Goal: Information Seeking & Learning: Learn about a topic

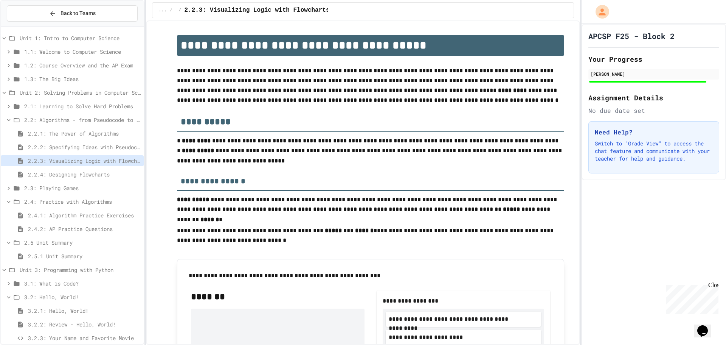
click at [68, 174] on span "2.2.4: Designing Flowcharts" at bounding box center [84, 174] width 113 height 8
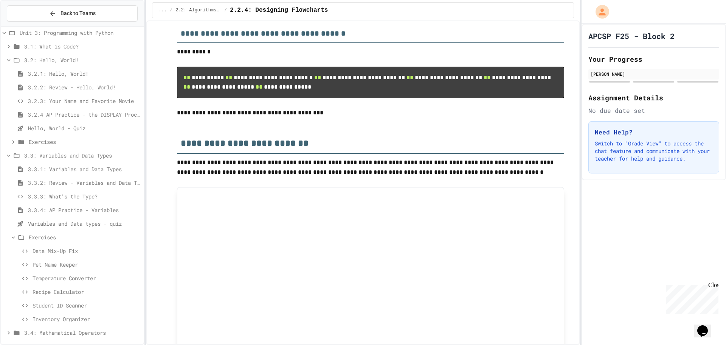
scroll to position [239, 0]
click at [51, 261] on span "Pet Name Keeper" at bounding box center [87, 262] width 108 height 8
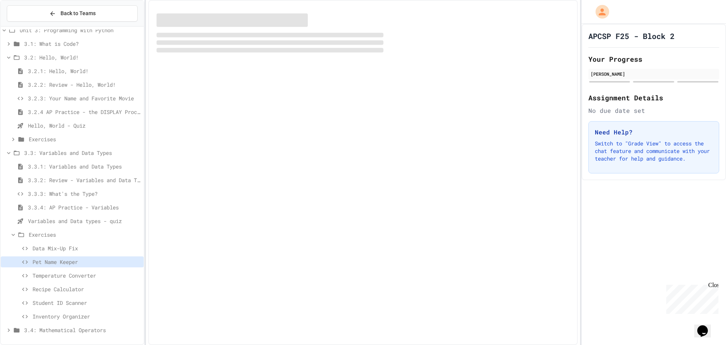
scroll to position [233, 0]
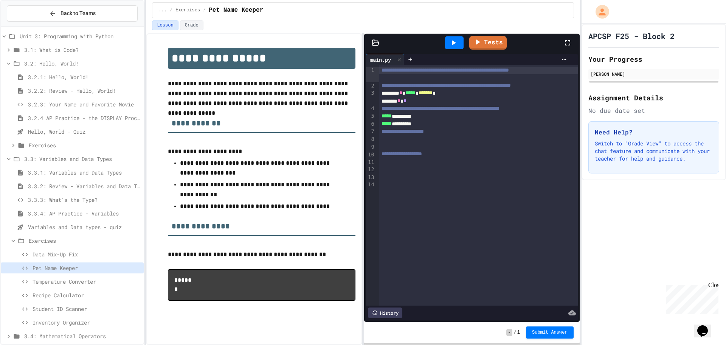
click at [449, 44] on icon at bounding box center [453, 42] width 9 height 9
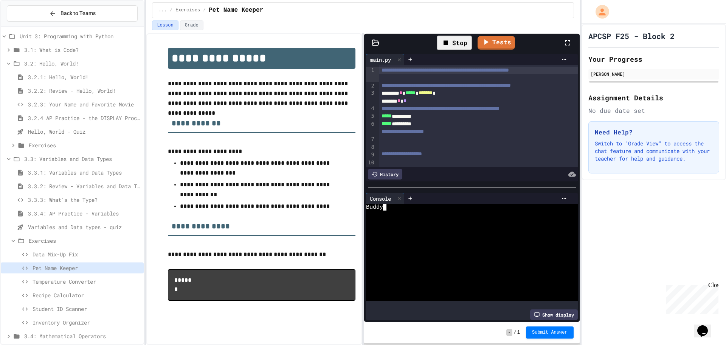
click at [384, 210] on div at bounding box center [464, 213] width 197 height 6
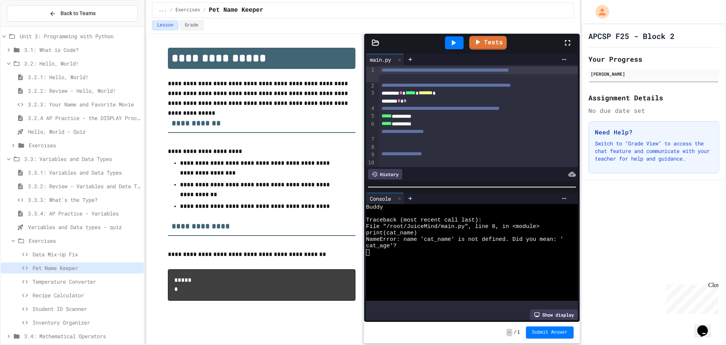
click at [456, 44] on icon at bounding box center [453, 42] width 9 height 9
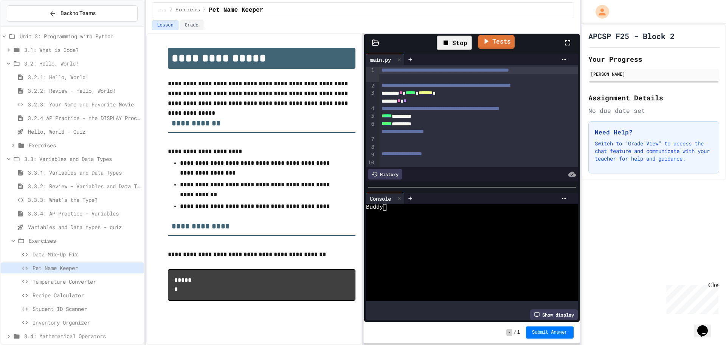
click at [489, 43] on icon at bounding box center [486, 40] width 9 height 9
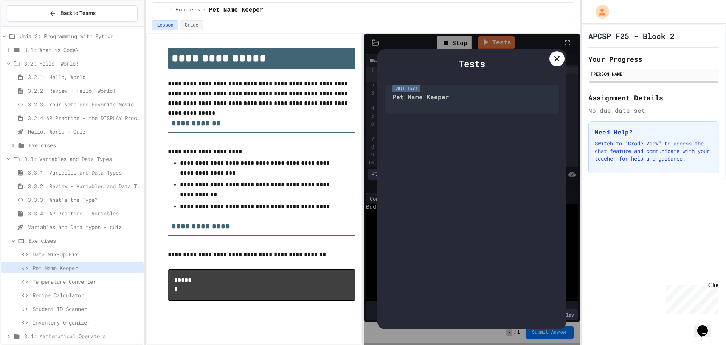
click at [555, 62] on icon at bounding box center [557, 58] width 9 height 9
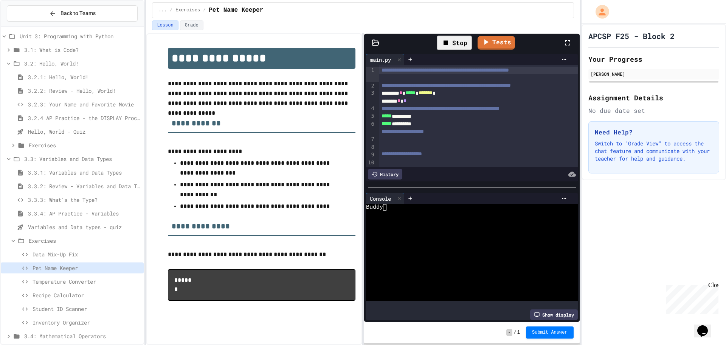
click at [466, 218] on div at bounding box center [464, 220] width 197 height 6
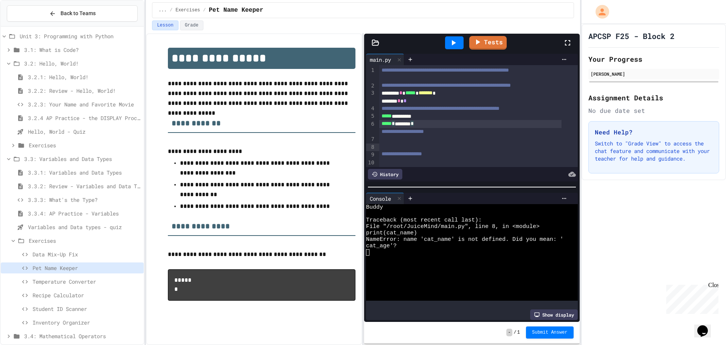
click at [399, 127] on div "***** * ******** *" at bounding box center [470, 124] width 182 height 8
click at [421, 120] on div "**********" at bounding box center [470, 116] width 182 height 8
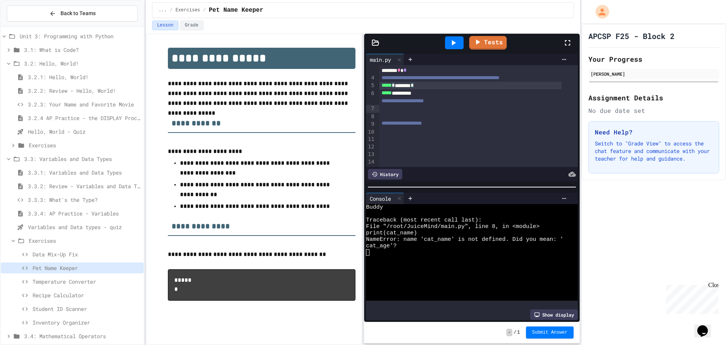
scroll to position [0, 0]
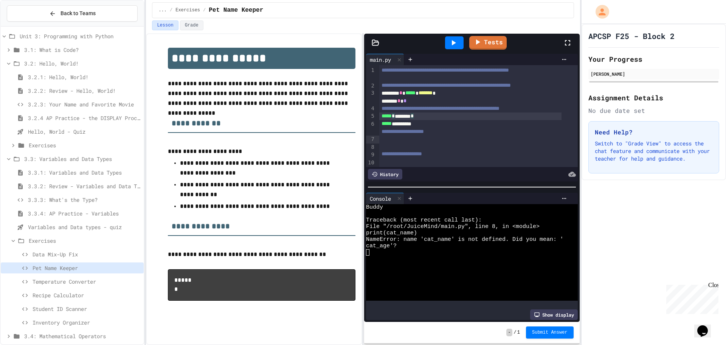
click at [419, 127] on div "**********" at bounding box center [470, 124] width 182 height 8
click at [453, 48] on div at bounding box center [454, 42] width 19 height 13
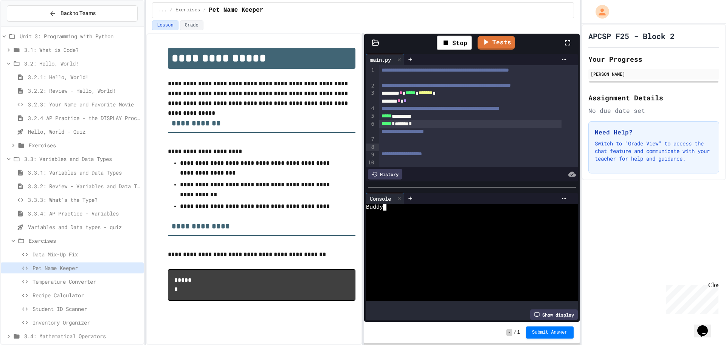
click at [383, 219] on div at bounding box center [464, 220] width 197 height 6
click at [493, 47] on link "Tests" at bounding box center [488, 42] width 38 height 14
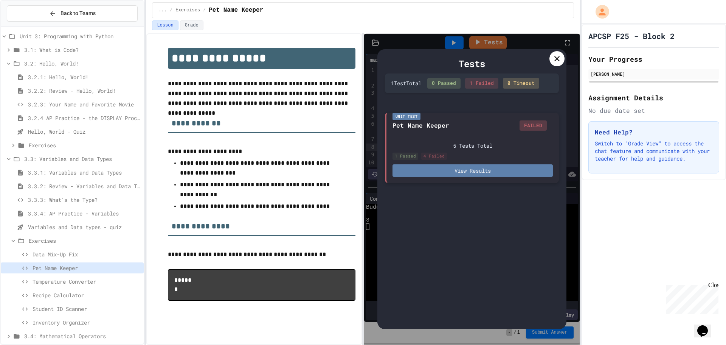
click at [461, 176] on button "View Results" at bounding box center [473, 170] width 160 height 12
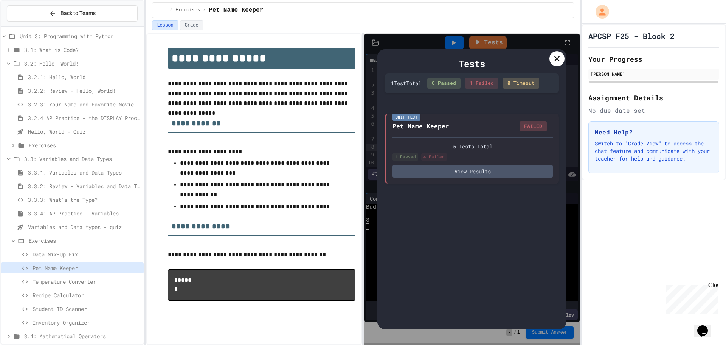
click at [555, 59] on icon at bounding box center [557, 58] width 9 height 9
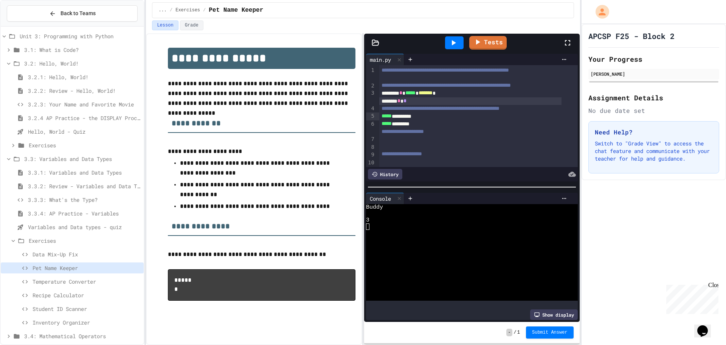
click at [408, 105] on div "******* * *" at bounding box center [470, 101] width 182 height 8
click at [81, 173] on span "3.3.1: Variables and Data Types" at bounding box center [84, 172] width 113 height 8
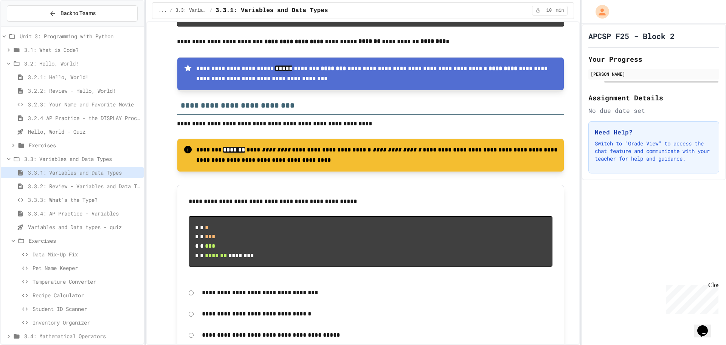
scroll to position [605, 0]
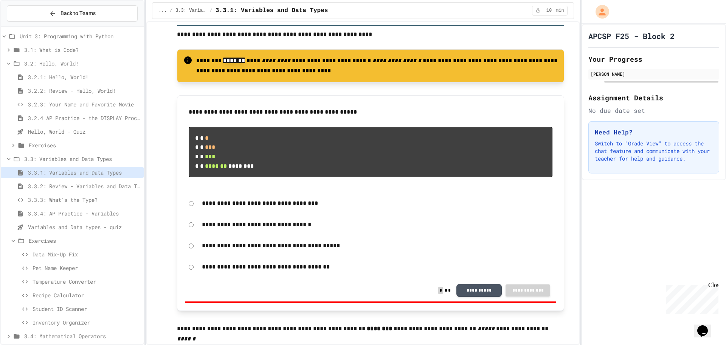
click at [43, 209] on span "3.3.4: AP Practice - Variables" at bounding box center [84, 213] width 113 height 8
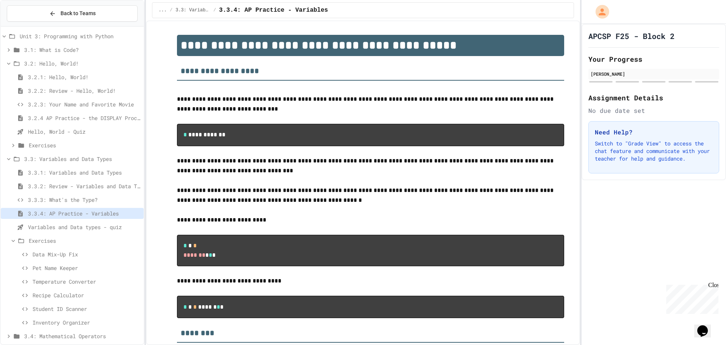
click at [54, 196] on span "3.3.3: What's the Type?" at bounding box center [84, 200] width 113 height 8
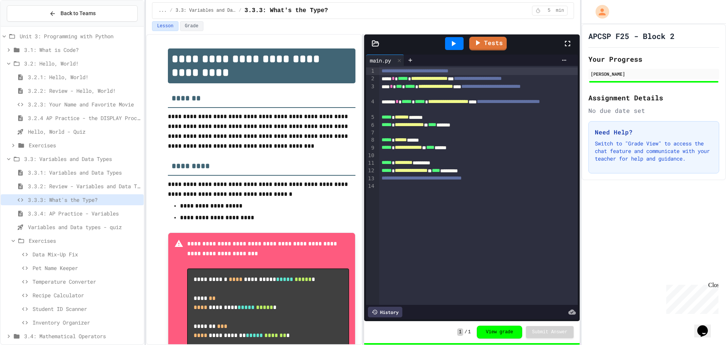
click at [86, 163] on div "3.3: Variables and Data Types" at bounding box center [72, 158] width 143 height 11
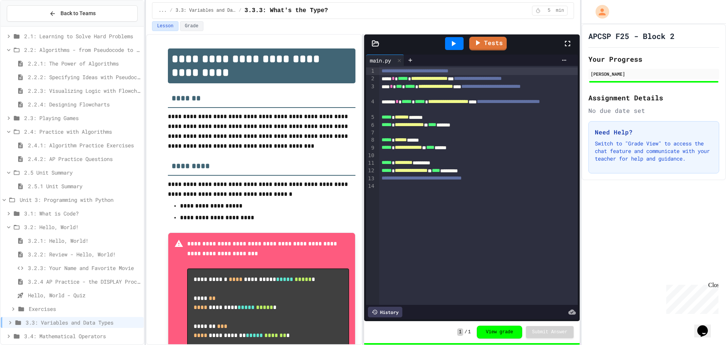
click at [68, 197] on span "Unit 3: Programming with Python" at bounding box center [80, 200] width 121 height 8
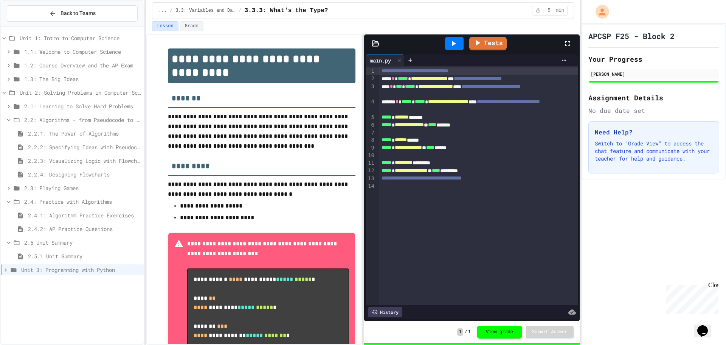
scroll to position [0, 0]
click at [56, 186] on span "2.3: Playing Games" at bounding box center [82, 188] width 117 height 8
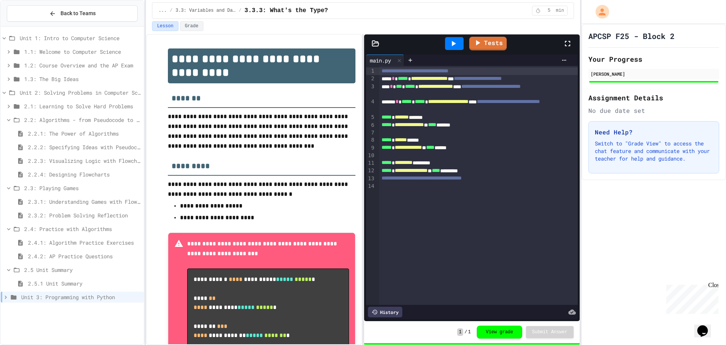
click at [54, 107] on span "2.1: Learning to Solve Hard Problems" at bounding box center [82, 106] width 117 height 8
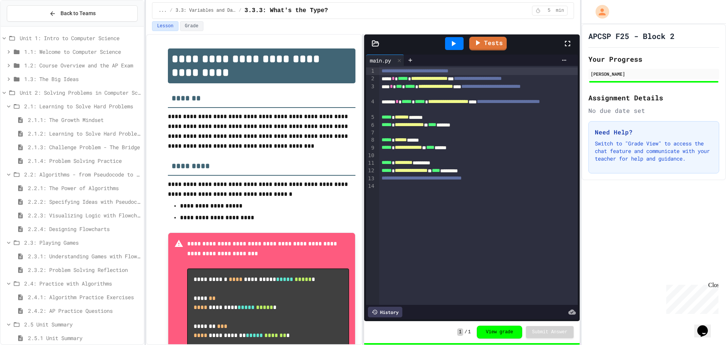
click at [54, 102] on span "2.1: Learning to Solve Hard Problems" at bounding box center [82, 106] width 117 height 8
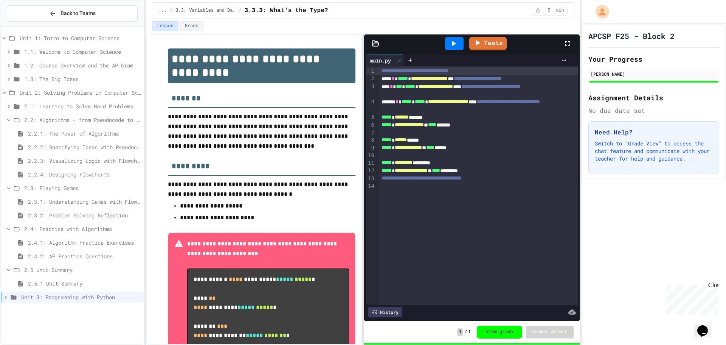
click at [33, 120] on span "2.2: Algorithms - from Pseudocode to Flowcharts" at bounding box center [82, 120] width 117 height 8
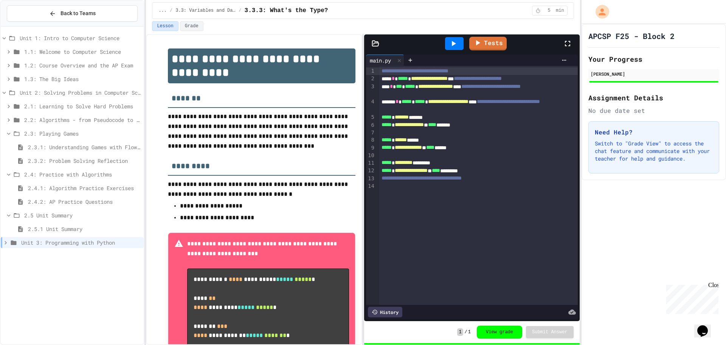
click at [31, 131] on span "2.3: Playing Games" at bounding box center [82, 133] width 117 height 8
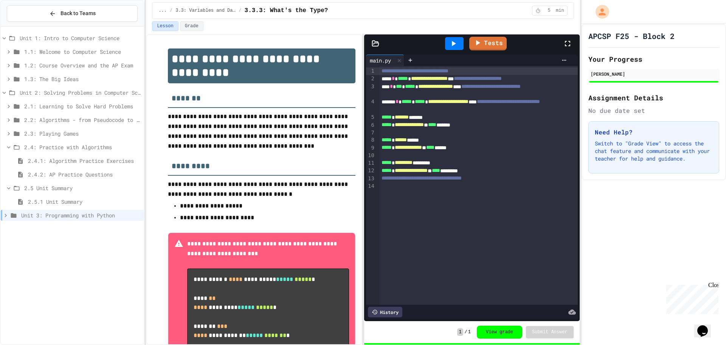
click at [61, 150] on span "2.4: Practice with Algorithms" at bounding box center [82, 147] width 117 height 8
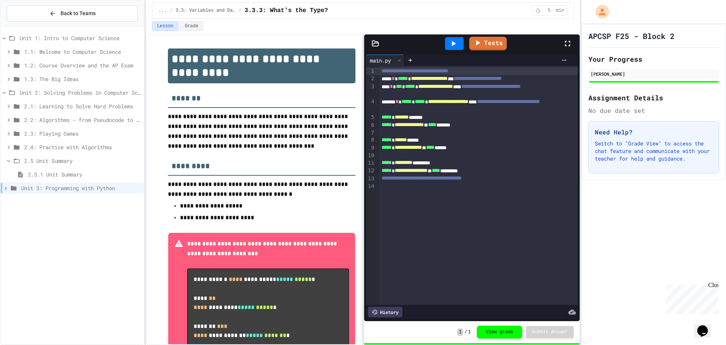
click at [57, 154] on div "2.4: Practice with Algorithms" at bounding box center [72, 148] width 143 height 14
click at [56, 157] on span "2.5 Unit Summary" at bounding box center [82, 161] width 117 height 8
click at [32, 186] on span "Unit 3: Programming with Python" at bounding box center [81, 188] width 120 height 8
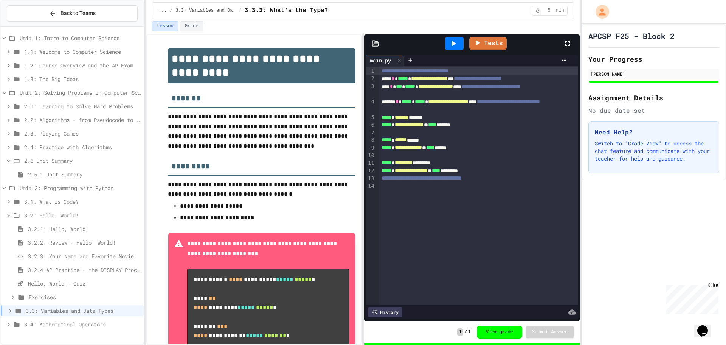
click at [27, 159] on span "2.5 Unit Summary" at bounding box center [82, 161] width 117 height 8
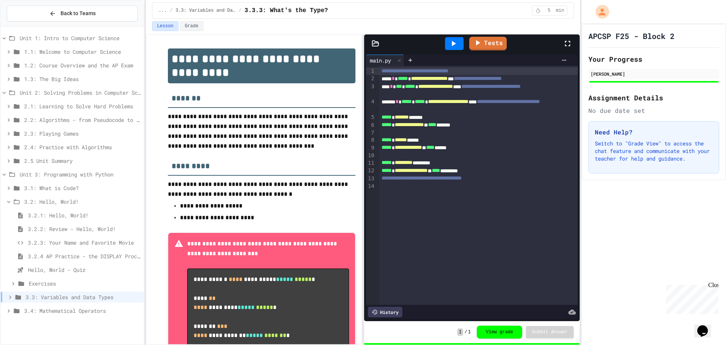
click at [66, 298] on span "3.3: Variables and Data Types" at bounding box center [83, 297] width 115 height 8
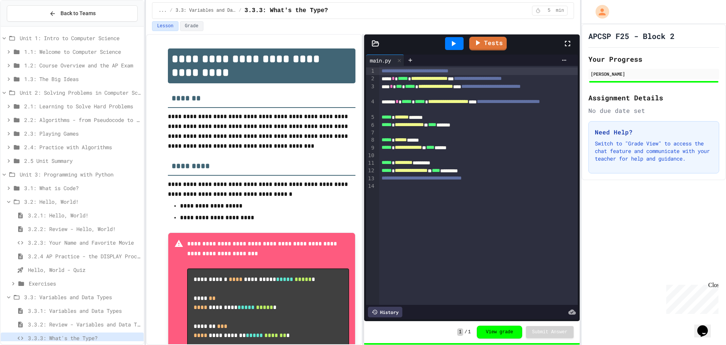
click at [42, 308] on span "3.3.1: Variables and Data Types" at bounding box center [84, 310] width 113 height 8
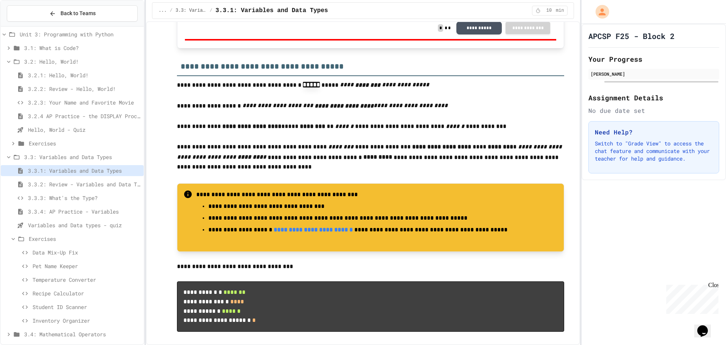
scroll to position [144, 0]
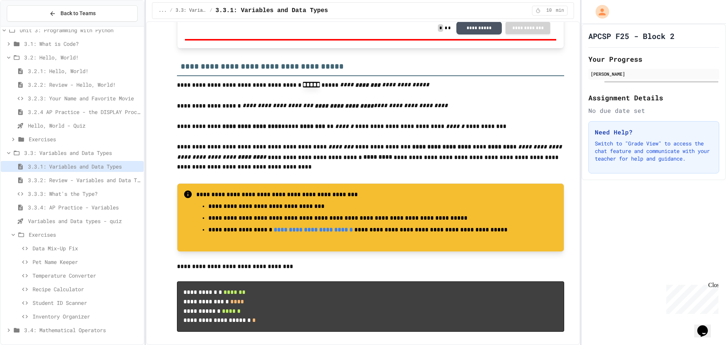
click at [67, 334] on div "3.4: Mathematical Operators" at bounding box center [72, 329] width 143 height 11
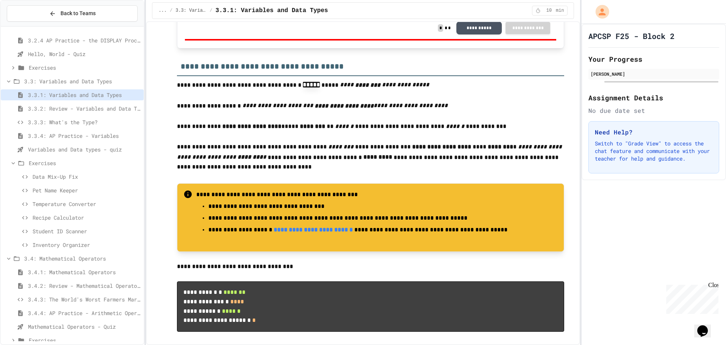
scroll to position [226, 0]
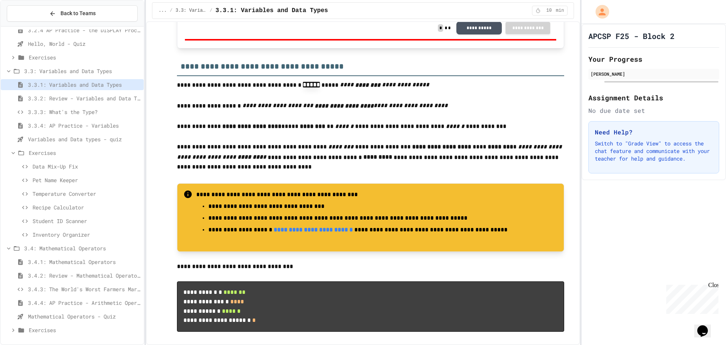
click at [83, 258] on span "3.4.1: Mathematical Operators" at bounding box center [84, 262] width 113 height 8
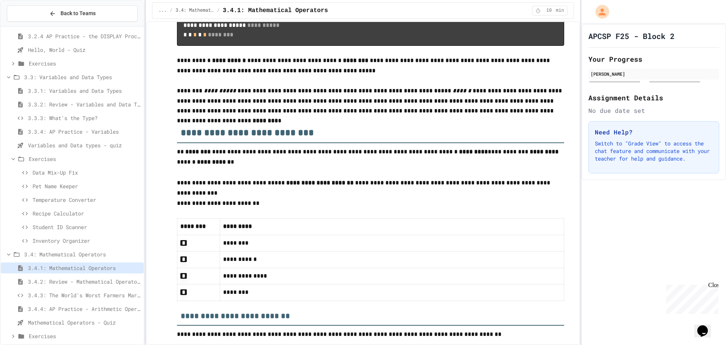
scroll to position [303, 0]
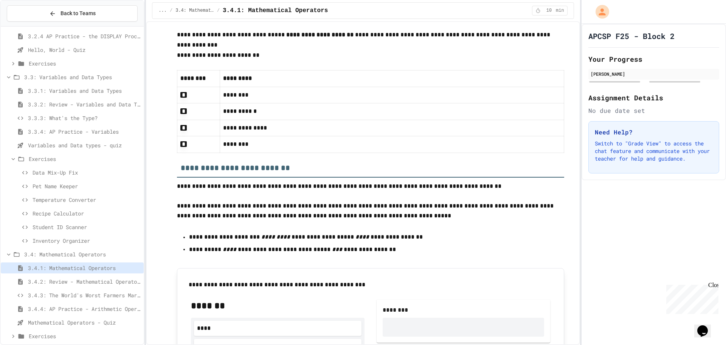
click at [65, 183] on span "Pet Name Keeper" at bounding box center [87, 186] width 108 height 8
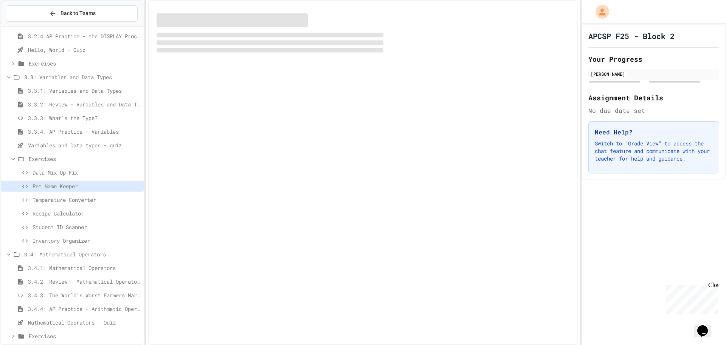
click at [68, 174] on span "Data Mix-Up Fix" at bounding box center [87, 172] width 108 height 8
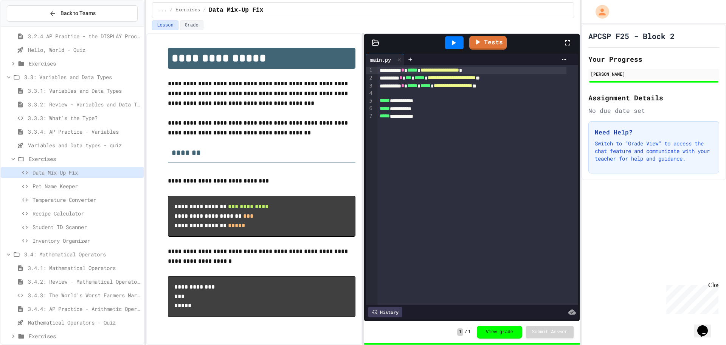
click at [78, 121] on span "3.3.3: What's the Type?" at bounding box center [84, 118] width 113 height 8
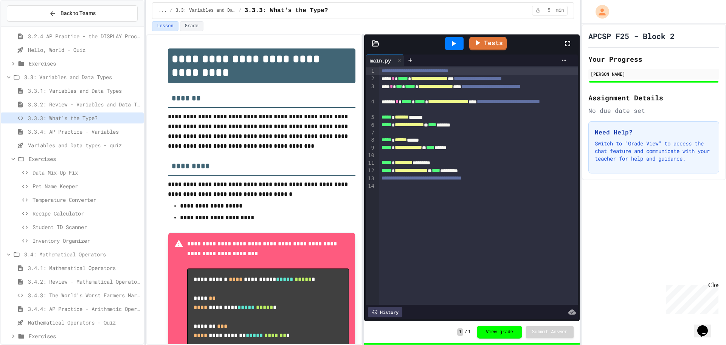
click at [450, 44] on icon at bounding box center [453, 43] width 9 height 9
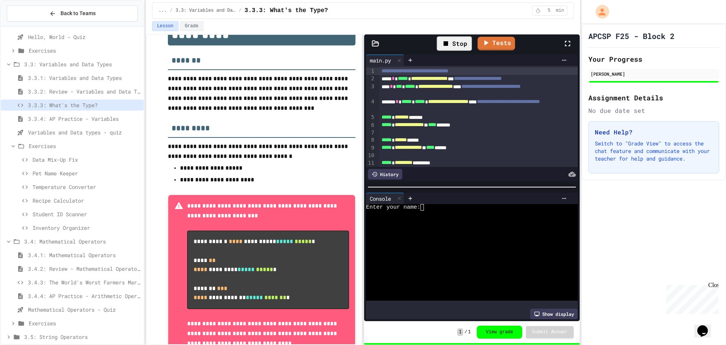
scroll to position [239, 0]
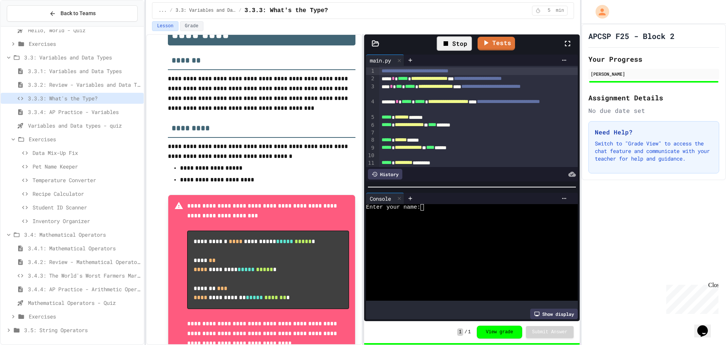
click at [53, 334] on div "3.5: String Operators" at bounding box center [72, 329] width 143 height 11
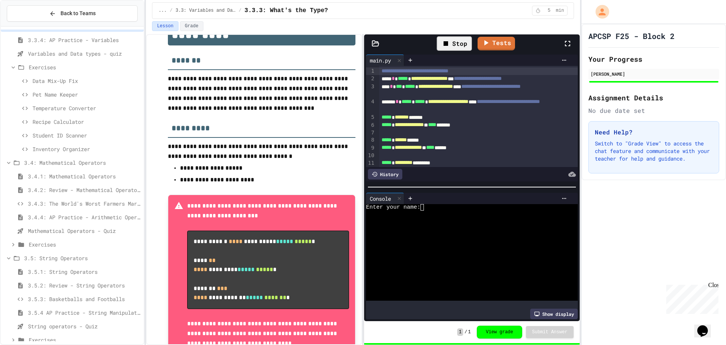
scroll to position [321, 0]
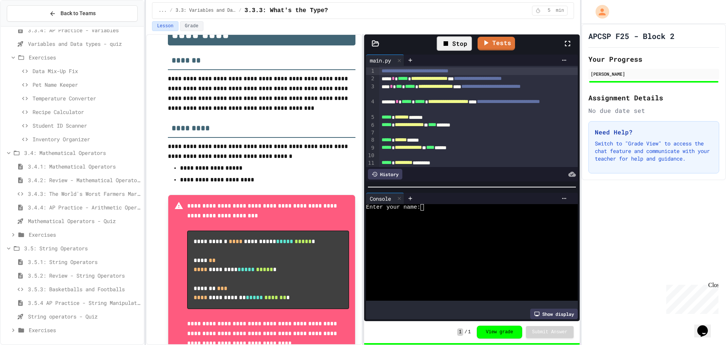
click at [61, 267] on div "3.5.1: String Operators" at bounding box center [72, 263] width 143 height 14
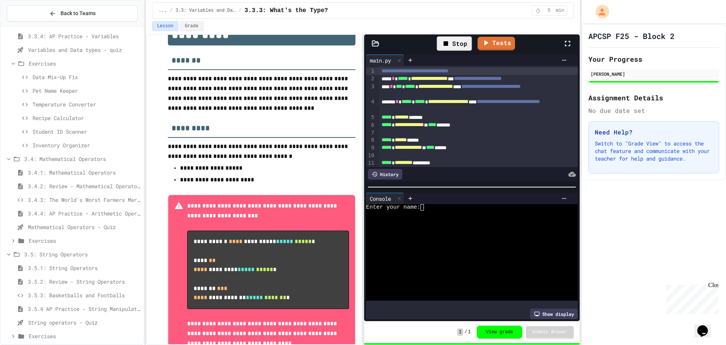
click at [63, 282] on span "3.5.2: Review - String Operators" at bounding box center [84, 281] width 113 height 8
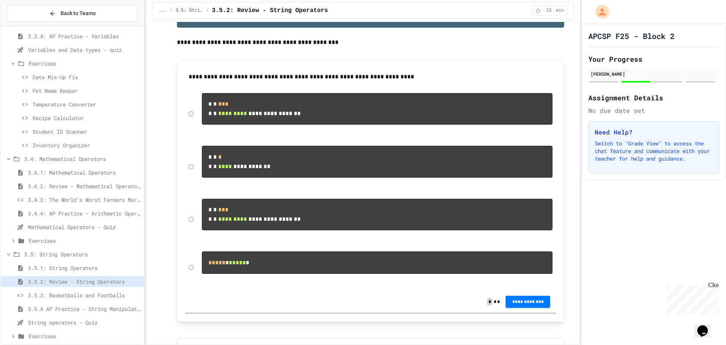
scroll to position [38, 0]
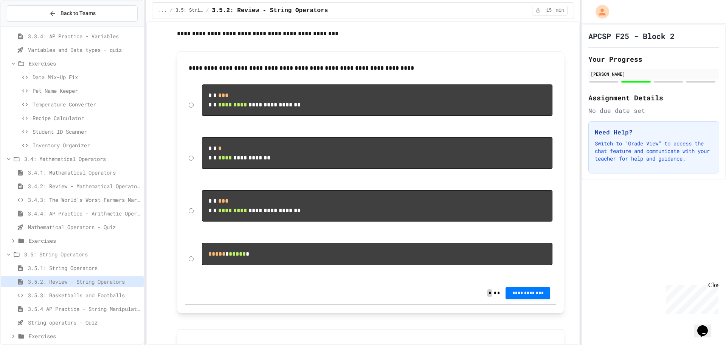
click at [101, 268] on span "3.5.1: String Operators" at bounding box center [84, 268] width 113 height 8
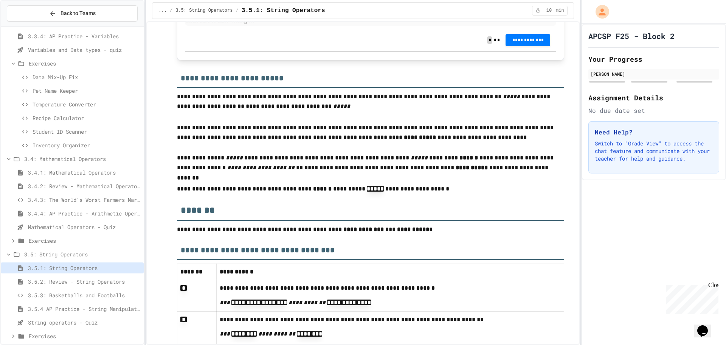
scroll to position [3042, 0]
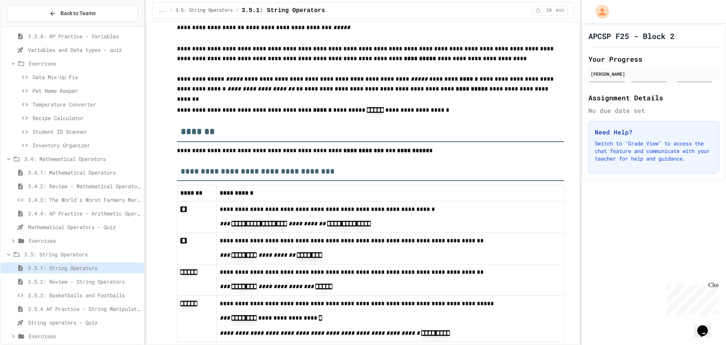
click at [73, 295] on span "3.5.3: Basketballs and Footballs" at bounding box center [84, 295] width 113 height 8
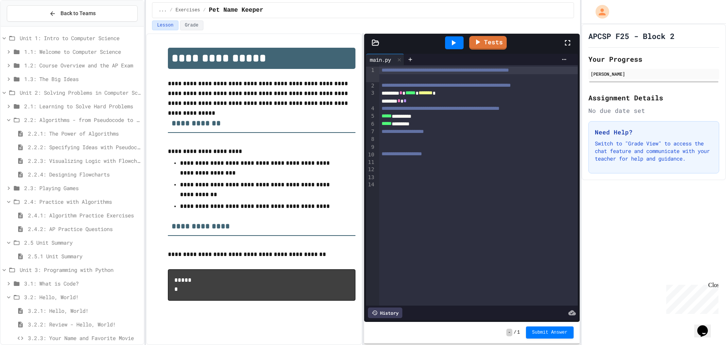
click at [39, 312] on span "3.2.1: Hello, World!" at bounding box center [84, 310] width 113 height 8
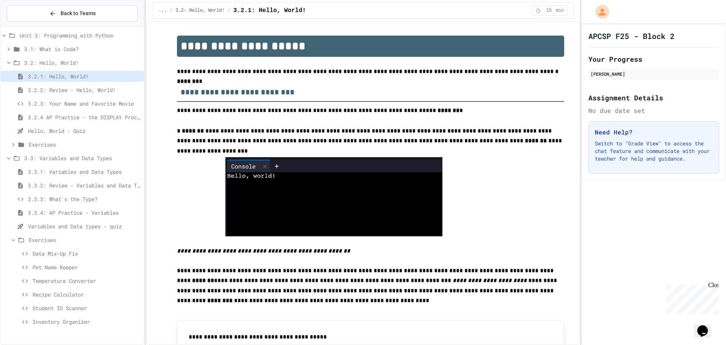
scroll to position [239, 0]
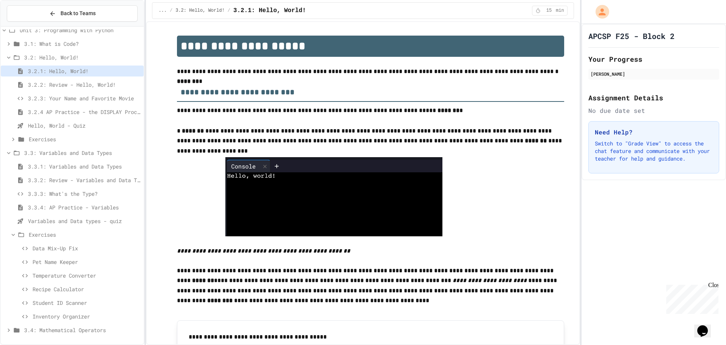
click at [43, 250] on span "Data Mix-Up Fix" at bounding box center [87, 248] width 108 height 8
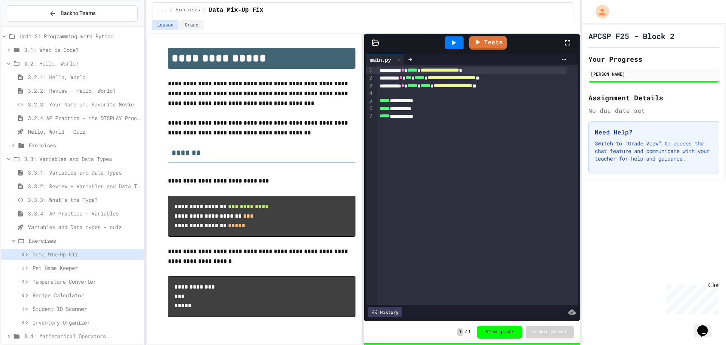
click at [50, 216] on span "3.3.4: AP Practice - Variables" at bounding box center [84, 213] width 113 height 8
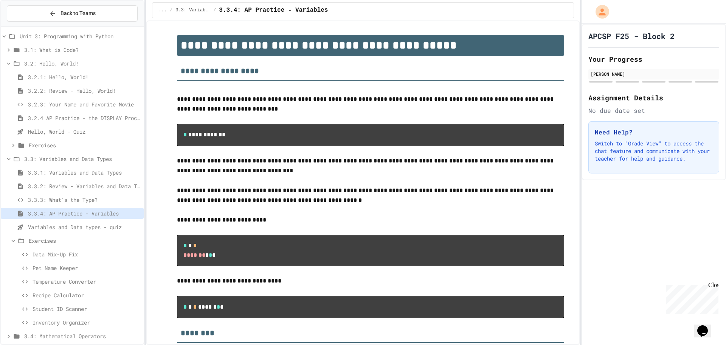
click at [71, 201] on span "3.3.3: What's the Type?" at bounding box center [84, 200] width 113 height 8
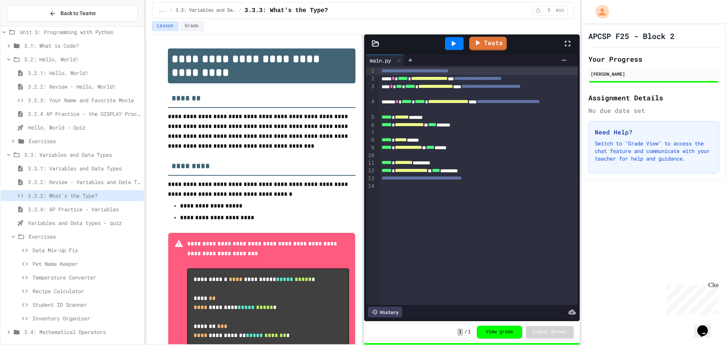
scroll to position [239, 0]
click at [61, 330] on span "3.4: Mathematical Operators" at bounding box center [82, 330] width 117 height 8
click at [48, 232] on span "Exercises" at bounding box center [85, 234] width 112 height 8
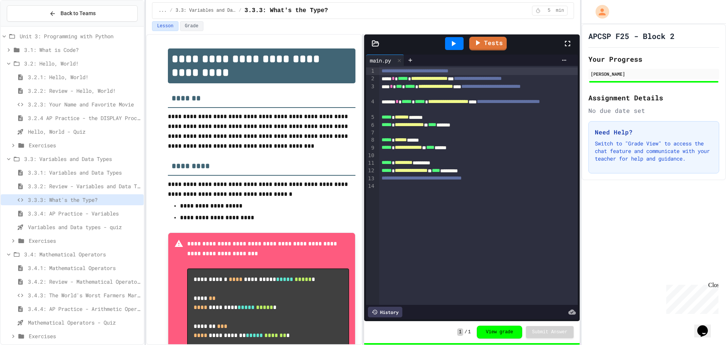
click at [53, 254] on span "3.4: Mathematical Operators" at bounding box center [82, 254] width 117 height 8
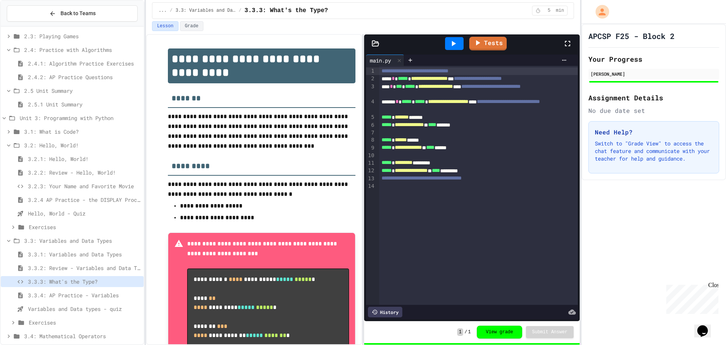
click at [61, 241] on span "3.3: Variables and Data Types" at bounding box center [82, 240] width 117 height 8
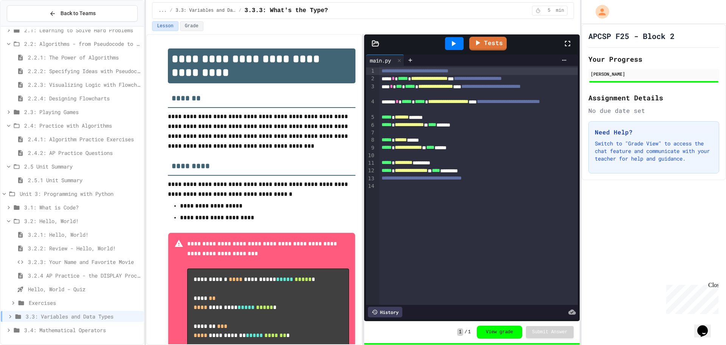
scroll to position [70, 0]
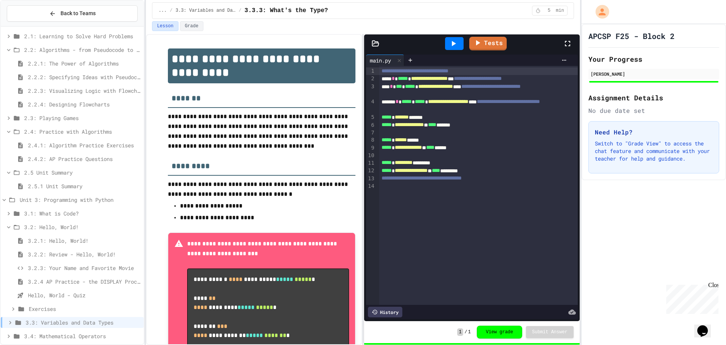
click at [51, 333] on span "3.4: Mathematical Operators" at bounding box center [82, 336] width 117 height 8
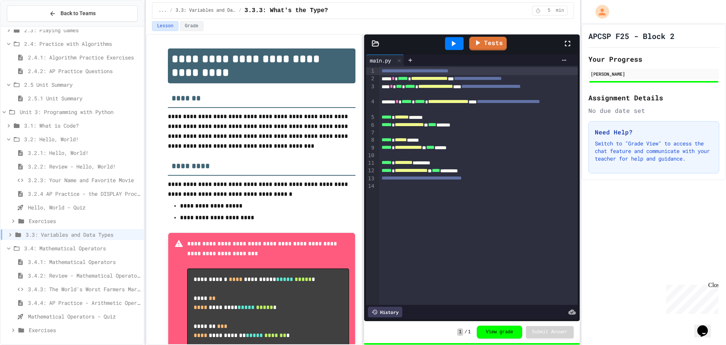
click at [79, 261] on span "3.4.1: Mathematical Operators" at bounding box center [84, 262] width 113 height 8
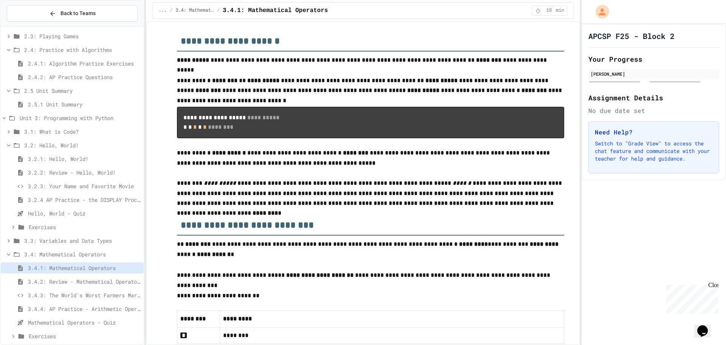
scroll to position [76, 0]
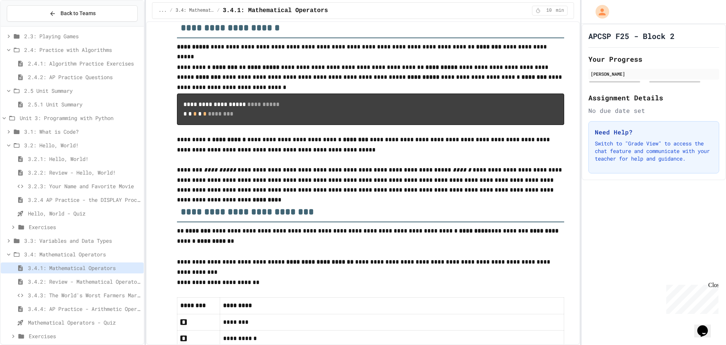
click at [61, 241] on span "3.3: Variables and Data Types" at bounding box center [82, 240] width 117 height 8
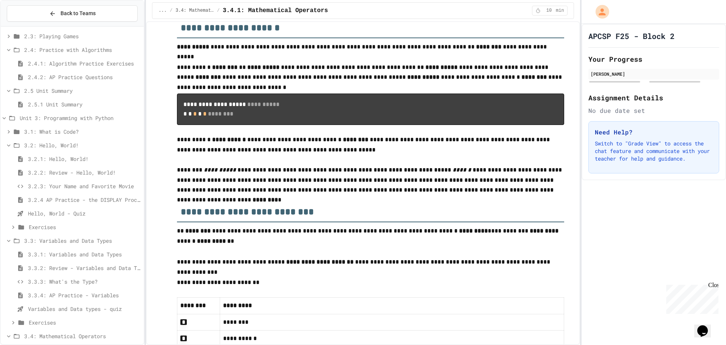
click at [57, 322] on span "Exercises" at bounding box center [85, 322] width 112 height 8
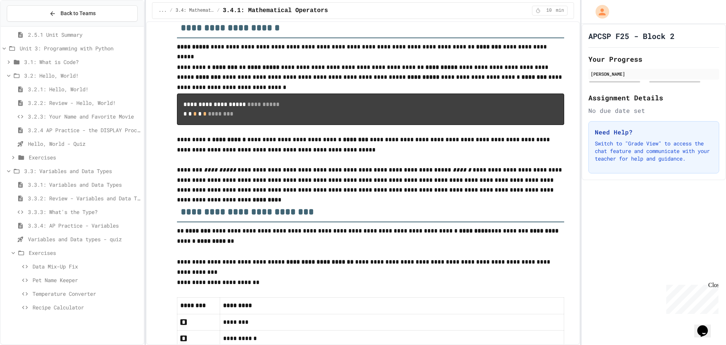
scroll to position [227, 0]
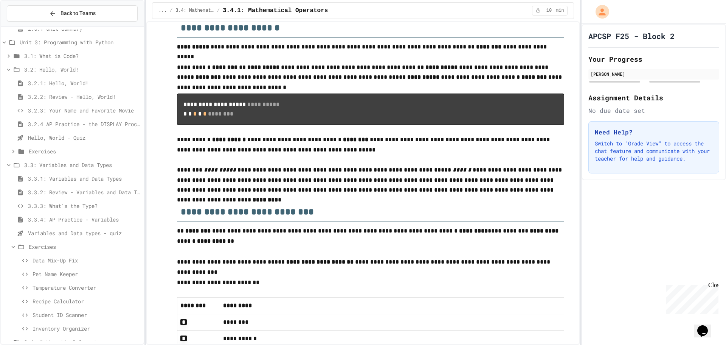
click at [53, 273] on span "Pet Name Keeper" at bounding box center [87, 274] width 108 height 8
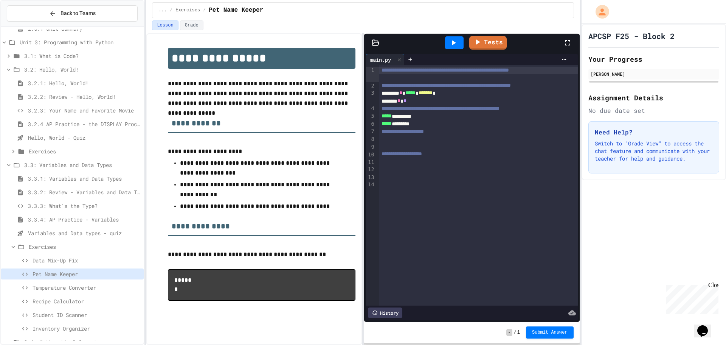
click at [456, 43] on icon at bounding box center [454, 42] width 4 height 5
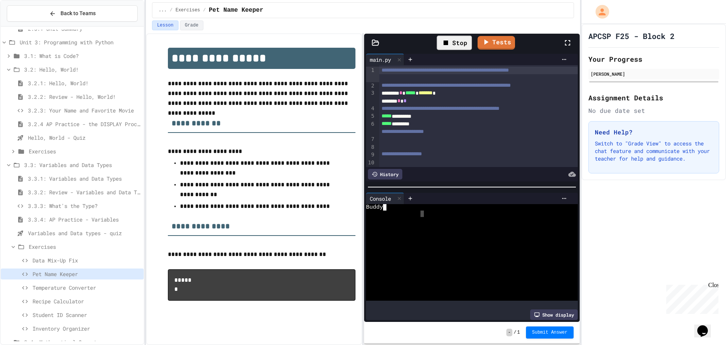
click at [423, 210] on div at bounding box center [464, 213] width 197 height 6
type textarea "**"
click at [484, 43] on link "Tests" at bounding box center [487, 43] width 37 height 14
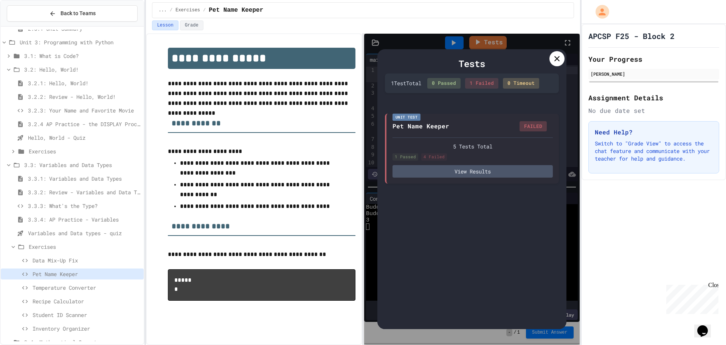
click at [555, 53] on div at bounding box center [557, 58] width 15 height 15
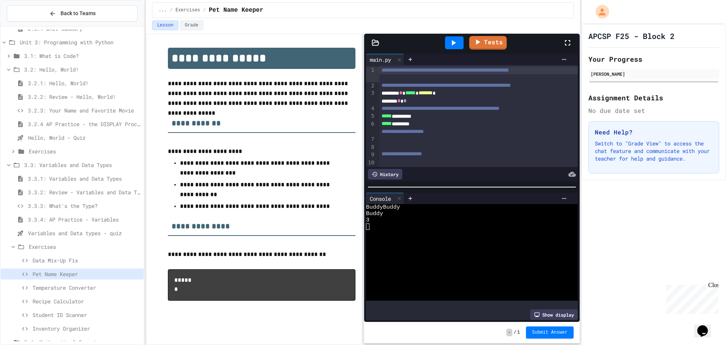
click at [453, 42] on icon at bounding box center [454, 42] width 4 height 5
click at [415, 204] on div "Buddy" at bounding box center [464, 207] width 197 height 6
click at [429, 97] on div "******** * ***** * ******* *" at bounding box center [470, 93] width 182 height 8
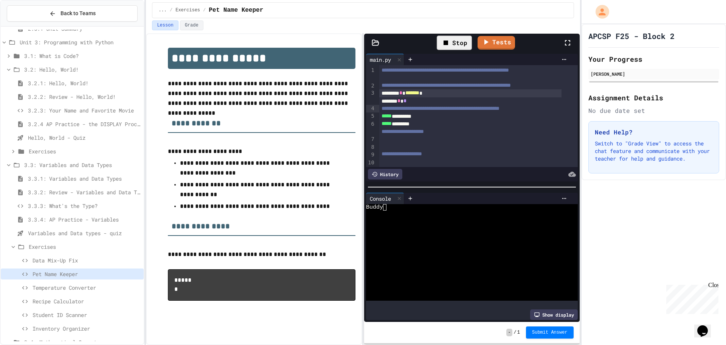
click at [533, 97] on div "******** * ******* *" at bounding box center [470, 93] width 182 height 8
click at [456, 37] on div "Stop" at bounding box center [454, 43] width 35 height 14
click at [456, 37] on div at bounding box center [454, 42] width 19 height 13
click at [483, 42] on link "Tests" at bounding box center [488, 42] width 38 height 14
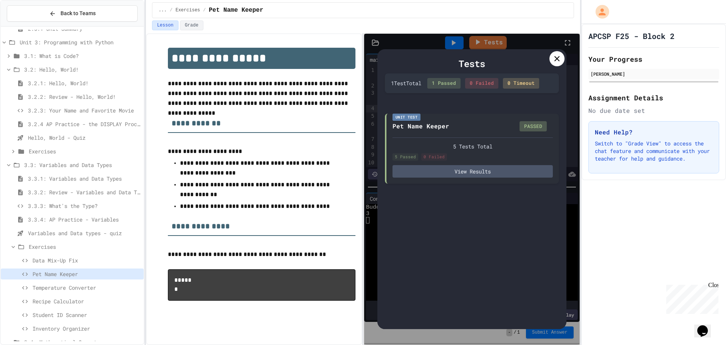
click at [542, 62] on div "Tests" at bounding box center [472, 64] width 174 height 14
click at [555, 59] on icon at bounding box center [557, 58] width 9 height 9
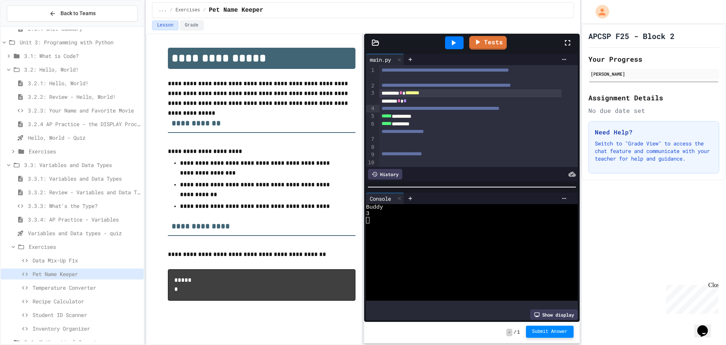
click at [553, 332] on span "Submit Answer" at bounding box center [550, 331] width 36 height 6
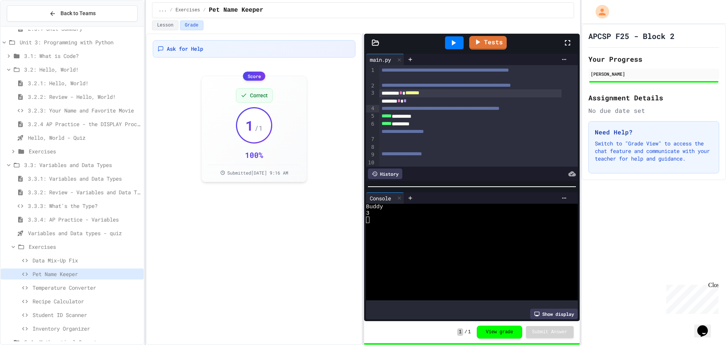
click at [69, 289] on span "Temperature Converter" at bounding box center [87, 287] width 108 height 8
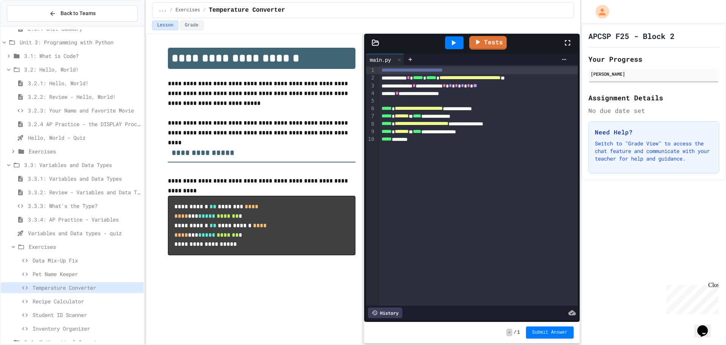
click at [51, 247] on span "Exercises" at bounding box center [85, 246] width 112 height 8
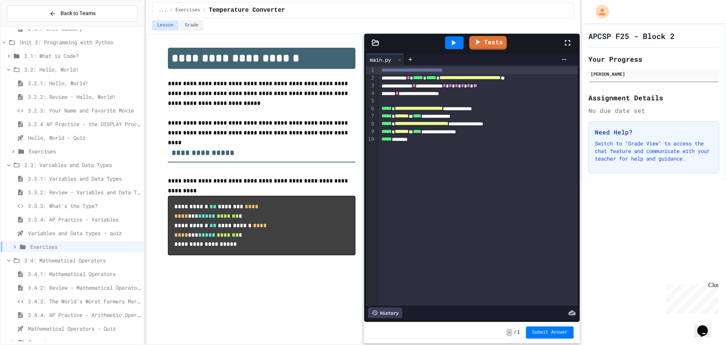
click at [70, 285] on span "3.4.2: Review - Mathematical Operators" at bounding box center [84, 287] width 113 height 8
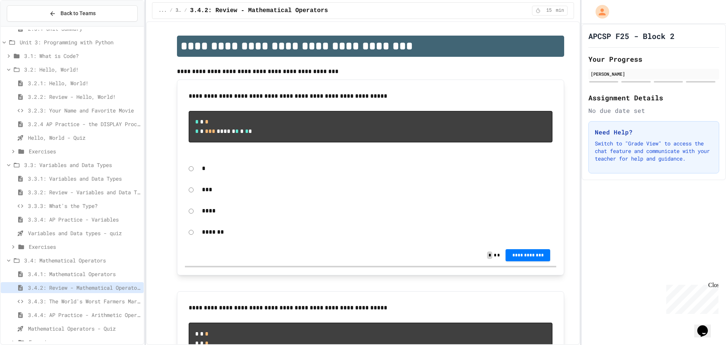
click at [192, 198] on div "***" at bounding box center [370, 189] width 371 height 17
click at [533, 261] on button "**********" at bounding box center [528, 255] width 45 height 12
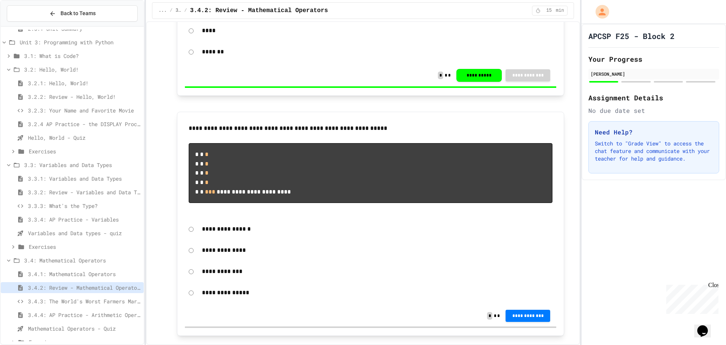
scroll to position [189, 0]
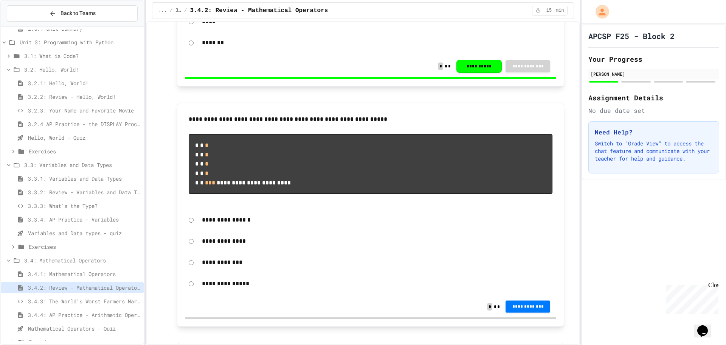
click at [513, 309] on span "**********" at bounding box center [528, 306] width 33 height 6
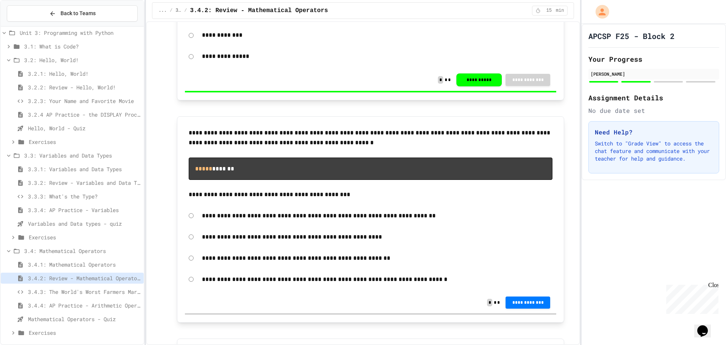
scroll to position [239, 0]
click at [37, 329] on span "Exercises" at bounding box center [85, 330] width 112 height 8
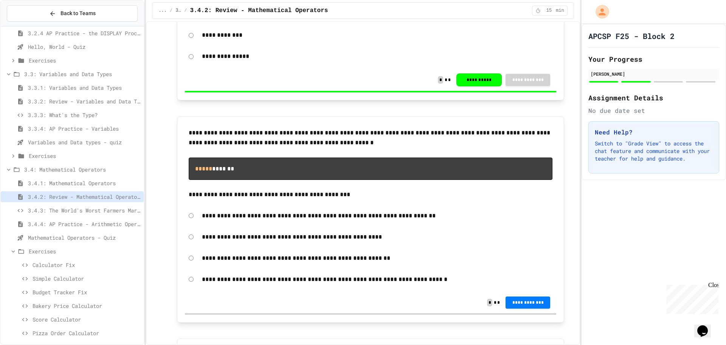
scroll to position [321, 0]
click at [544, 308] on button "**********" at bounding box center [528, 301] width 45 height 12
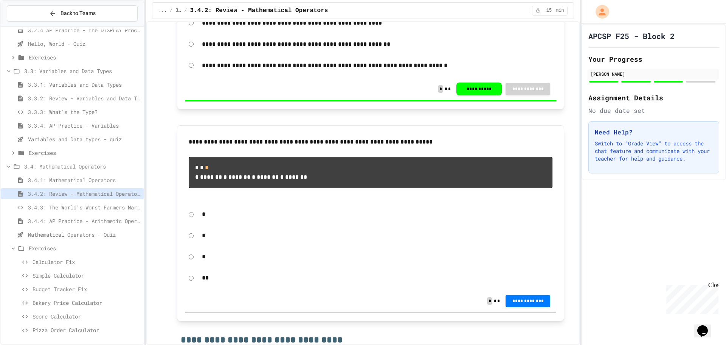
scroll to position [643, 0]
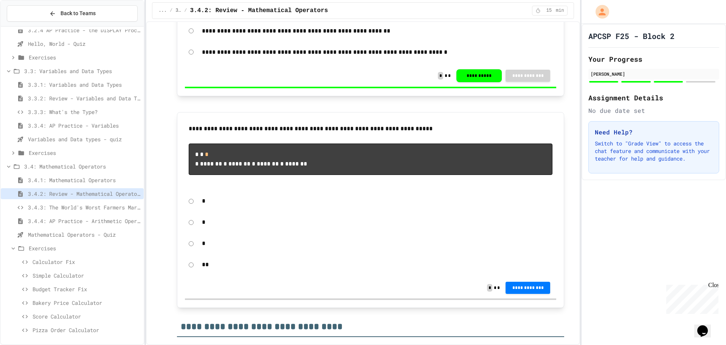
click at [187, 273] on div "**" at bounding box center [370, 264] width 371 height 17
click at [539, 290] on span "**********" at bounding box center [528, 287] width 33 height 6
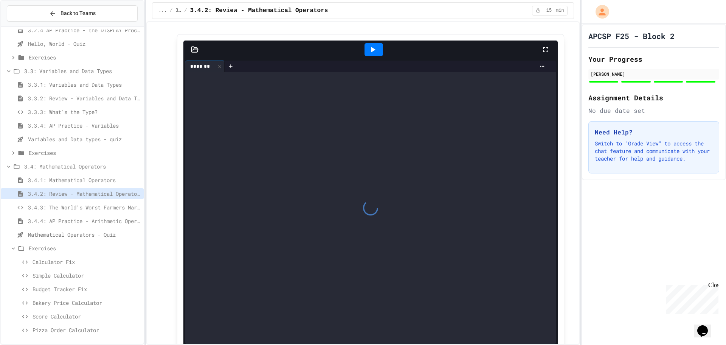
scroll to position [1015, 0]
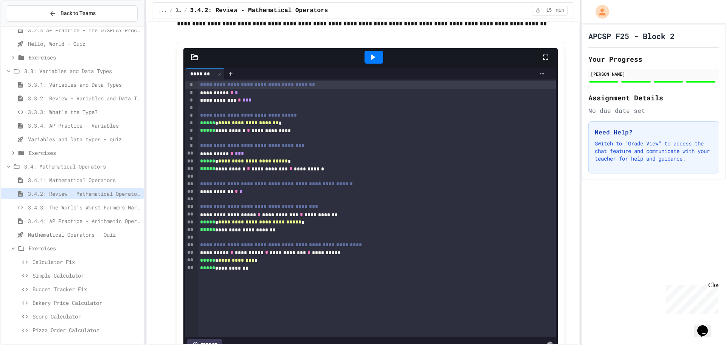
click at [371, 60] on icon at bounding box center [373, 56] width 4 height 5
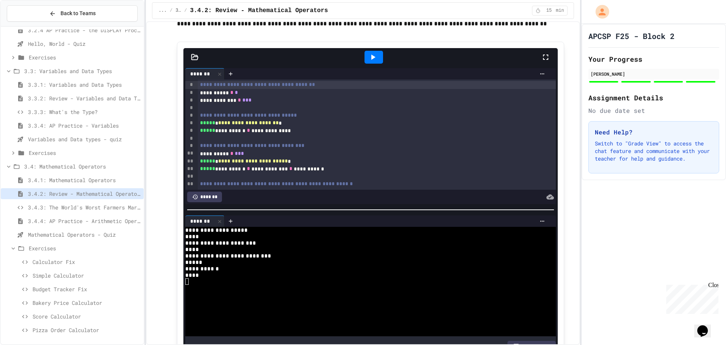
click at [51, 150] on span "Exercises" at bounding box center [85, 153] width 112 height 8
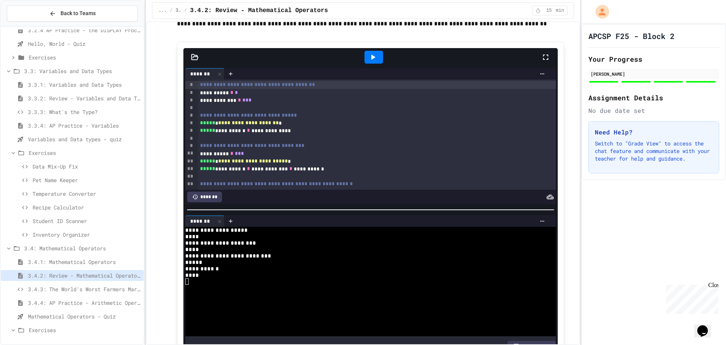
click at [55, 148] on div "Exercises" at bounding box center [72, 152] width 143 height 11
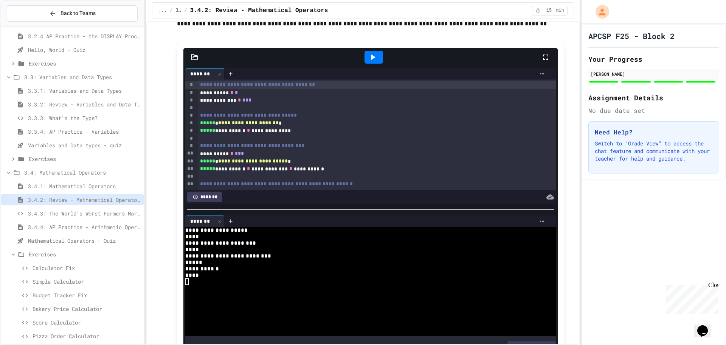
click at [49, 266] on span "Calculator Fix" at bounding box center [87, 268] width 108 height 8
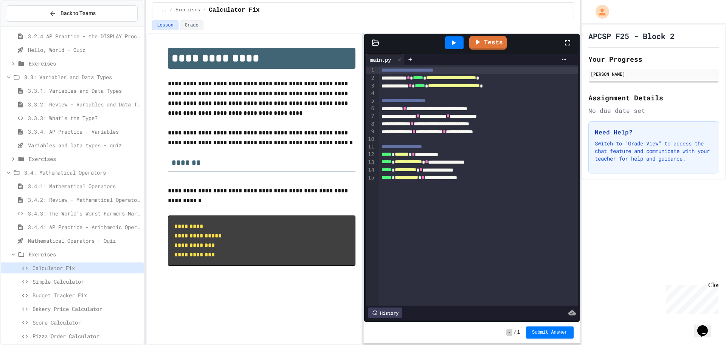
click at [54, 158] on span "Exercises" at bounding box center [85, 159] width 112 height 8
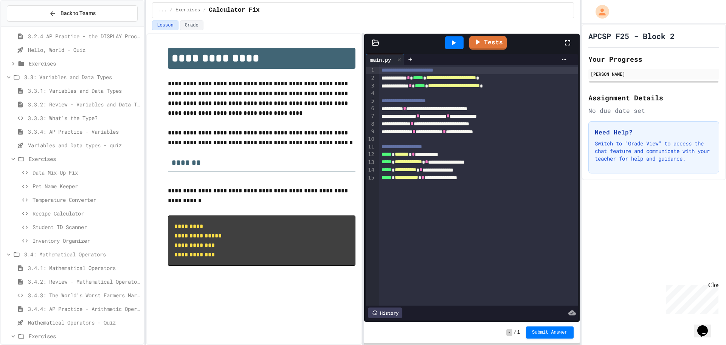
click at [51, 203] on span "Temperature Converter" at bounding box center [87, 200] width 108 height 8
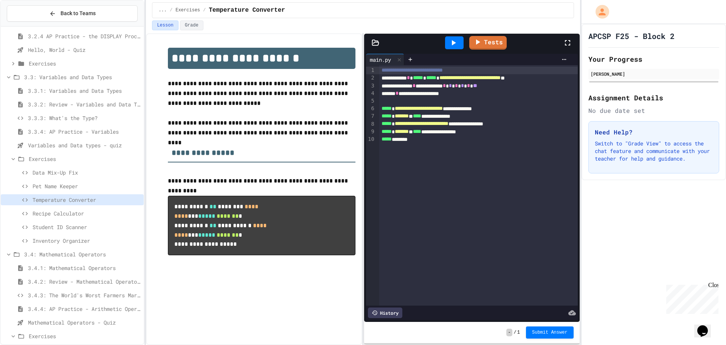
click at [456, 44] on icon at bounding box center [453, 42] width 9 height 9
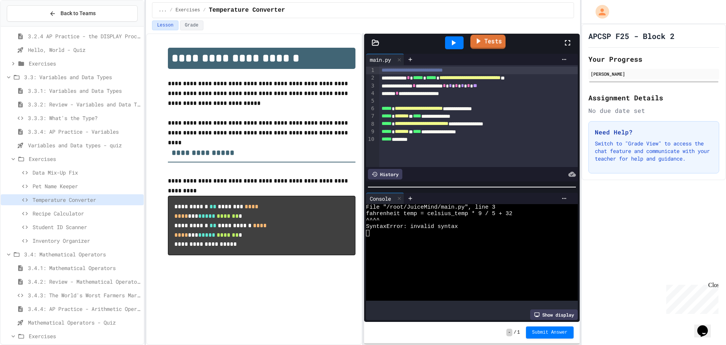
click at [491, 49] on link "Tests" at bounding box center [488, 41] width 35 height 14
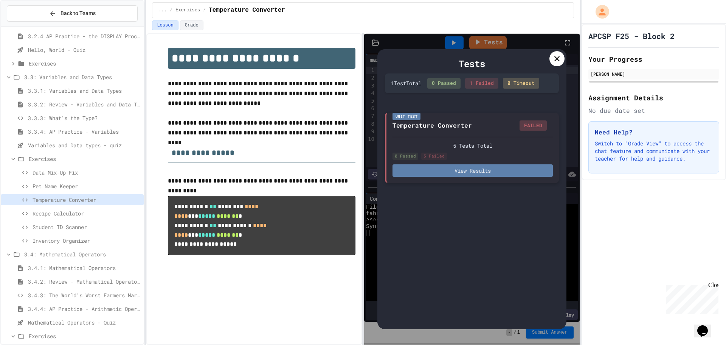
click at [446, 171] on button "View Results" at bounding box center [473, 170] width 160 height 12
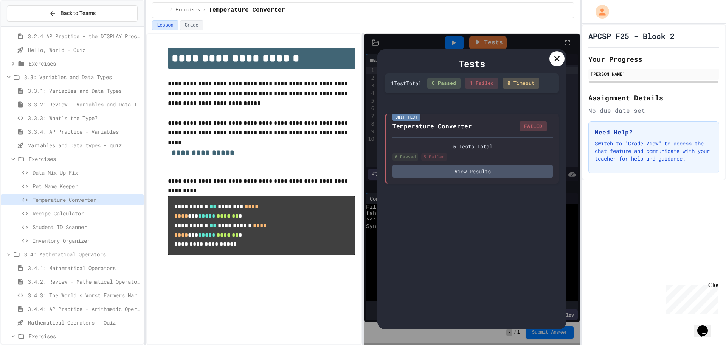
scroll to position [0, 0]
click at [553, 61] on icon at bounding box center [557, 58] width 9 height 9
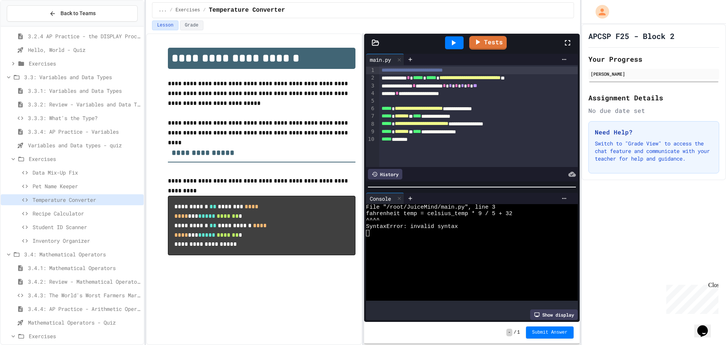
click at [78, 297] on span "3.4.3: The World's Worst Farmers Market" at bounding box center [84, 295] width 113 height 8
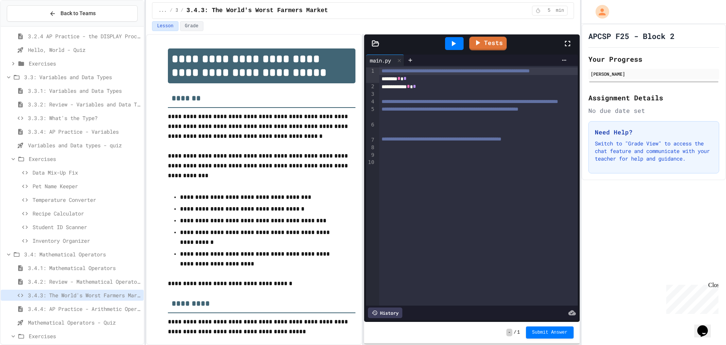
click at [447, 90] on div "**********" at bounding box center [473, 87] width 188 height 8
click at [458, 37] on div at bounding box center [454, 43] width 19 height 13
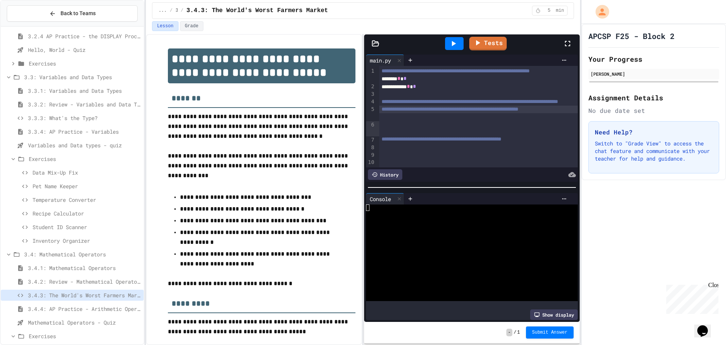
click at [446, 113] on div "**********" at bounding box center [478, 110] width 198 height 8
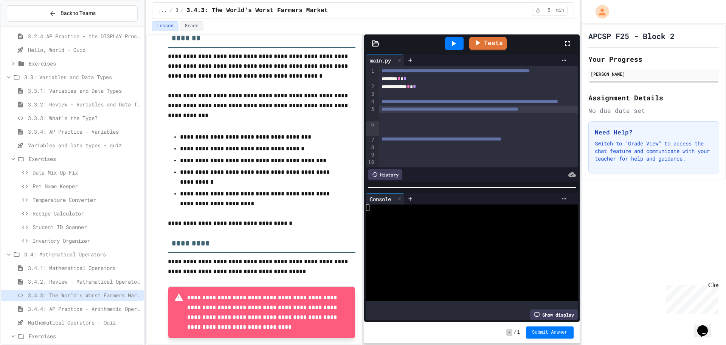
scroll to position [98, 0]
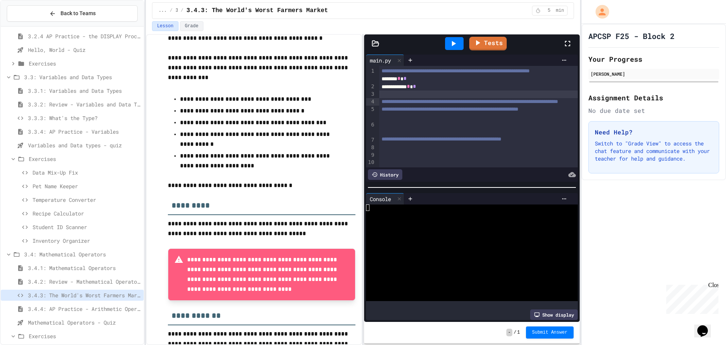
click at [386, 98] on div at bounding box center [478, 94] width 198 height 8
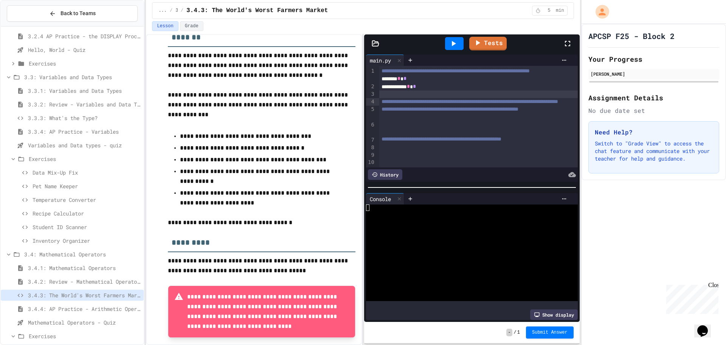
scroll to position [60, 0]
drag, startPoint x: 267, startPoint y: 188, endPoint x: 435, endPoint y: 99, distance: 189.0
click at [435, 98] on div at bounding box center [478, 94] width 198 height 8
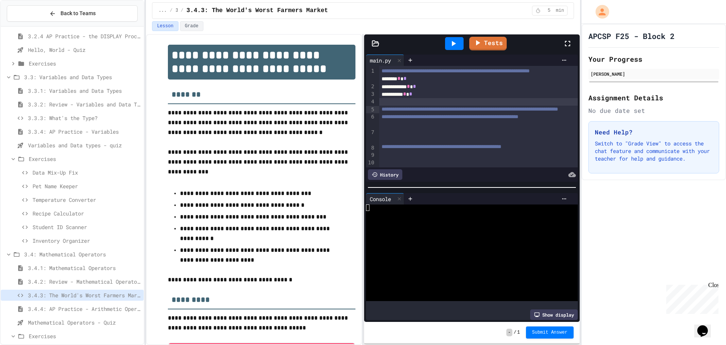
scroll to position [0, 0]
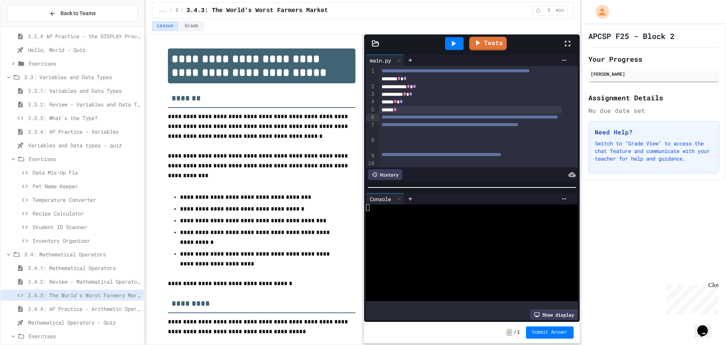
click at [421, 113] on div "***** *" at bounding box center [470, 110] width 182 height 8
click at [397, 112] on span "*" at bounding box center [395, 109] width 3 height 5
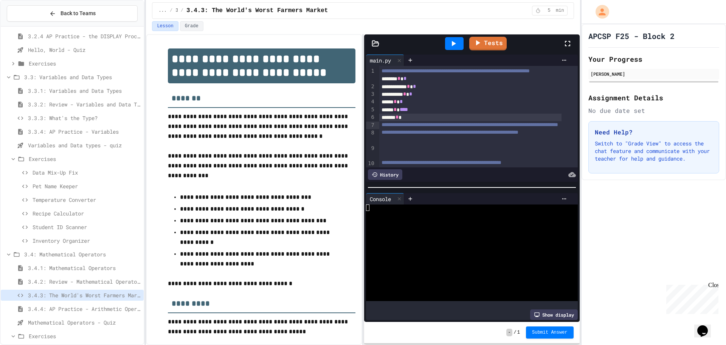
click at [408, 121] on div "****** *" at bounding box center [470, 117] width 182 height 8
click at [453, 38] on div at bounding box center [454, 43] width 19 height 13
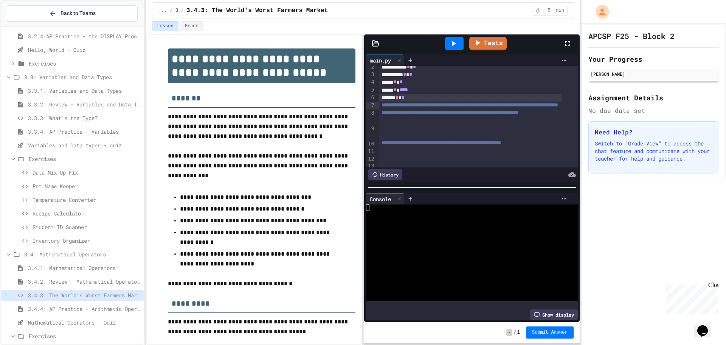
scroll to position [40, 0]
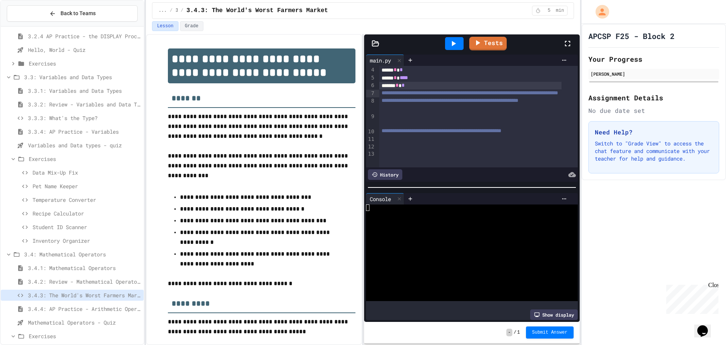
click at [425, 127] on div at bounding box center [478, 124] width 198 height 8
click at [398, 120] on div at bounding box center [478, 116] width 198 height 8
click at [403, 112] on div at bounding box center [478, 109] width 198 height 8
click at [424, 120] on div at bounding box center [478, 116] width 198 height 8
click at [415, 112] on div at bounding box center [478, 109] width 198 height 8
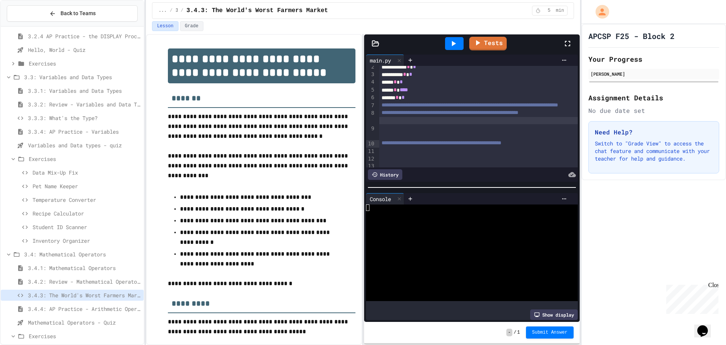
scroll to position [3, 0]
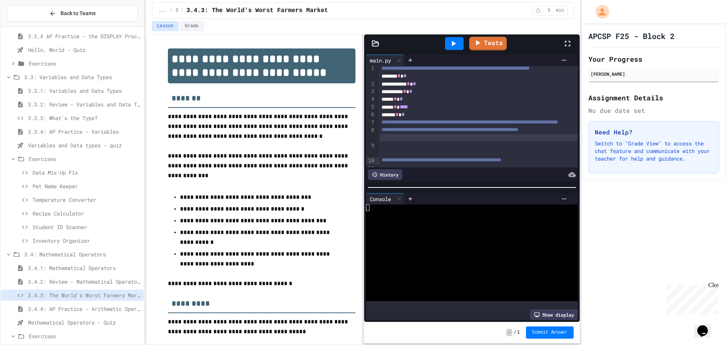
click at [422, 118] on div "****** * *" at bounding box center [470, 115] width 182 height 8
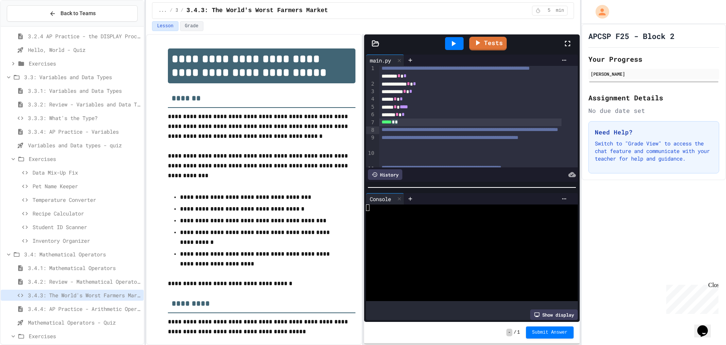
click at [453, 39] on div at bounding box center [454, 43] width 19 height 13
click at [395, 124] on span "*" at bounding box center [393, 121] width 3 height 5
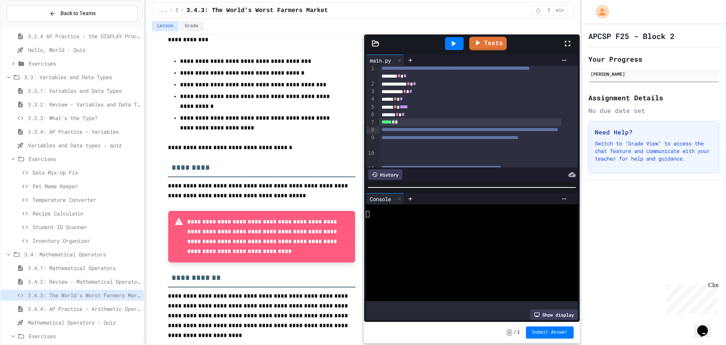
scroll to position [98, 0]
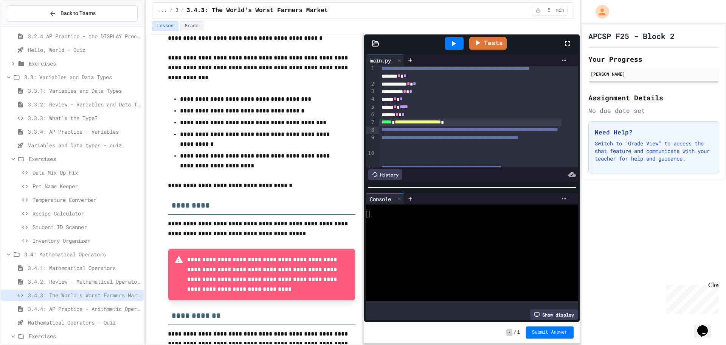
click at [452, 44] on icon at bounding box center [453, 43] width 9 height 9
click at [486, 48] on link "Tests" at bounding box center [488, 43] width 36 height 14
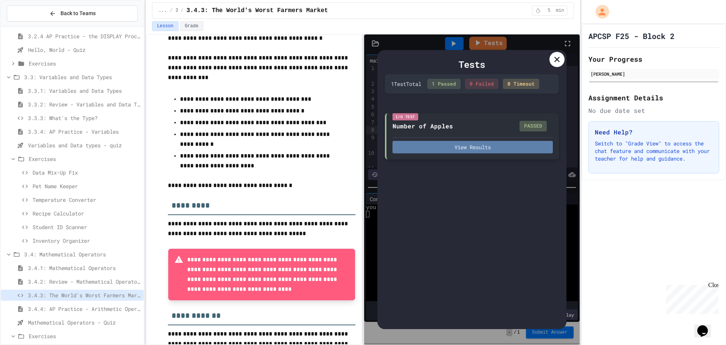
click at [491, 148] on button "View Results" at bounding box center [473, 147] width 160 height 12
click at [558, 60] on icon at bounding box center [557, 59] width 9 height 9
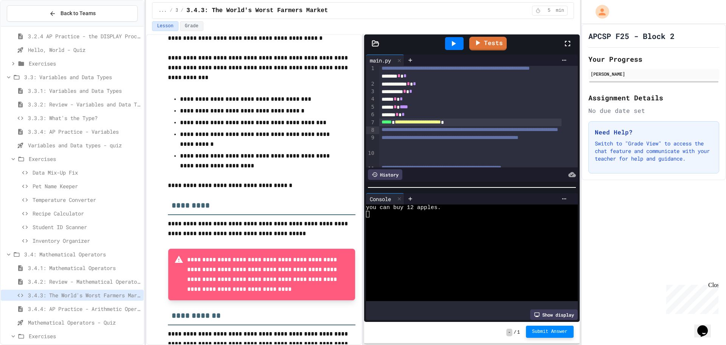
click at [540, 337] on button "Submit Answer" at bounding box center [550, 331] width 48 height 12
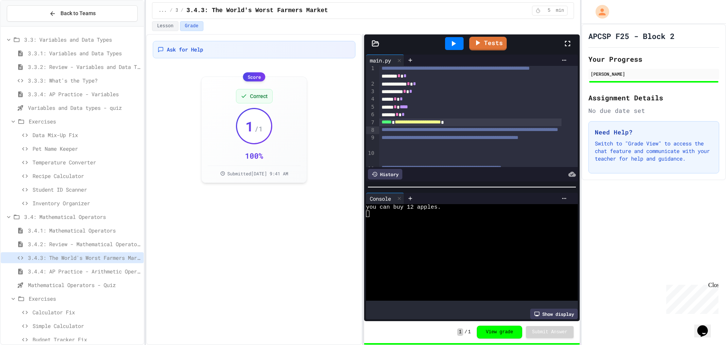
scroll to position [353, 0]
click at [72, 270] on span "3.4.4: AP Practice - Arithmetic Operators" at bounding box center [84, 271] width 113 height 8
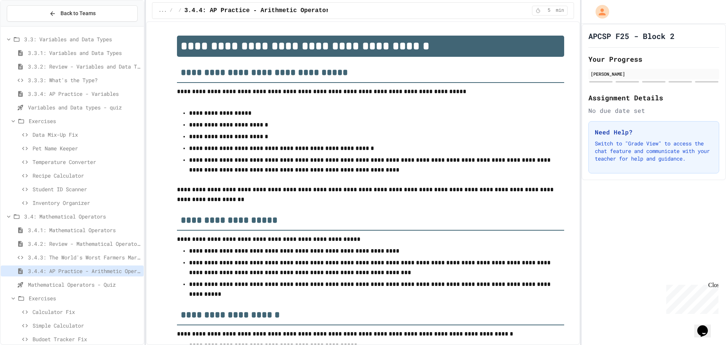
click at [58, 307] on div "Calculator Fix" at bounding box center [72, 311] width 143 height 11
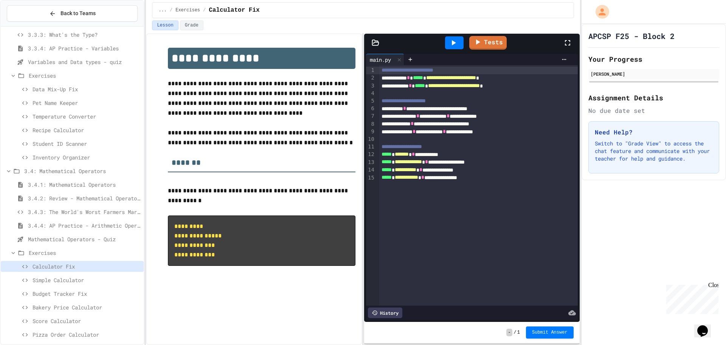
scroll to position [403, 0]
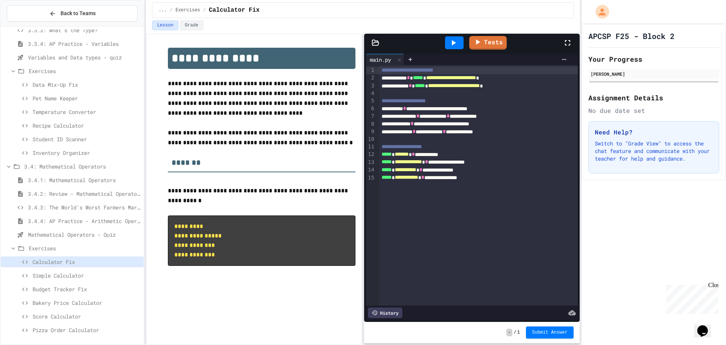
click at [505, 104] on div "**********" at bounding box center [478, 101] width 198 height 8
click at [515, 95] on div at bounding box center [478, 94] width 198 height 8
click at [441, 40] on div "Tests" at bounding box center [475, 43] width 176 height 20
click at [451, 39] on icon at bounding box center [453, 42] width 9 height 9
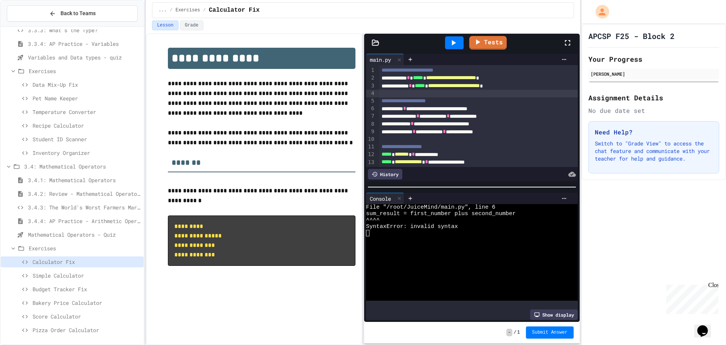
click at [466, 107] on div "**********" at bounding box center [470, 109] width 182 height 8
click at [451, 35] on div at bounding box center [454, 43] width 26 height 20
click at [447, 38] on div at bounding box center [454, 42] width 19 height 13
click at [469, 123] on div "**********" at bounding box center [470, 124] width 182 height 8
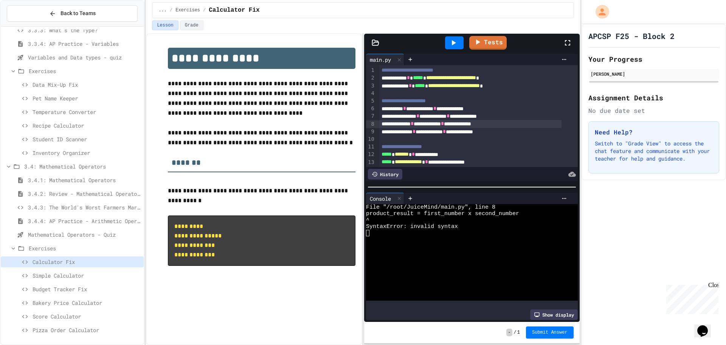
click at [457, 37] on div at bounding box center [454, 42] width 19 height 13
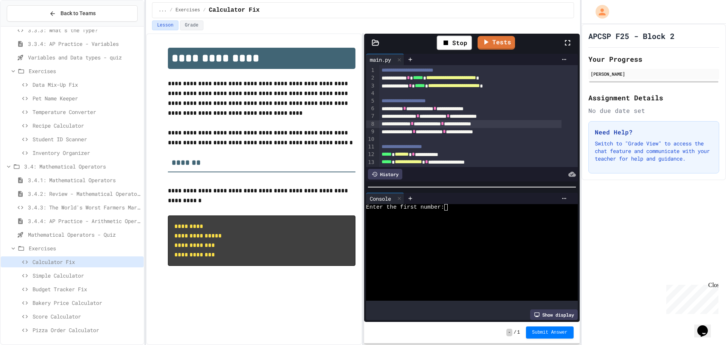
scroll to position [25, 0]
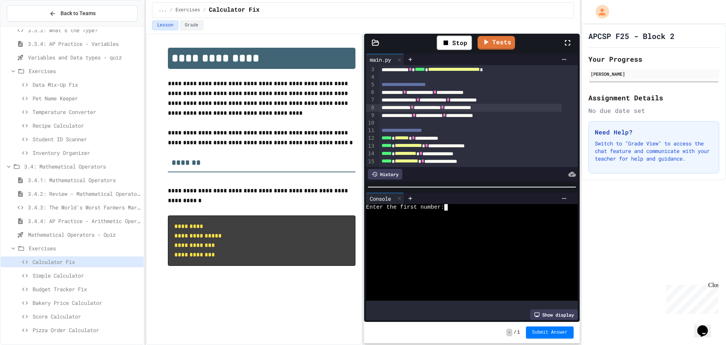
click at [476, 210] on div at bounding box center [464, 213] width 197 height 6
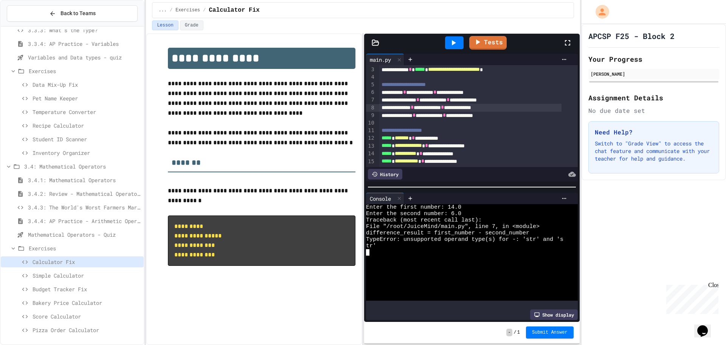
click at [450, 97] on span "*" at bounding box center [448, 99] width 3 height 5
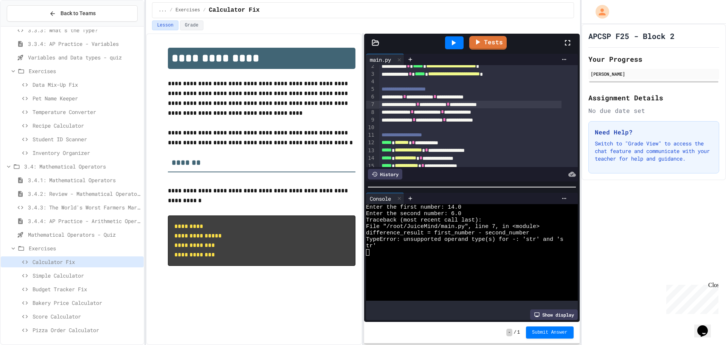
scroll to position [0, 0]
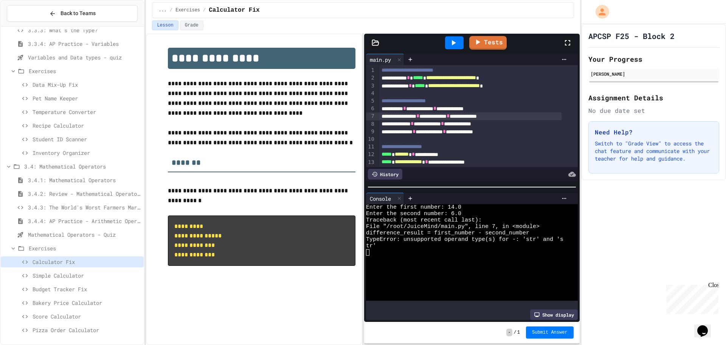
click at [446, 48] on div at bounding box center [454, 42] width 19 height 13
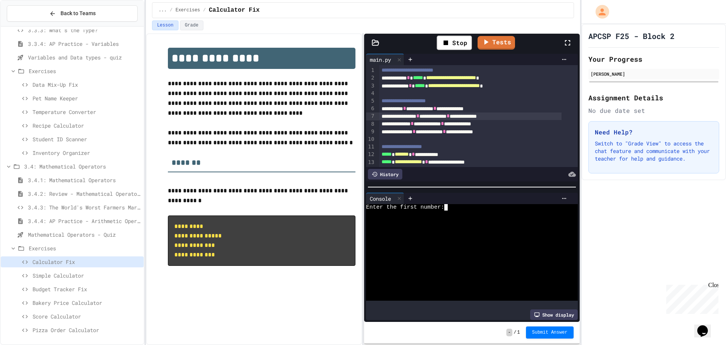
click at [452, 204] on div "Enter the first number:" at bounding box center [464, 207] width 197 height 6
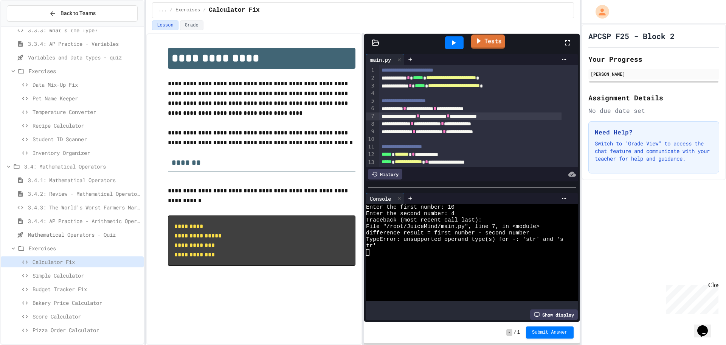
click at [488, 36] on link "Tests" at bounding box center [488, 41] width 34 height 14
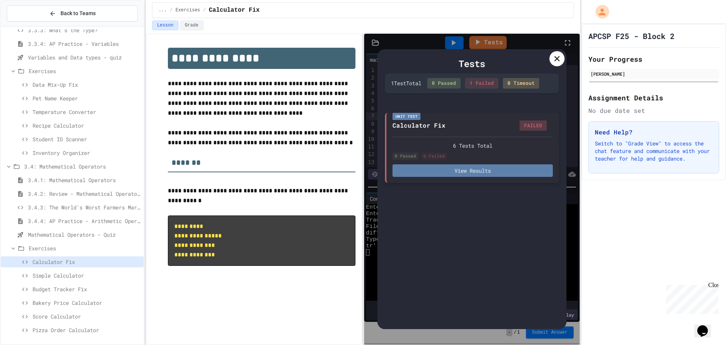
click at [455, 171] on button "View Results" at bounding box center [473, 170] width 160 height 12
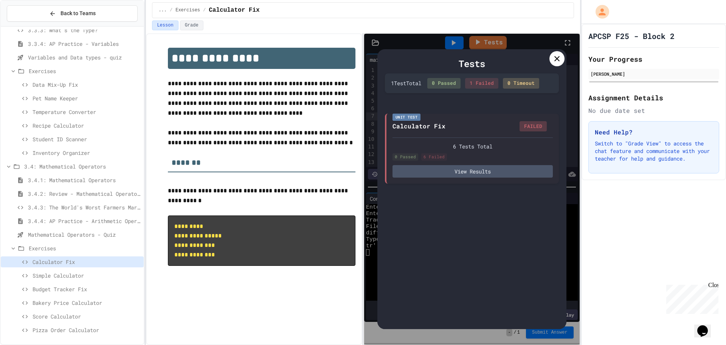
click at [558, 59] on icon at bounding box center [557, 58] width 5 height 5
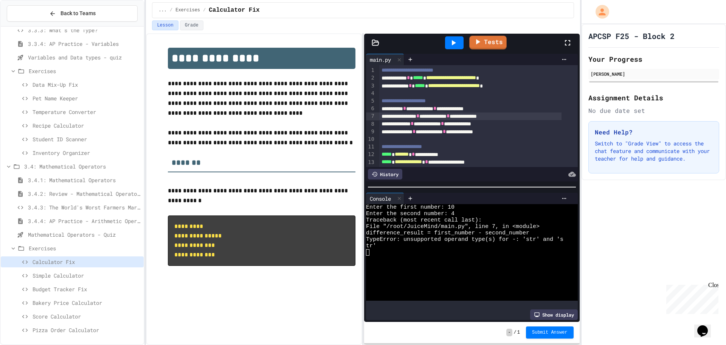
click at [453, 47] on div at bounding box center [454, 42] width 19 height 13
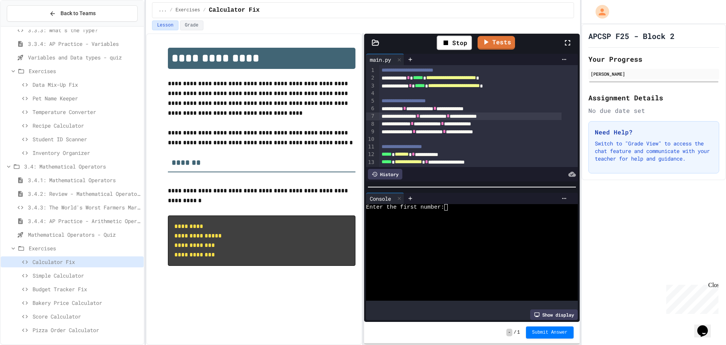
scroll to position [25, 0]
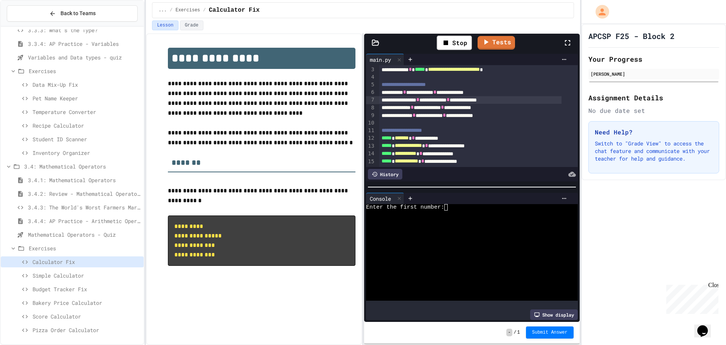
click at [459, 204] on div "Enter the first number:" at bounding box center [464, 207] width 197 height 6
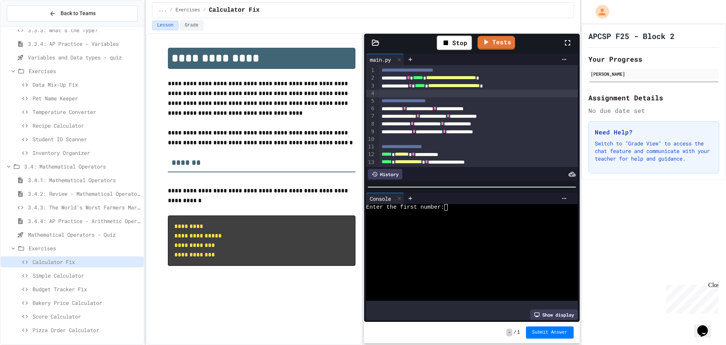
click at [424, 91] on div at bounding box center [478, 94] width 198 height 8
click at [531, 89] on div "**********" at bounding box center [470, 86] width 182 height 8
click at [533, 94] on div "**********" at bounding box center [470, 94] width 182 height 8
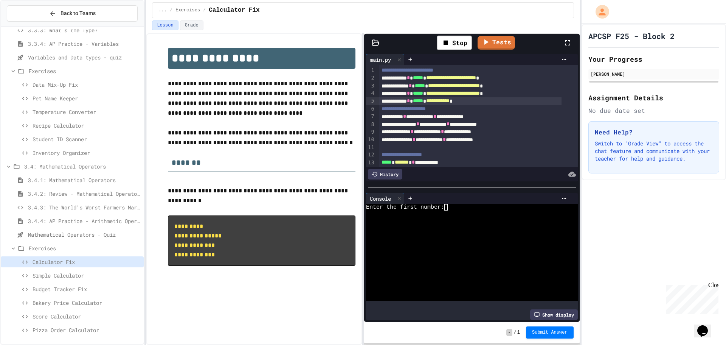
click at [480, 95] on span "**********" at bounding box center [453, 92] width 54 height 5
click at [450, 101] on span "**********" at bounding box center [437, 100] width 23 height 5
click at [452, 47] on div "Stop" at bounding box center [454, 43] width 35 height 14
click at [452, 47] on div at bounding box center [454, 42] width 19 height 13
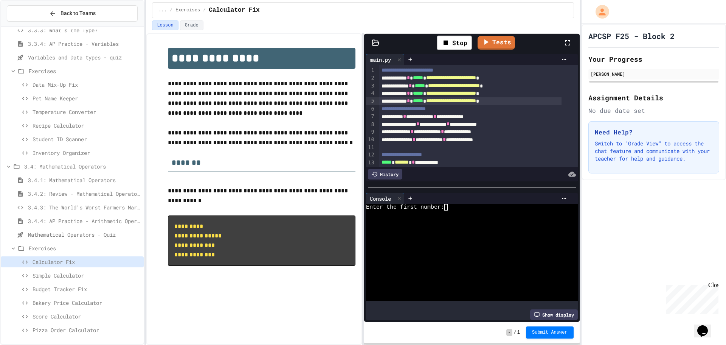
click at [483, 205] on div "Enter the first number:" at bounding box center [464, 207] width 197 height 6
click at [534, 106] on div "**********" at bounding box center [478, 109] width 198 height 8
click at [534, 103] on div "**********" at bounding box center [470, 101] width 182 height 8
click at [491, 217] on div at bounding box center [464, 220] width 197 height 6
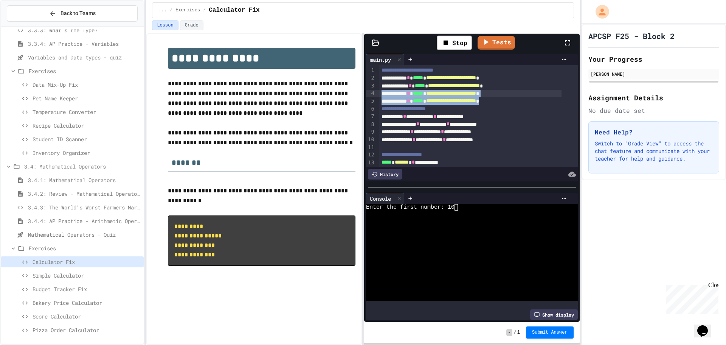
drag, startPoint x: 525, startPoint y: 103, endPoint x: 378, endPoint y: 93, distance: 147.1
click at [378, 93] on div "**********" at bounding box center [472, 116] width 212 height 102
copy div "**********"
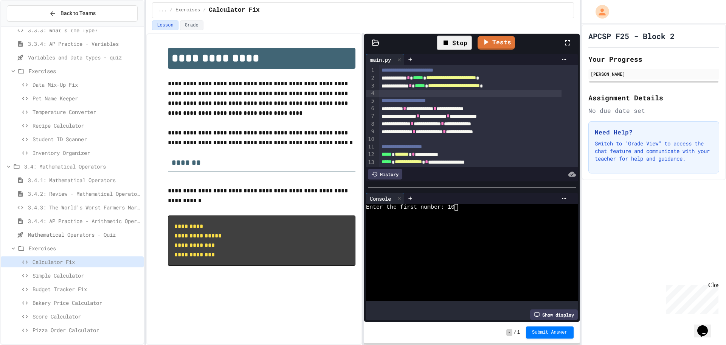
click at [455, 36] on div "Stop" at bounding box center [454, 43] width 35 height 14
click at [454, 42] on icon at bounding box center [454, 42] width 4 height 5
click at [455, 210] on div at bounding box center [464, 213] width 197 height 6
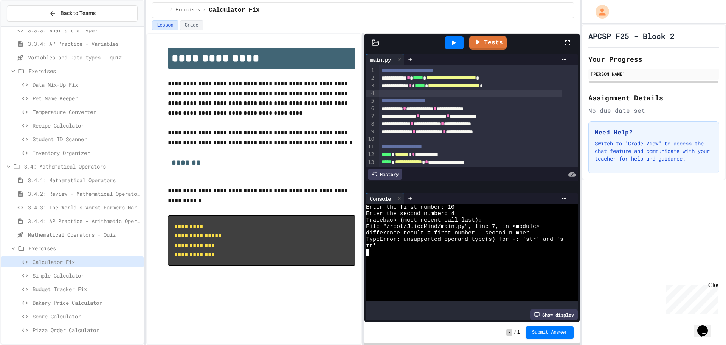
click at [482, 118] on div "**********" at bounding box center [470, 116] width 182 height 8
click at [481, 118] on div "**********" at bounding box center [470, 116] width 182 height 8
click at [449, 40] on icon at bounding box center [453, 42] width 9 height 9
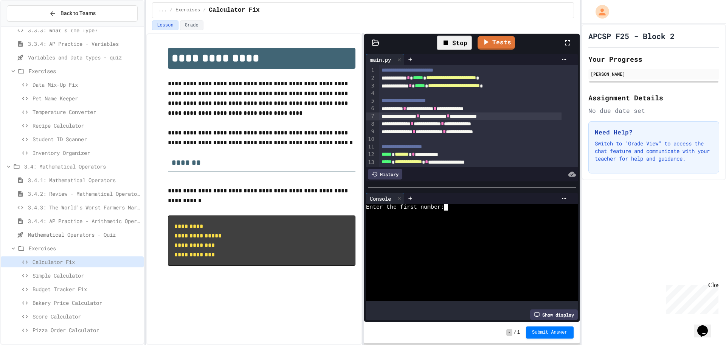
click at [475, 213] on div at bounding box center [464, 213] width 197 height 6
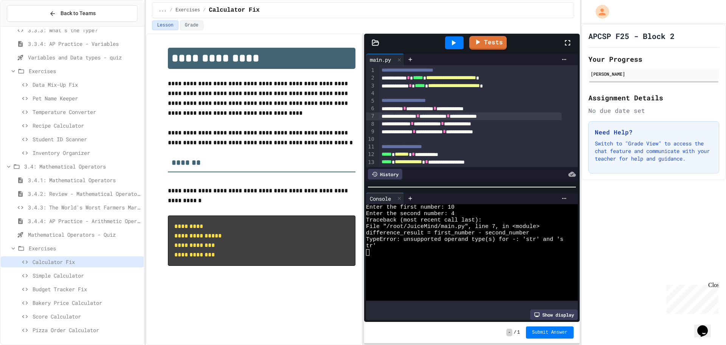
click at [95, 220] on span "3.4.4: AP Practice - Arithmetic Operators" at bounding box center [84, 221] width 113 height 8
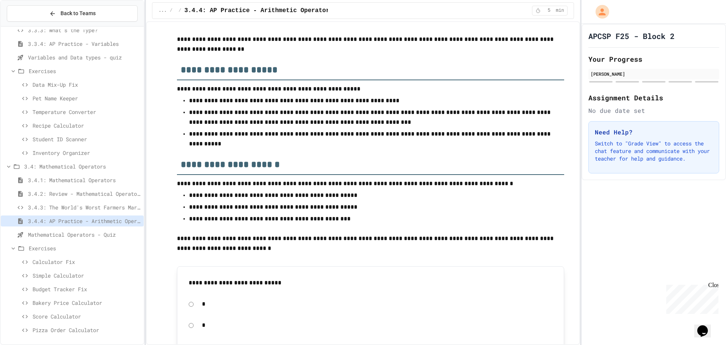
scroll to position [227, 0]
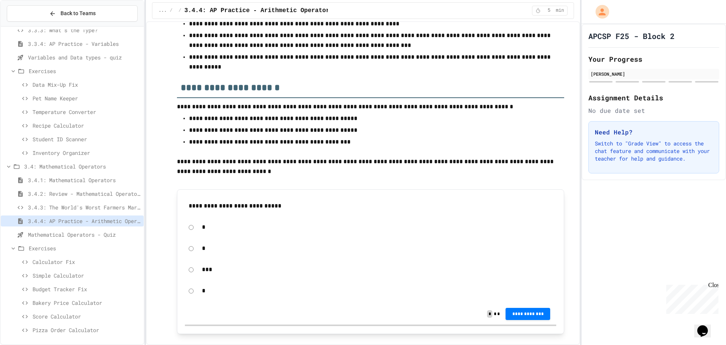
click at [62, 261] on span "Calculator Fix" at bounding box center [87, 262] width 108 height 8
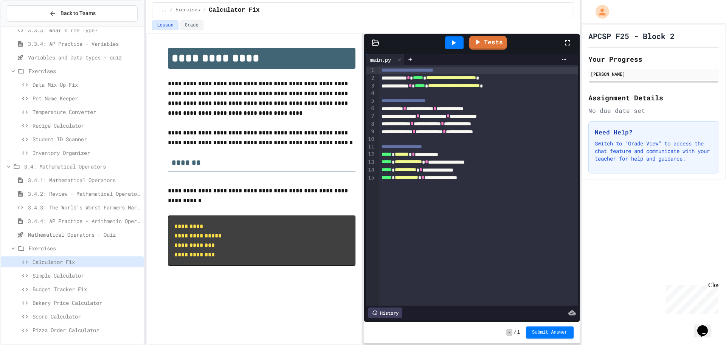
click at [460, 40] on div at bounding box center [454, 42] width 19 height 13
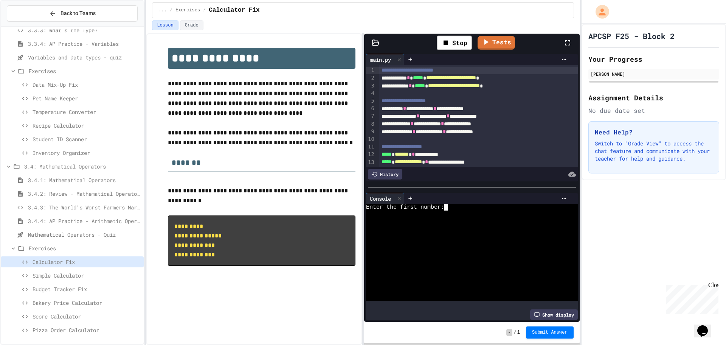
click at [466, 217] on div at bounding box center [464, 220] width 197 height 6
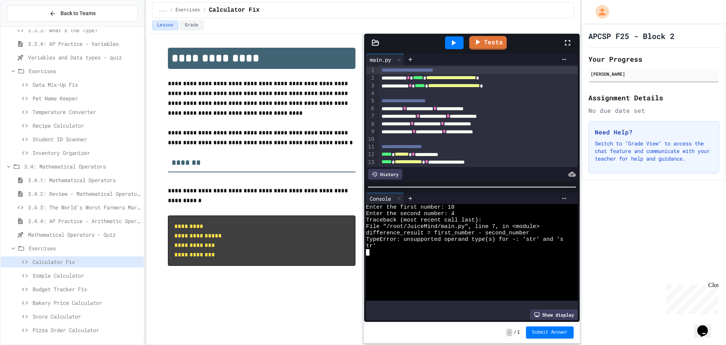
click at [448, 85] on span "**********" at bounding box center [454, 85] width 52 height 5
click at [483, 121] on div "**********" at bounding box center [470, 124] width 182 height 8
click at [425, 85] on span "*****" at bounding box center [420, 85] width 10 height 5
click at [425, 84] on span "*****" at bounding box center [420, 85] width 10 height 5
click at [552, 88] on div "**********" at bounding box center [470, 86] width 182 height 8
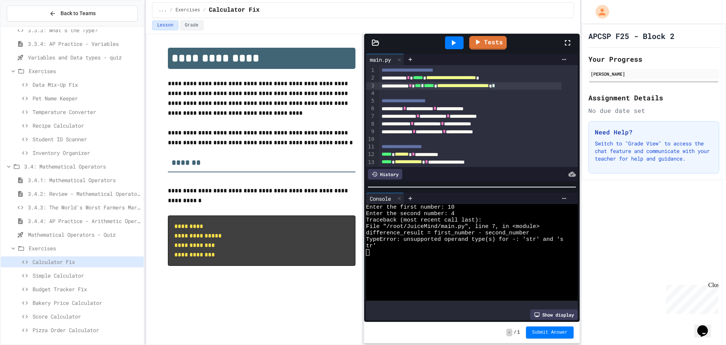
click at [456, 44] on icon at bounding box center [453, 42] width 9 height 9
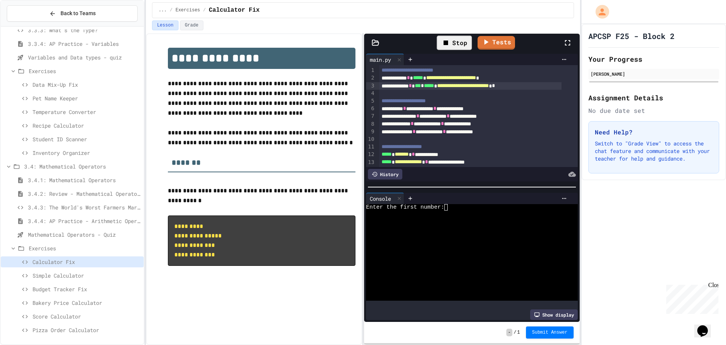
click at [473, 210] on div at bounding box center [464, 213] width 197 height 6
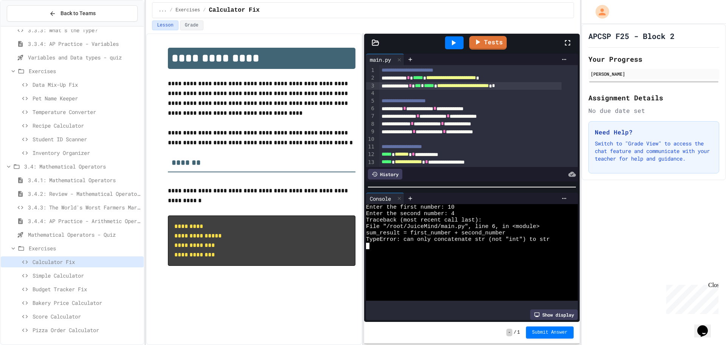
click at [423, 77] on span "*****" at bounding box center [418, 77] width 10 height 5
click at [555, 73] on div "**********" at bounding box center [478, 71] width 198 height 8
click at [552, 78] on div "**********" at bounding box center [470, 78] width 182 height 8
click at [451, 41] on icon at bounding box center [453, 42] width 9 height 9
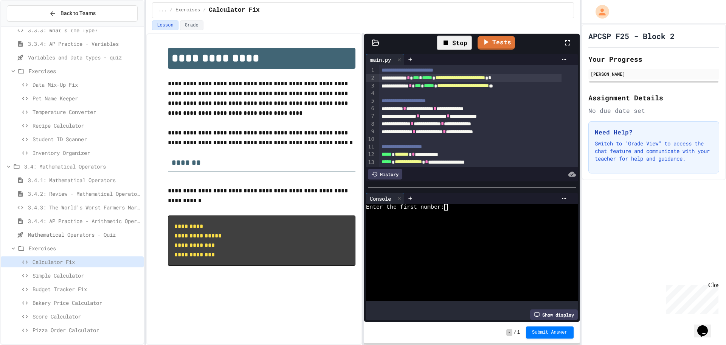
click at [450, 217] on div at bounding box center [464, 220] width 197 height 6
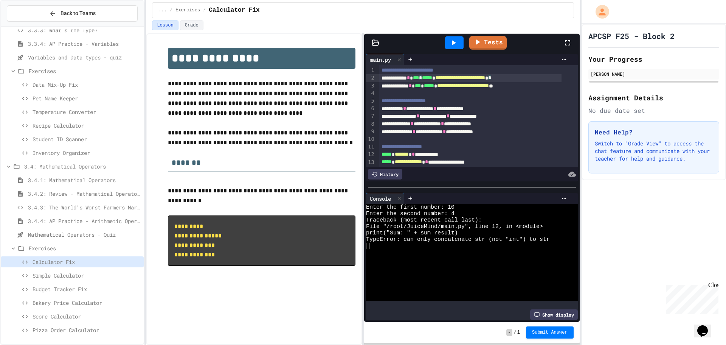
click at [419, 80] on span "***" at bounding box center [416, 77] width 6 height 5
click at [438, 86] on div "**********" at bounding box center [470, 86] width 182 height 8
click at [535, 88] on div "**********" at bounding box center [470, 86] width 182 height 8
click at [534, 103] on div "**********" at bounding box center [478, 101] width 198 height 8
click at [456, 45] on icon at bounding box center [453, 42] width 9 height 9
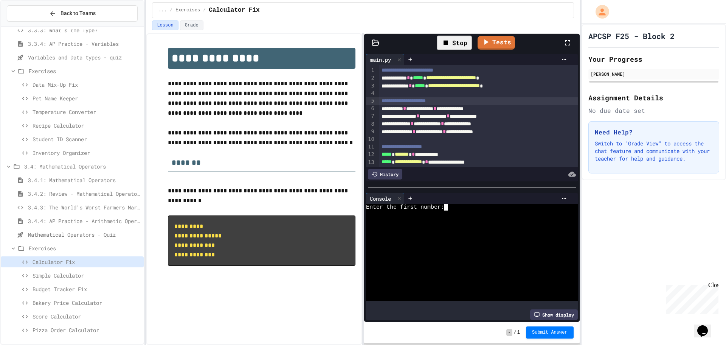
click at [459, 210] on div at bounding box center [464, 213] width 197 height 6
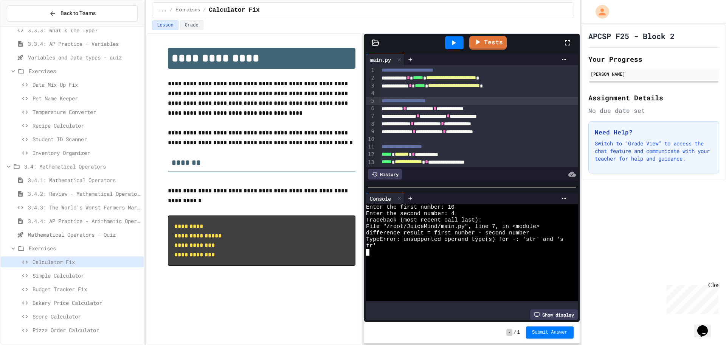
click at [450, 117] on span "*" at bounding box center [448, 115] width 3 height 5
click at [448, 42] on div at bounding box center [454, 42] width 19 height 13
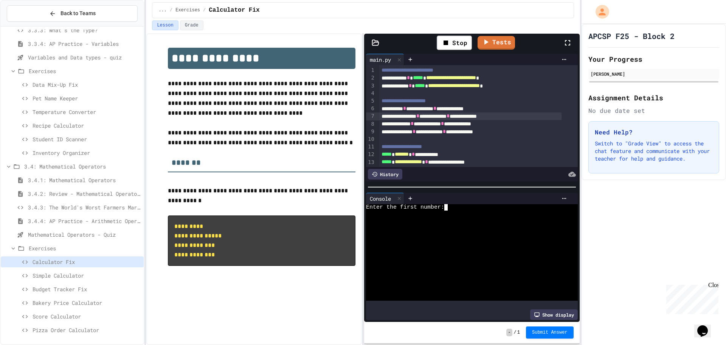
click at [452, 217] on div at bounding box center [464, 220] width 197 height 6
click at [461, 41] on div "Stop" at bounding box center [454, 43] width 35 height 14
click at [502, 210] on div at bounding box center [464, 213] width 197 height 6
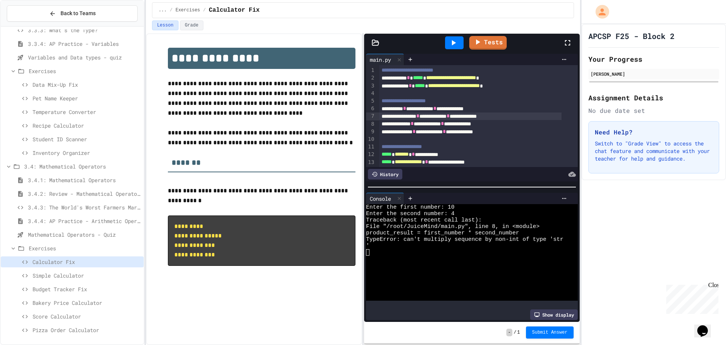
click at [481, 115] on div "**********" at bounding box center [470, 116] width 182 height 8
click at [84, 218] on span "3.4.4: AP Practice - Arithmetic Operators" at bounding box center [84, 221] width 113 height 8
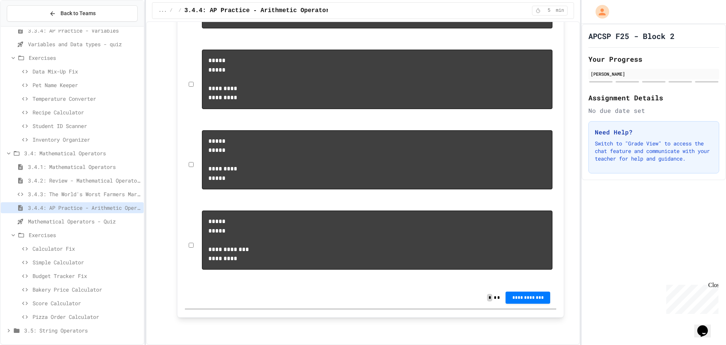
scroll to position [416, 0]
click at [69, 332] on span "3.5: String Operators" at bounding box center [82, 330] width 117 height 8
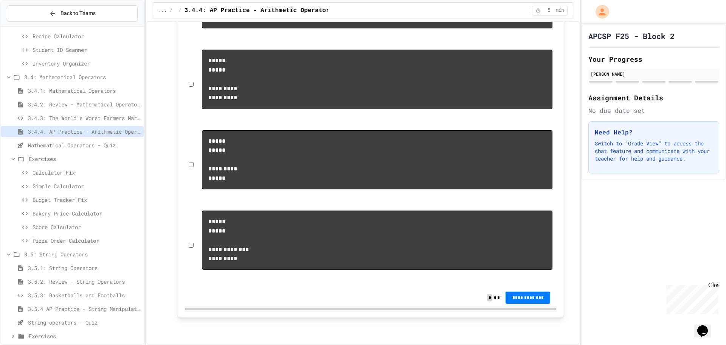
scroll to position [498, 0]
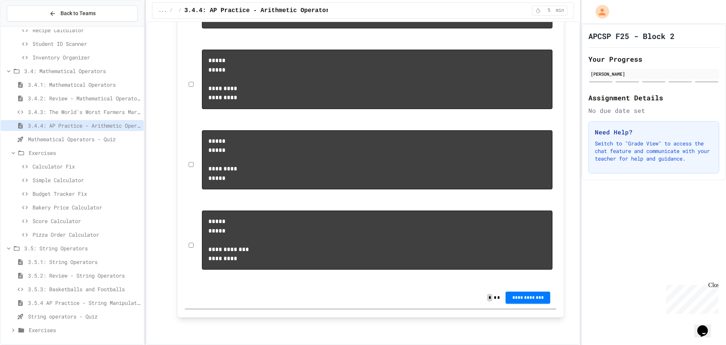
click at [56, 257] on div "3.5.1: String Operators" at bounding box center [72, 261] width 143 height 11
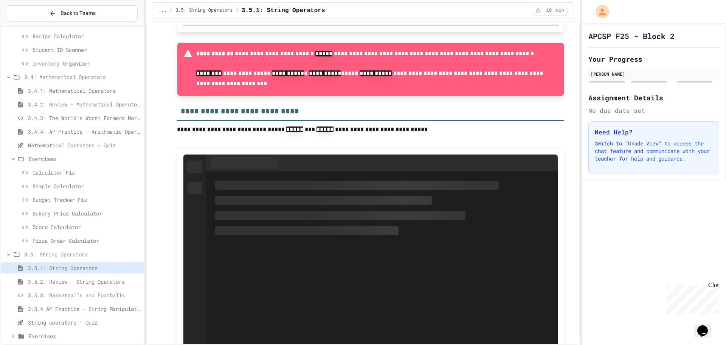
scroll to position [1967, 0]
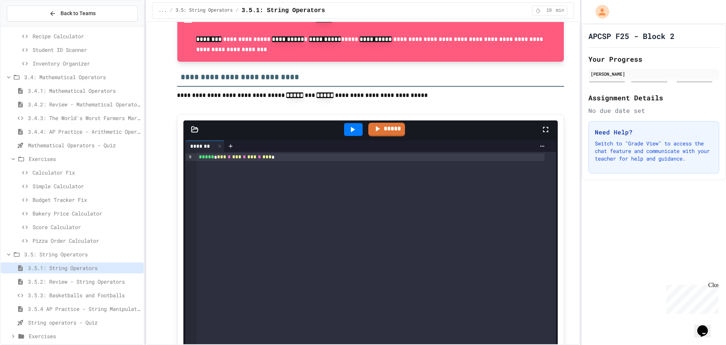
click at [346, 139] on div at bounding box center [353, 129] width 26 height 20
click at [357, 134] on div at bounding box center [353, 129] width 19 height 13
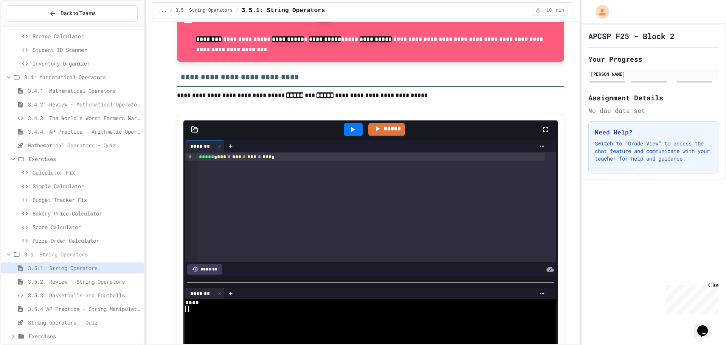
click at [52, 174] on span "Calculator Fix" at bounding box center [87, 172] width 108 height 8
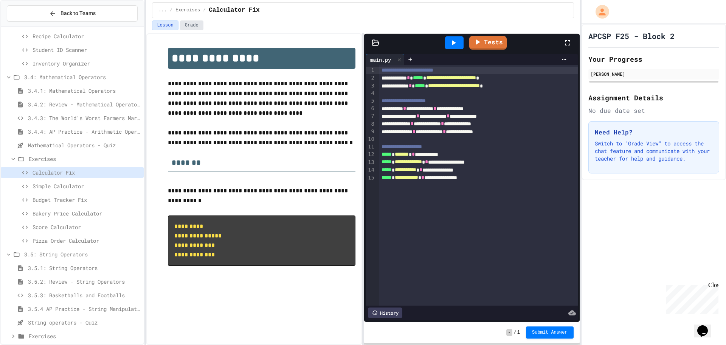
click at [183, 22] on button "Grade" at bounding box center [191, 25] width 23 height 10
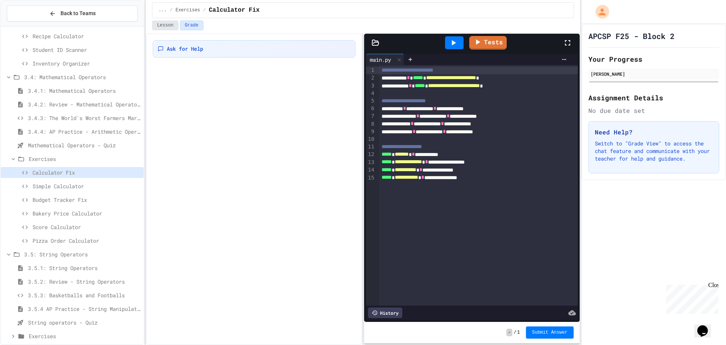
click at [168, 26] on button "Lesson" at bounding box center [165, 25] width 26 height 10
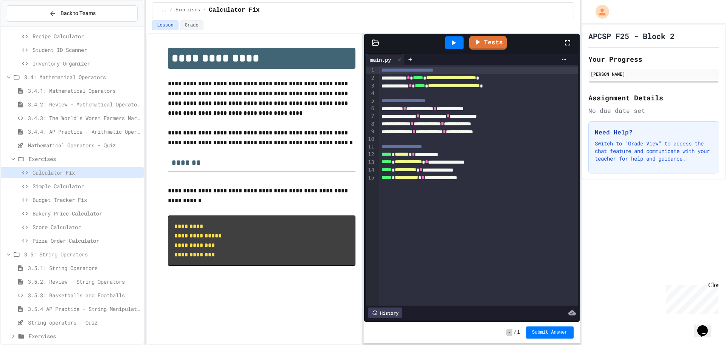
click at [52, 270] on span "3.5.1: String Operators" at bounding box center [84, 268] width 113 height 8
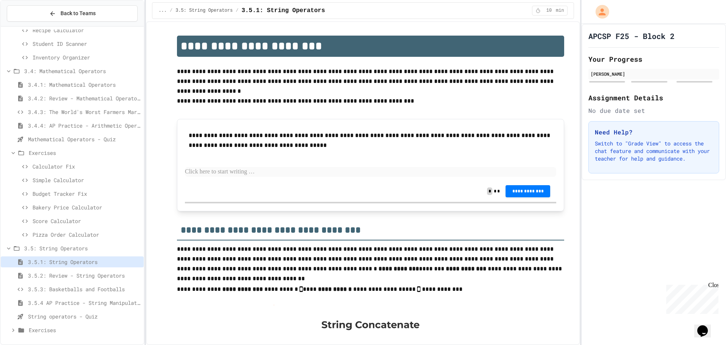
click at [92, 275] on span "3.5.2: Review - String Operators" at bounding box center [84, 275] width 113 height 8
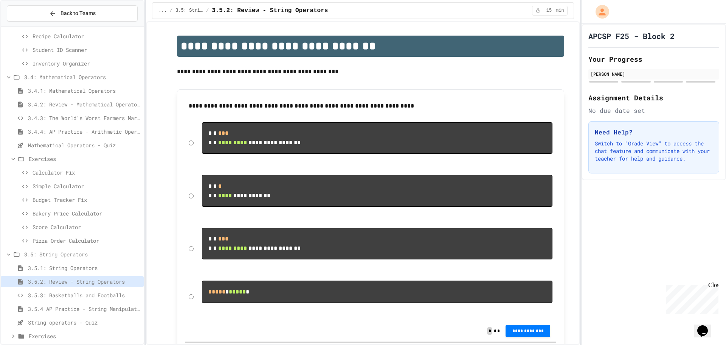
click at [50, 266] on span "3.5.1: String Operators" at bounding box center [84, 268] width 113 height 8
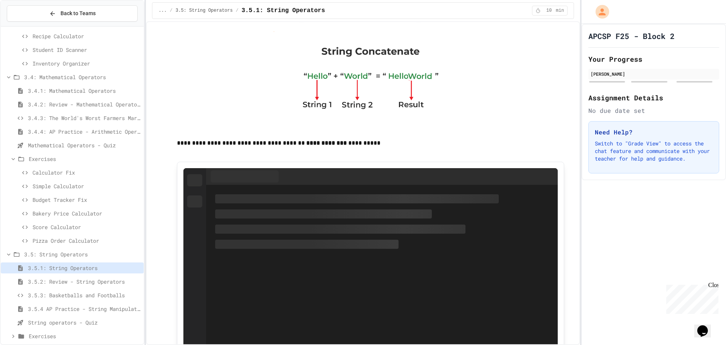
scroll to position [303, 0]
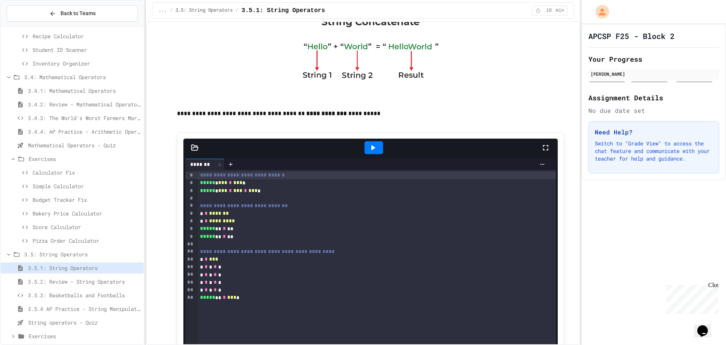
click at [75, 167] on div "Calculator Fix" at bounding box center [72, 172] width 143 height 11
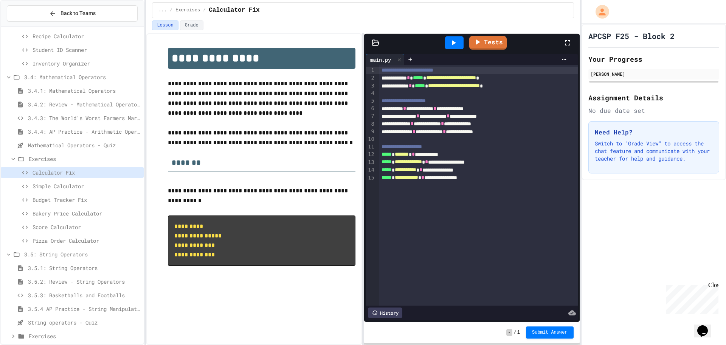
click at [101, 187] on span "Simple Calculator" at bounding box center [87, 186] width 108 height 8
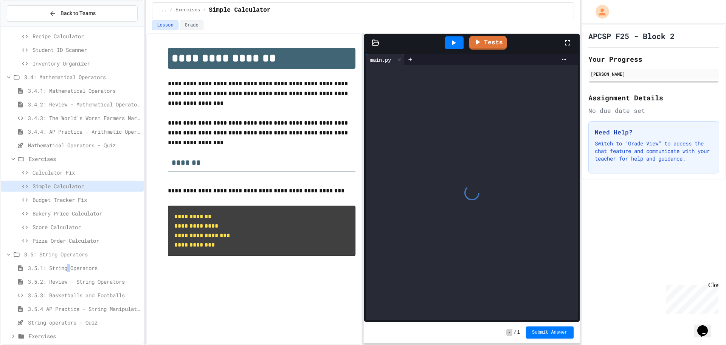
click at [70, 272] on div "3.5.1: String Operators" at bounding box center [72, 267] width 143 height 11
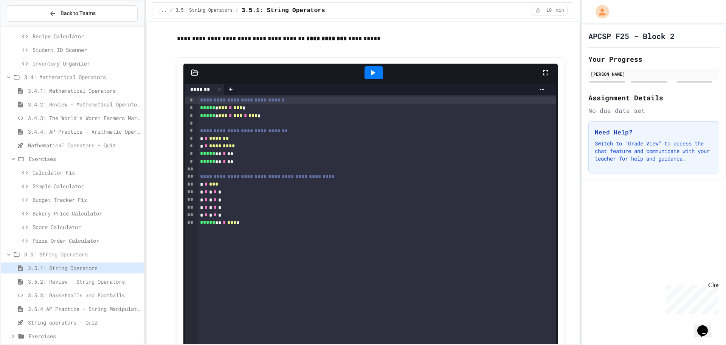
scroll to position [378, 0]
click at [369, 67] on div at bounding box center [374, 71] width 19 height 13
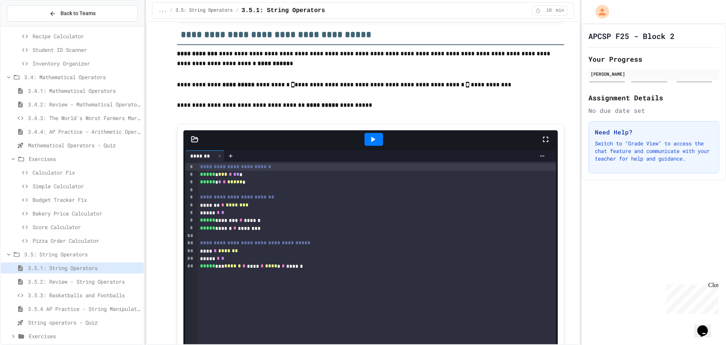
scroll to position [2421, 0]
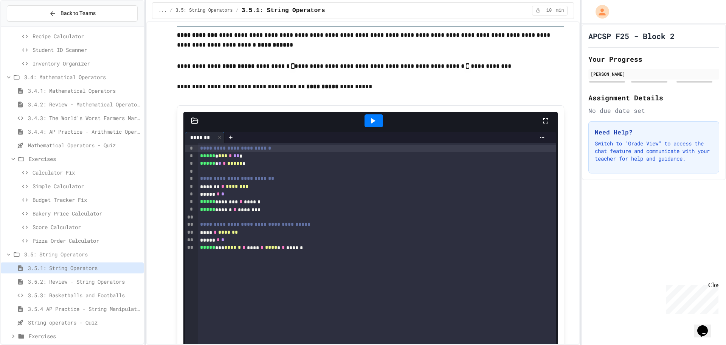
click at [373, 124] on icon at bounding box center [372, 120] width 9 height 9
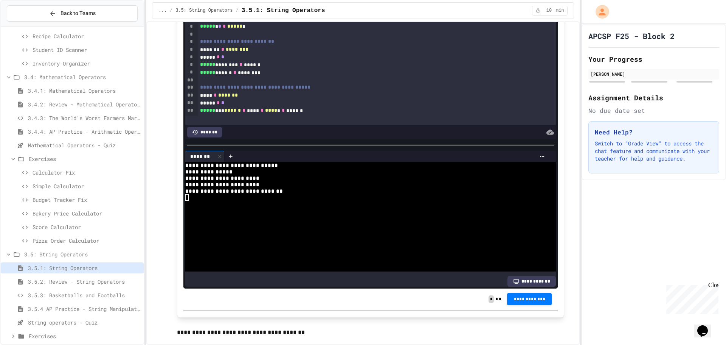
scroll to position [2572, 0]
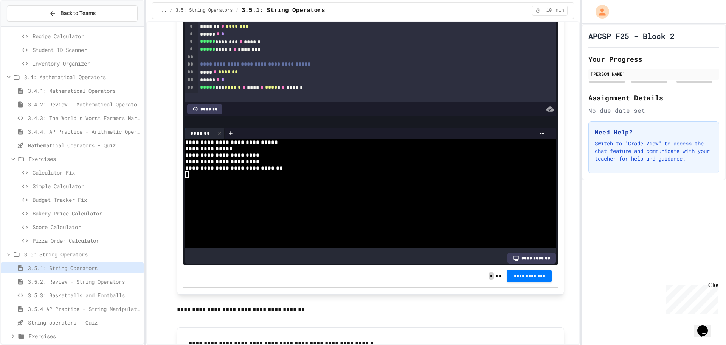
click at [82, 293] on span "3.5.3: Basketballs and Footballs" at bounding box center [84, 295] width 113 height 8
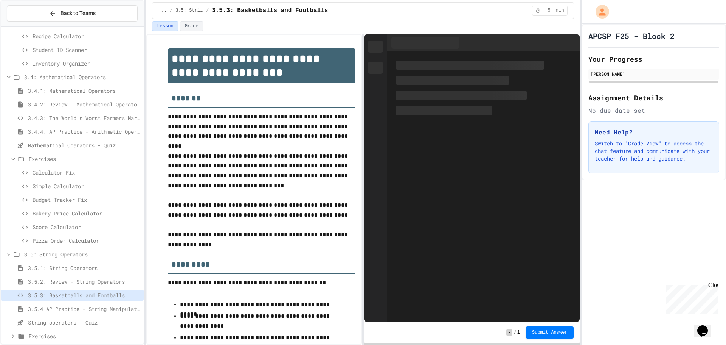
click at [87, 277] on span "3.5.2: Review - String Operators" at bounding box center [84, 281] width 113 height 8
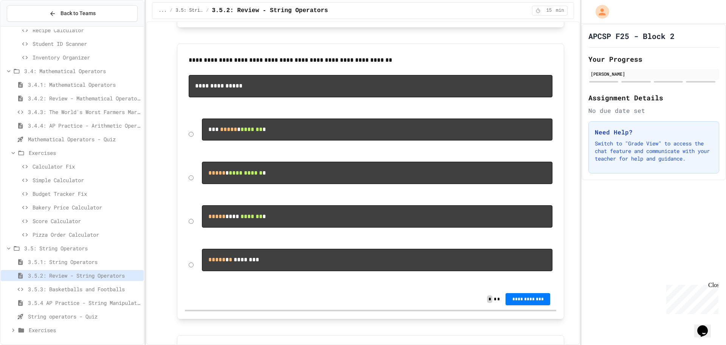
scroll to position [340, 0]
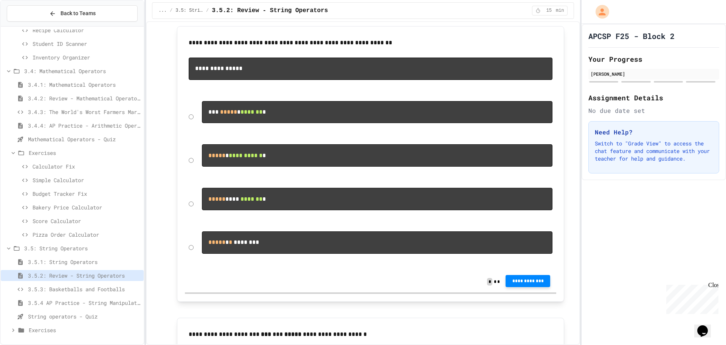
click at [513, 284] on span "**********" at bounding box center [528, 281] width 33 height 6
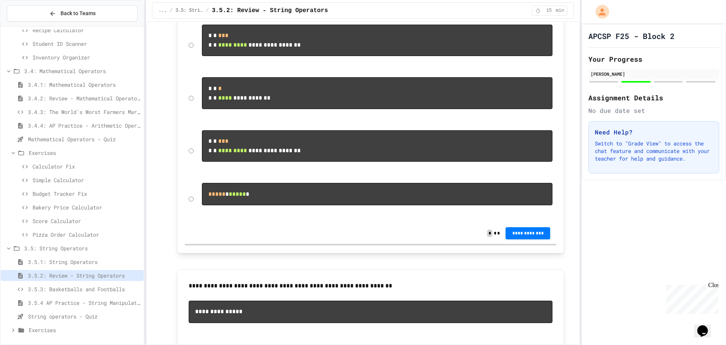
scroll to position [76, 0]
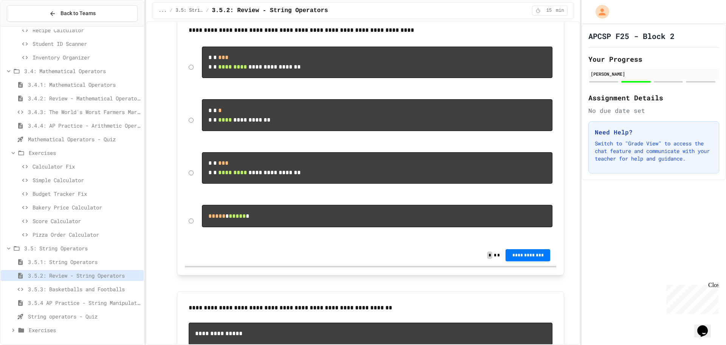
click at [191, 72] on div "**********" at bounding box center [370, 67] width 371 height 49
click at [513, 261] on button "**********" at bounding box center [528, 255] width 45 height 12
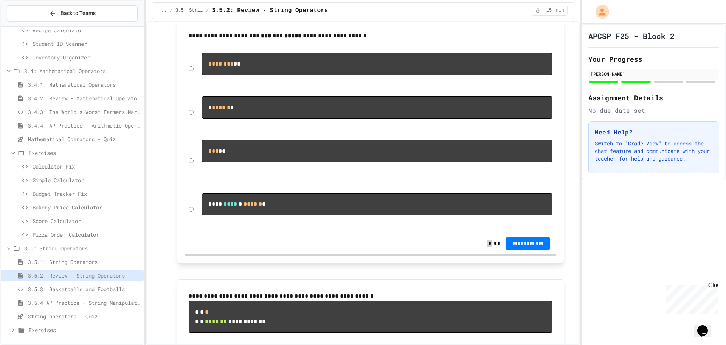
scroll to position [643, 0]
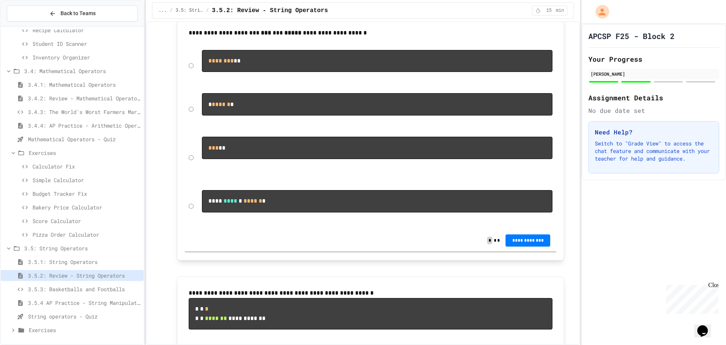
click at [192, 182] on div "*** **" at bounding box center [370, 158] width 371 height 50
click at [193, 182] on div "*** **" at bounding box center [370, 158] width 371 height 50
click at [185, 182] on div "*** **" at bounding box center [370, 158] width 371 height 50
click at [517, 242] on span "**********" at bounding box center [528, 239] width 33 height 6
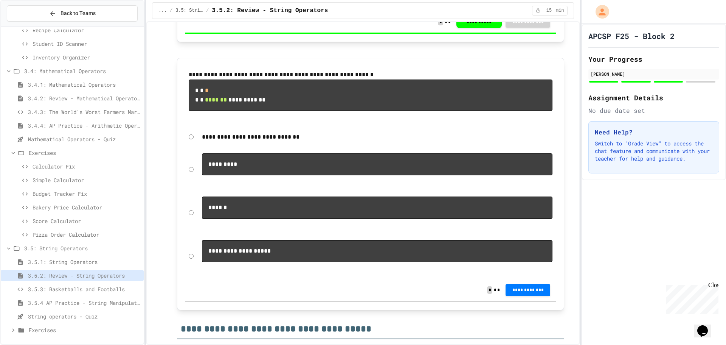
scroll to position [870, 0]
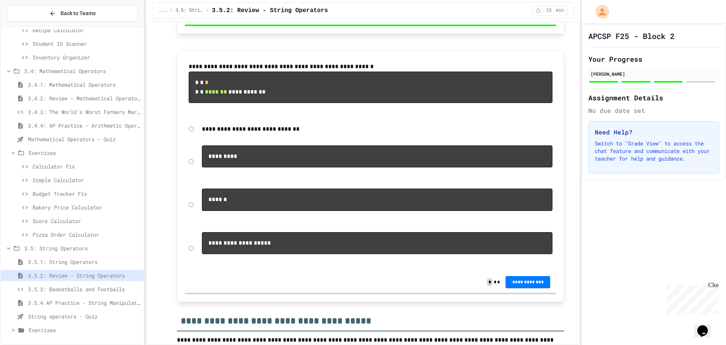
click at [55, 329] on span "Exercises" at bounding box center [85, 330] width 112 height 8
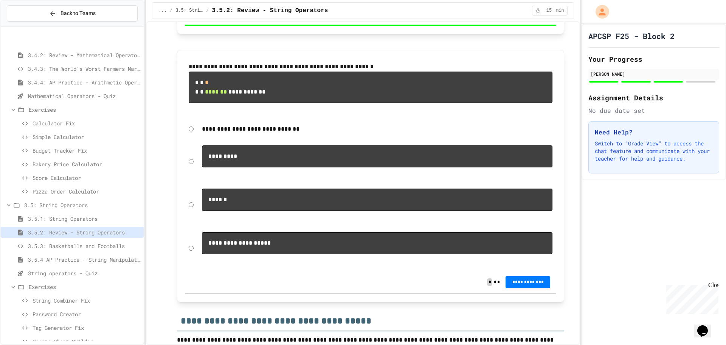
scroll to position [580, 0]
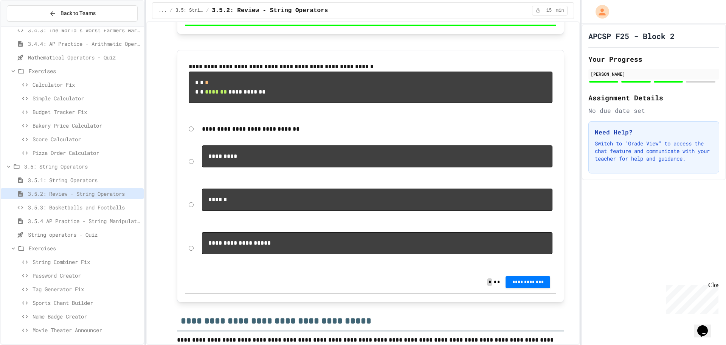
click at [186, 267] on div "**********" at bounding box center [370, 247] width 371 height 39
click at [525, 287] on button "**********" at bounding box center [528, 281] width 45 height 12
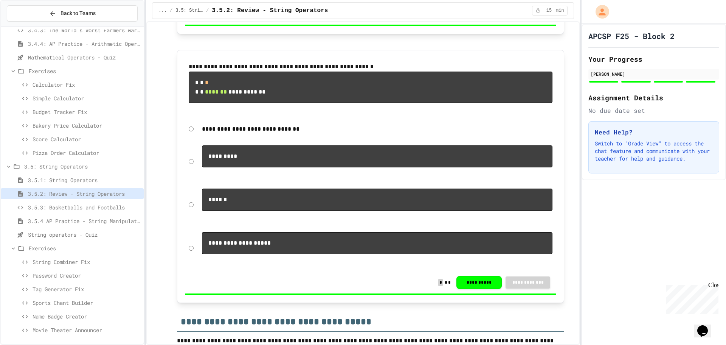
click at [107, 202] on div "3.5.3: Basketballs and Footballs" at bounding box center [72, 207] width 143 height 11
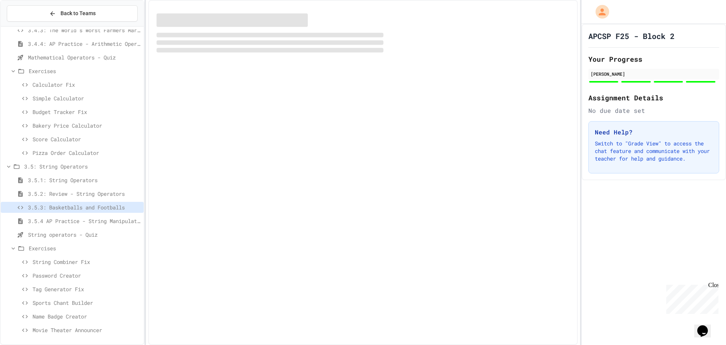
scroll to position [574, 0]
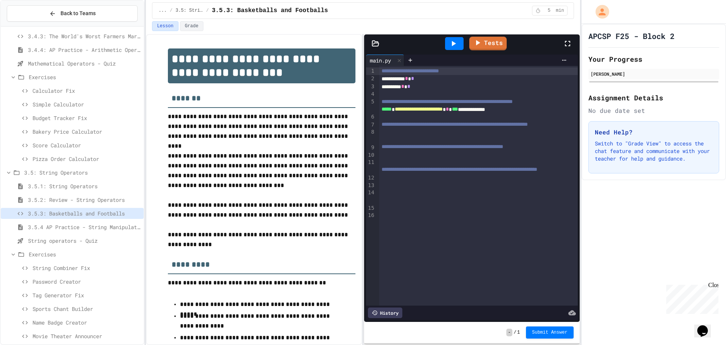
click at [454, 39] on div at bounding box center [454, 43] width 19 height 13
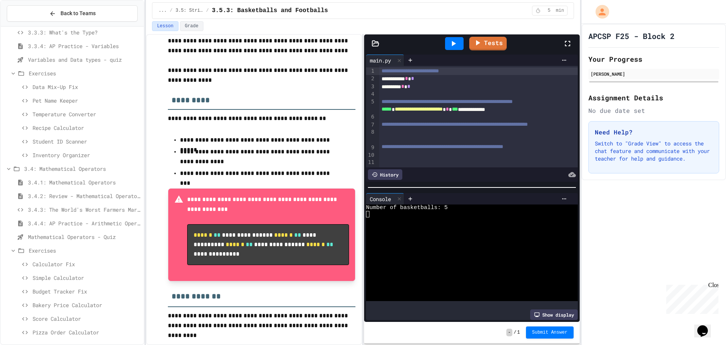
scroll to position [391, 0]
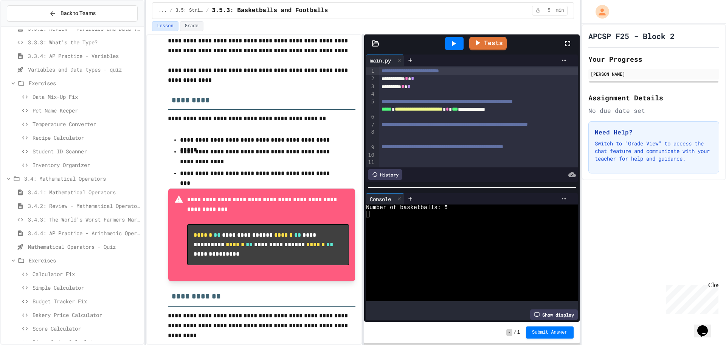
click at [58, 275] on span "Calculator Fix" at bounding box center [87, 274] width 108 height 8
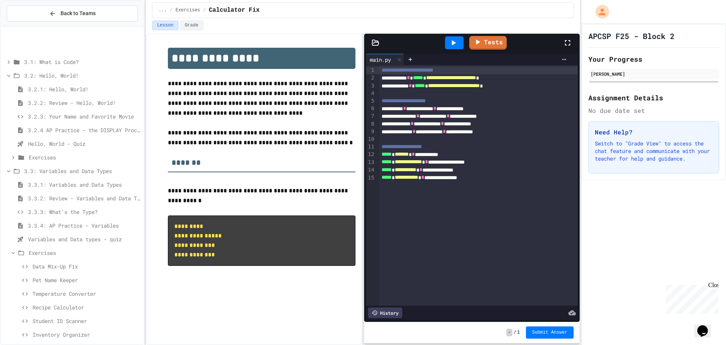
scroll to position [202, 0]
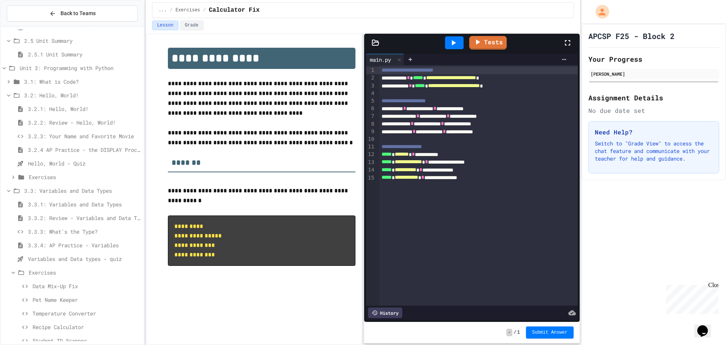
click at [46, 269] on span "Exercises" at bounding box center [85, 272] width 112 height 8
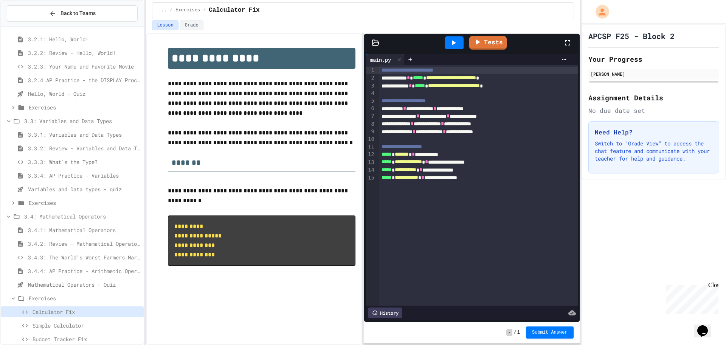
scroll to position [277, 0]
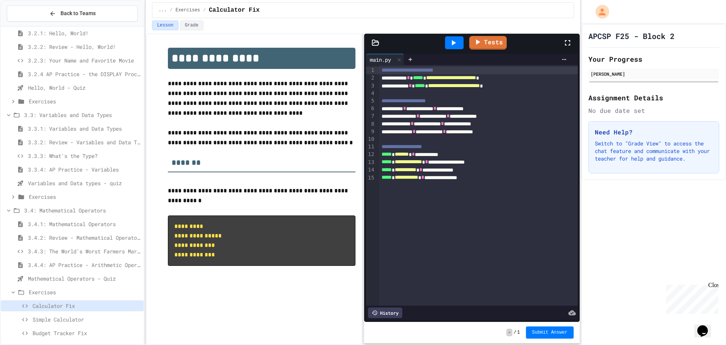
click at [45, 295] on span "Exercises" at bounding box center [85, 292] width 112 height 8
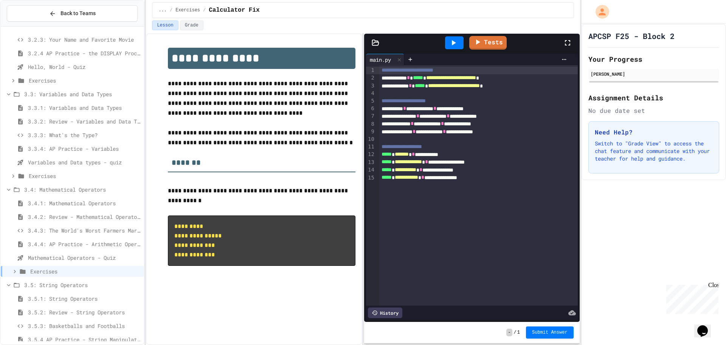
scroll to position [353, 0]
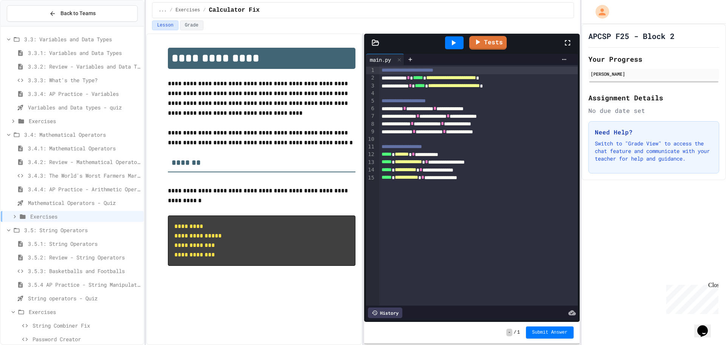
click at [41, 311] on span "Exercises" at bounding box center [85, 312] width 112 height 8
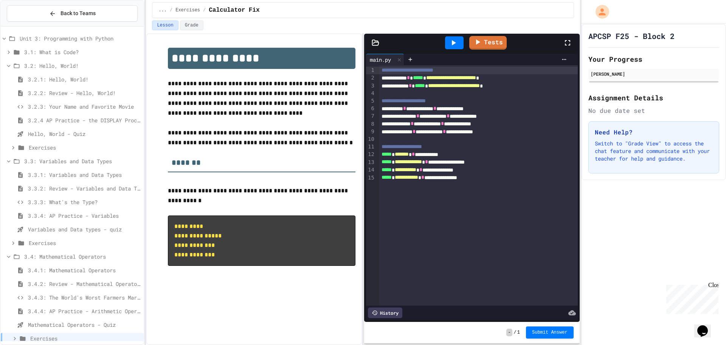
scroll to position [335, 0]
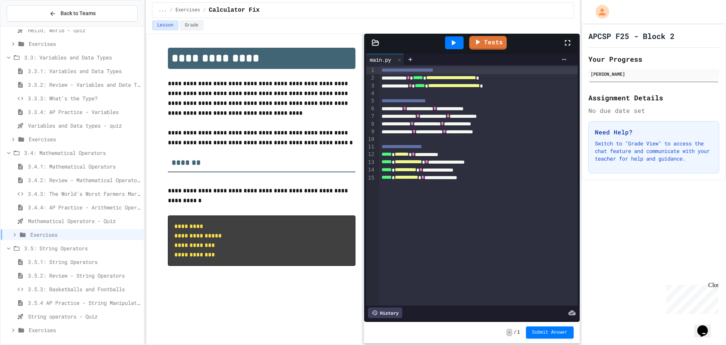
click at [40, 235] on span "Exercises" at bounding box center [85, 234] width 110 height 8
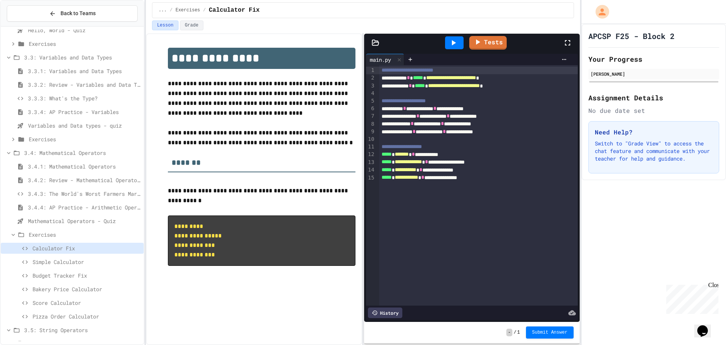
click at [46, 245] on span "Calculator Fix" at bounding box center [87, 248] width 108 height 8
click at [62, 263] on span "Simple Calculator" at bounding box center [87, 262] width 108 height 8
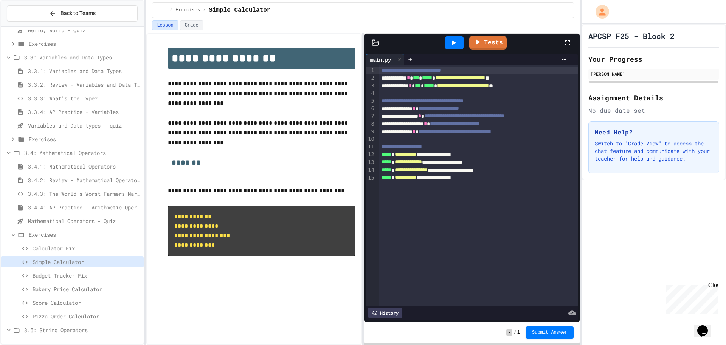
click at [74, 249] on span "Calculator Fix" at bounding box center [87, 248] width 108 height 8
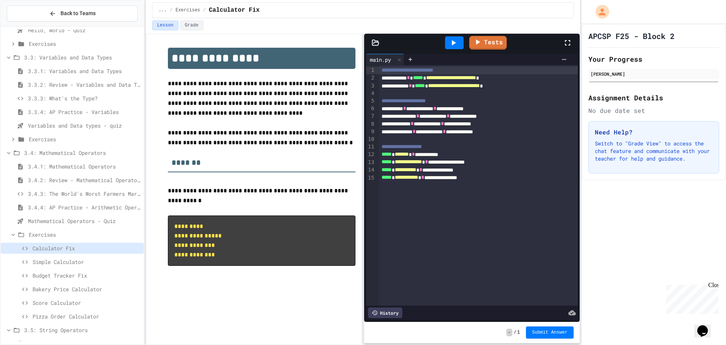
click at [458, 44] on div at bounding box center [454, 42] width 19 height 13
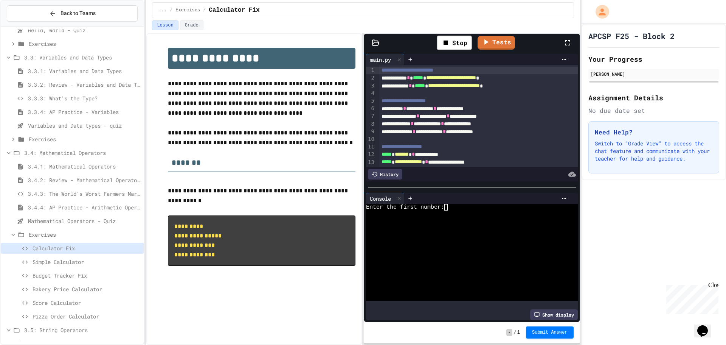
scroll to position [25, 0]
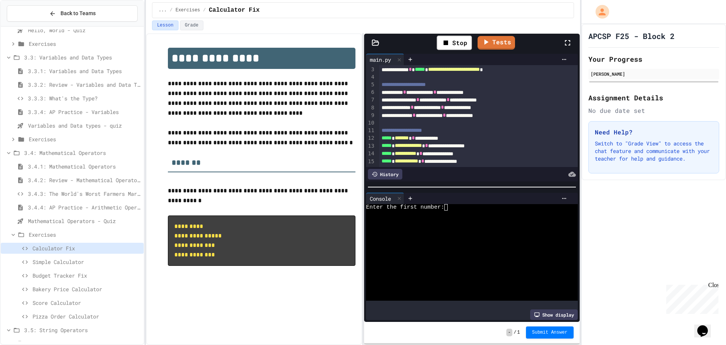
click at [427, 134] on div "**********" at bounding box center [470, 138] width 182 height 8
click at [450, 135] on span "*" at bounding box center [448, 137] width 3 height 5
click at [480, 134] on div "**********" at bounding box center [470, 138] width 182 height 8
click at [458, 40] on div "Stop" at bounding box center [454, 43] width 35 height 14
click at [458, 40] on icon at bounding box center [453, 42] width 9 height 9
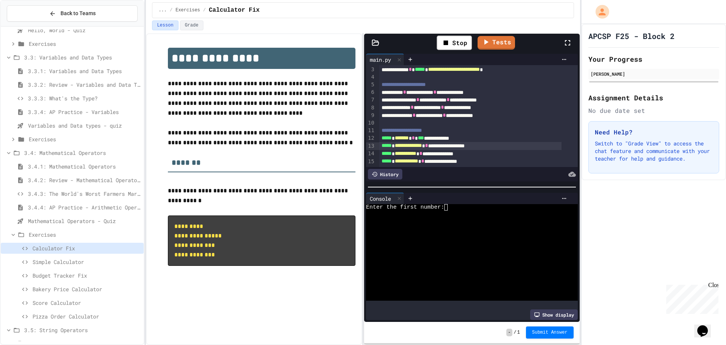
click at [449, 142] on div "**********" at bounding box center [470, 146] width 182 height 8
click at [543, 142] on div "**********" at bounding box center [470, 146] width 182 height 8
click at [461, 37] on div "Stop" at bounding box center [454, 43] width 35 height 14
click at [461, 37] on div at bounding box center [454, 42] width 19 height 13
click at [475, 210] on div at bounding box center [464, 213] width 197 height 6
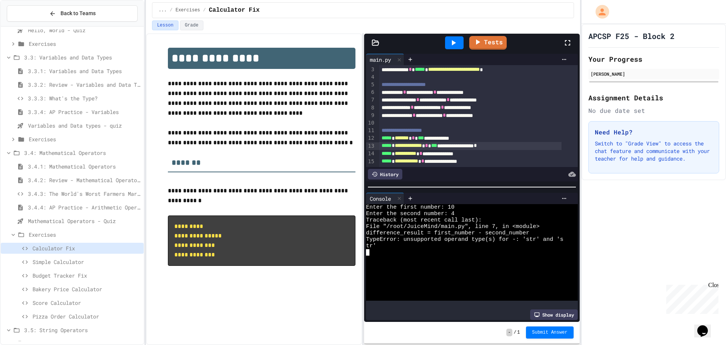
scroll to position [0, 0]
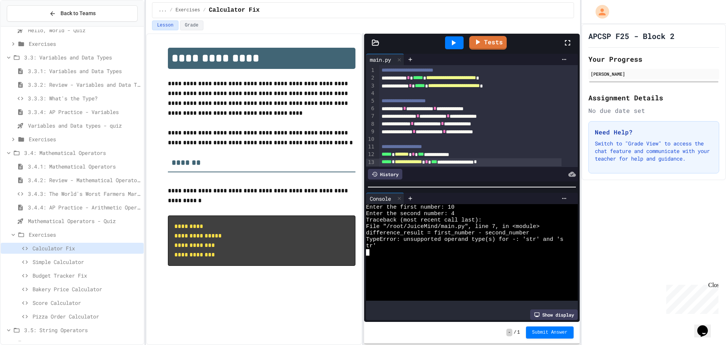
click at [427, 87] on div "**********" at bounding box center [470, 86] width 182 height 8
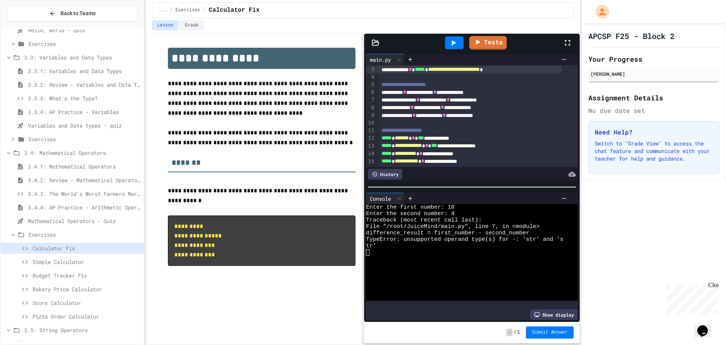
scroll to position [25, 0]
click at [382, 96] on div "**********" at bounding box center [470, 100] width 182 height 8
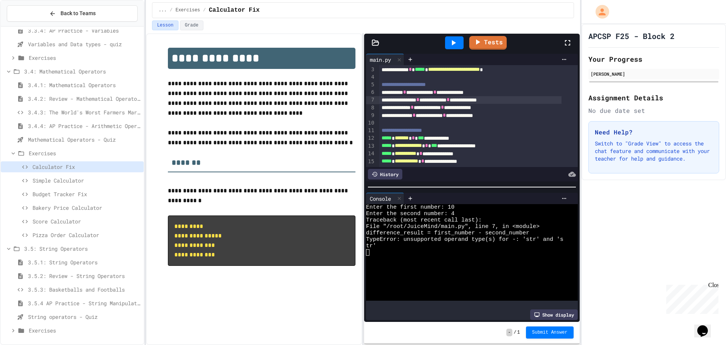
scroll to position [416, 0]
click at [48, 328] on span "Exercises" at bounding box center [85, 330] width 112 height 8
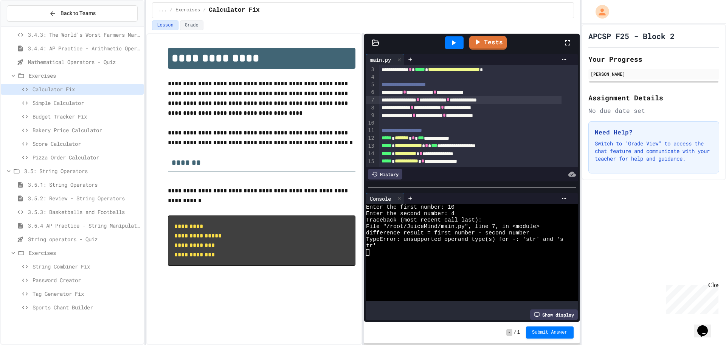
scroll to position [498, 0]
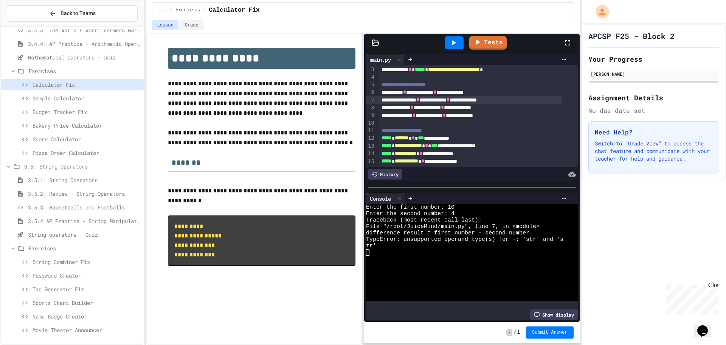
click at [58, 291] on span "Tag Generator Fix" at bounding box center [87, 289] width 108 height 8
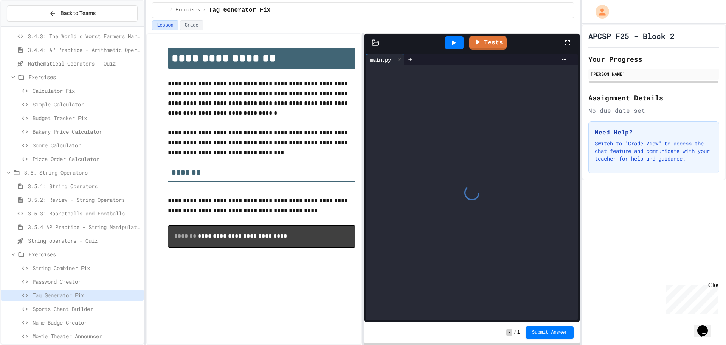
click at [72, 270] on span "String Combiner Fix" at bounding box center [87, 268] width 108 height 8
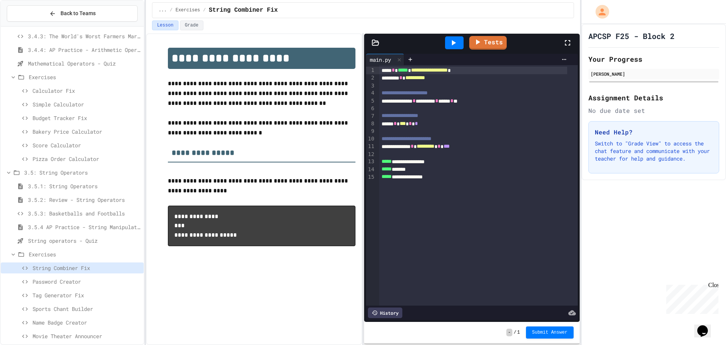
click at [98, 298] on span "Tag Generator Fix" at bounding box center [87, 295] width 108 height 8
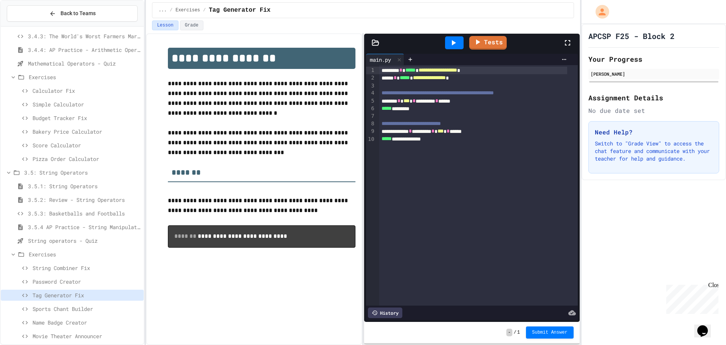
click at [92, 270] on span "String Combiner Fix" at bounding box center [87, 268] width 108 height 8
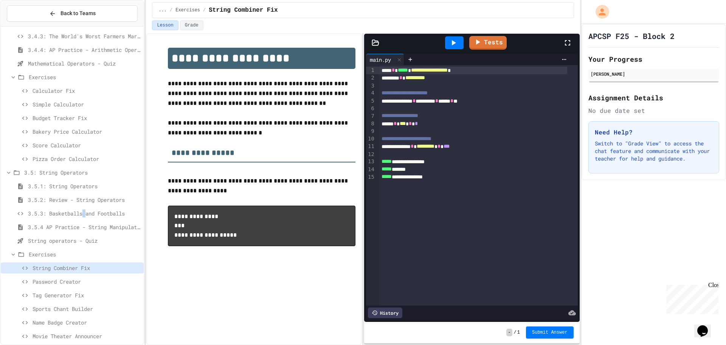
click at [87, 214] on span "3.5.3: Basketballs and Footballs" at bounding box center [84, 213] width 113 height 8
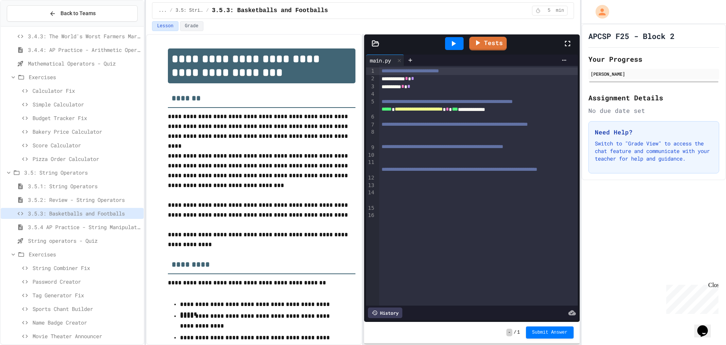
click at [44, 183] on span "3.5.1: String Operators" at bounding box center [84, 186] width 113 height 8
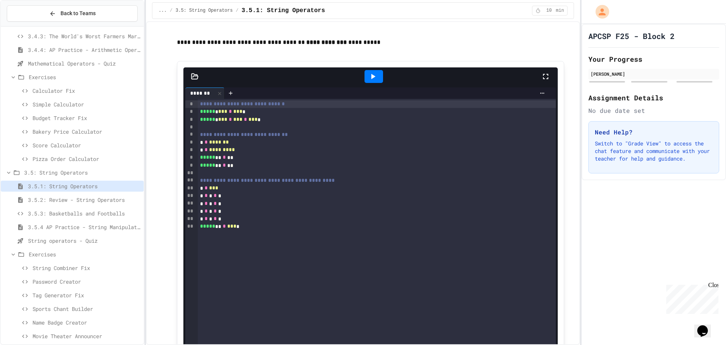
scroll to position [378, 0]
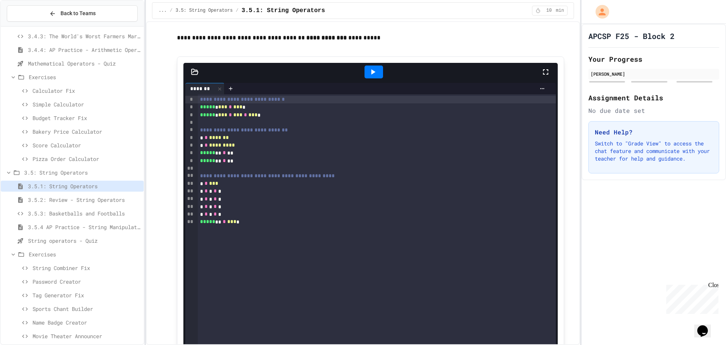
click at [45, 96] on div "Calculator Fix" at bounding box center [72, 92] width 143 height 14
click at [46, 89] on span "Calculator Fix" at bounding box center [87, 91] width 108 height 8
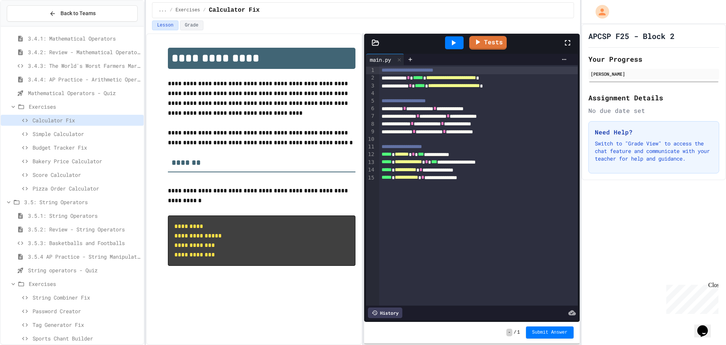
scroll to position [454, 0]
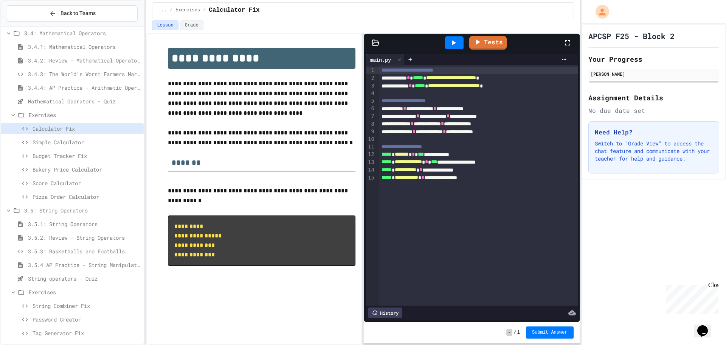
click at [71, 100] on span "Mathematical Operators - Quiz" at bounding box center [84, 101] width 113 height 8
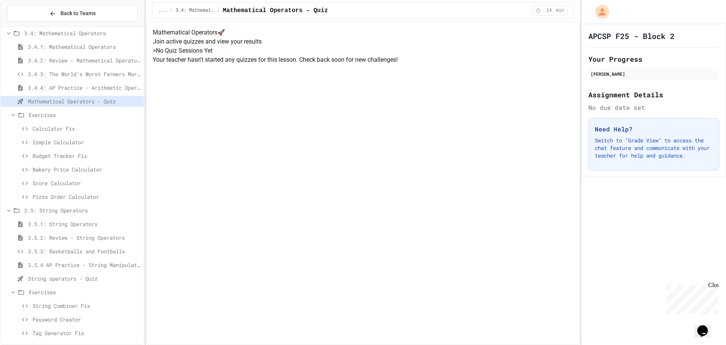
click at [78, 86] on span "3.4.4: AP Practice - Arithmetic Operators" at bounding box center [84, 88] width 113 height 8
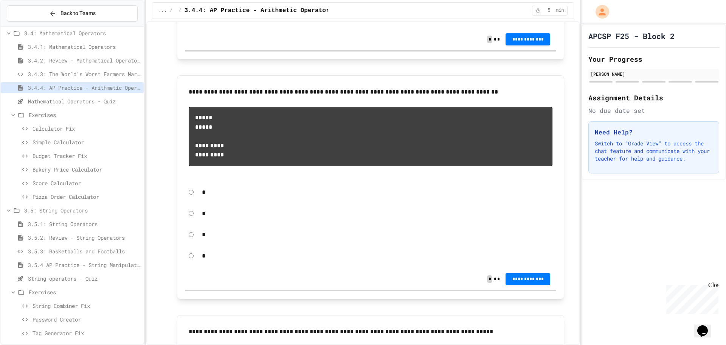
scroll to position [757, 0]
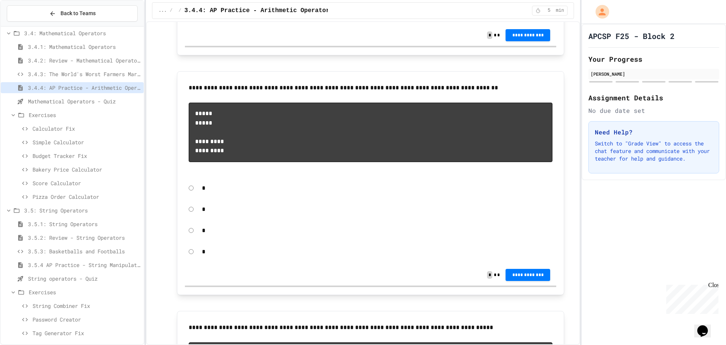
click at [111, 76] on span "3.4.3: The World's Worst Farmers Market" at bounding box center [84, 74] width 113 height 8
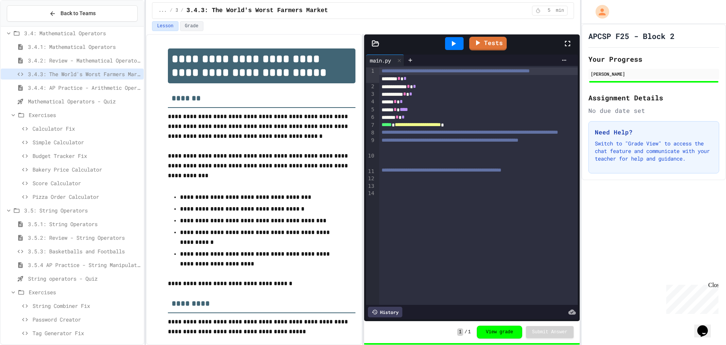
click at [112, 58] on span "3.4.2: Review - Mathematical Operators" at bounding box center [84, 60] width 113 height 8
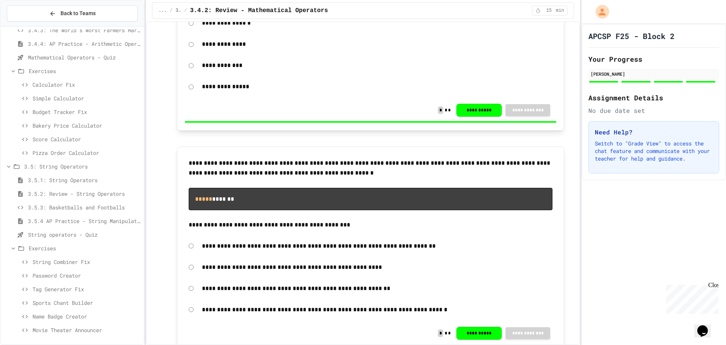
scroll to position [416, 0]
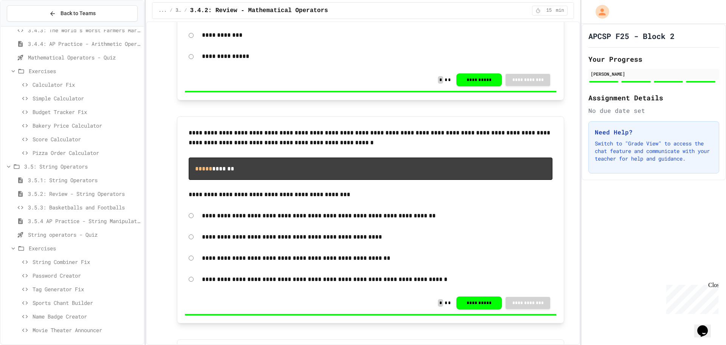
click at [76, 184] on div "3.5.1: String Operators" at bounding box center [72, 179] width 143 height 11
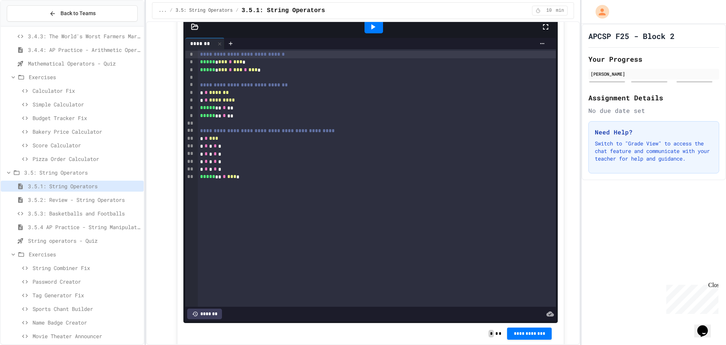
scroll to position [416, 0]
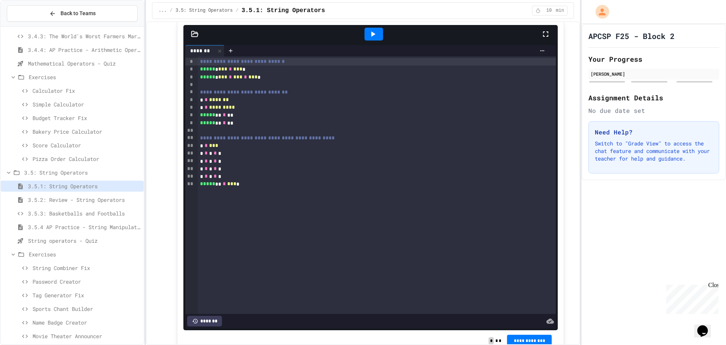
click at [365, 45] on div at bounding box center [387, 50] width 324 height 11
click at [367, 39] on div at bounding box center [374, 34] width 19 height 13
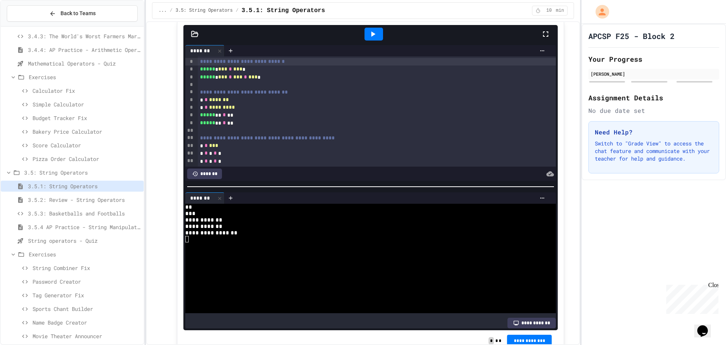
click at [57, 272] on div "String Combiner Fix" at bounding box center [72, 267] width 143 height 11
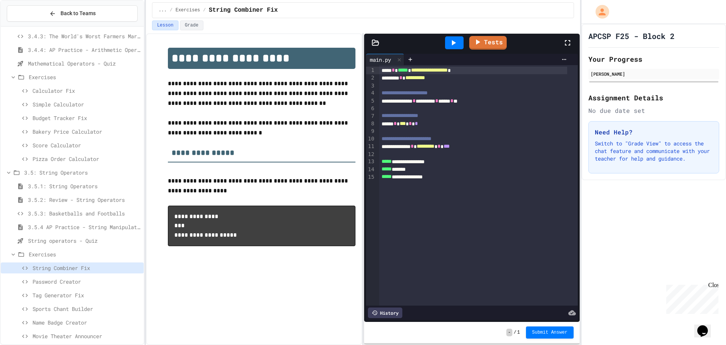
click at [57, 95] on div "Calculator Fix" at bounding box center [72, 90] width 143 height 11
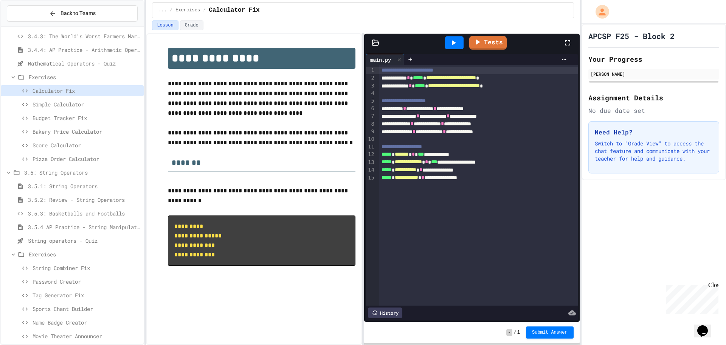
click at [64, 51] on span "3.4.4: AP Practice - Arithmetic Operators" at bounding box center [84, 50] width 113 height 8
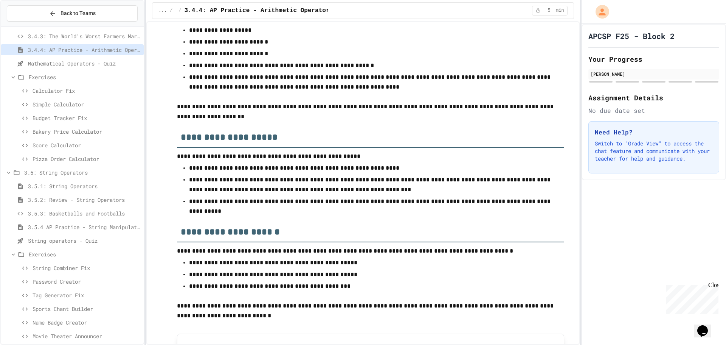
scroll to position [151, 0]
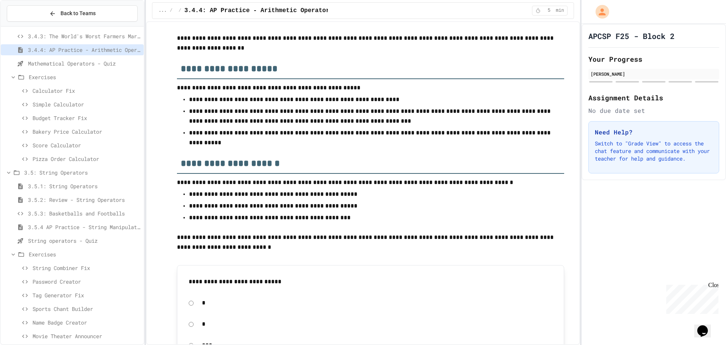
click at [75, 38] on span "3.4.3: The World's Worst Farmers Market" at bounding box center [84, 36] width 113 height 8
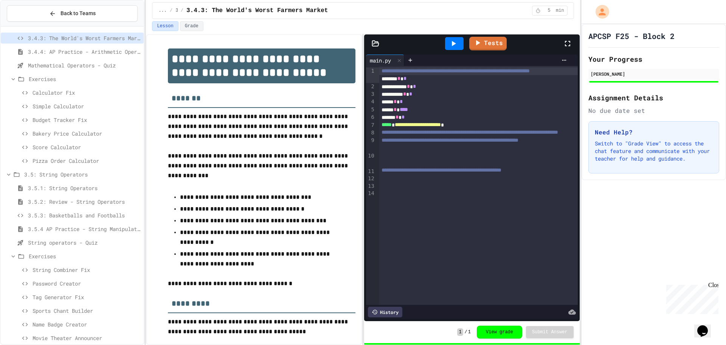
scroll to position [452, 0]
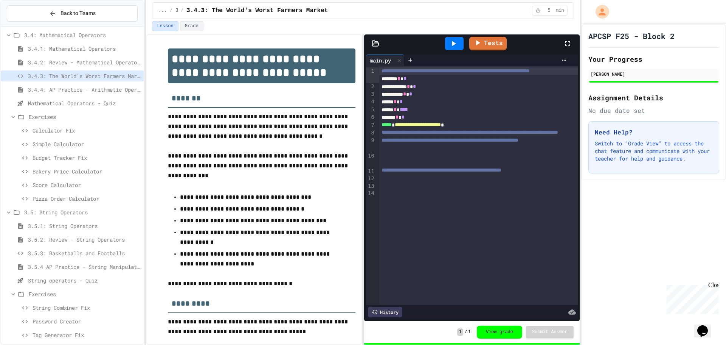
click at [78, 64] on span "3.4.2: Review - Mathematical Operators" at bounding box center [84, 62] width 113 height 8
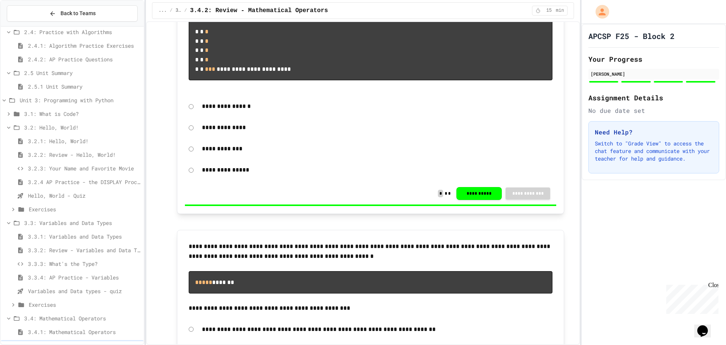
scroll to position [158, 0]
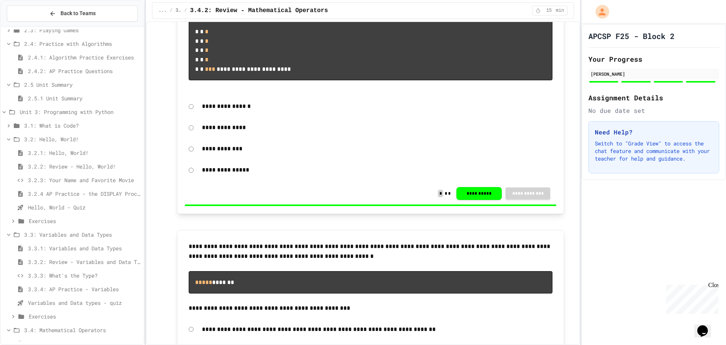
click at [42, 237] on span "3.3: Variables and Data Types" at bounding box center [82, 234] width 117 height 8
click at [34, 141] on span "3.2: Hello, World!" at bounding box center [82, 139] width 117 height 8
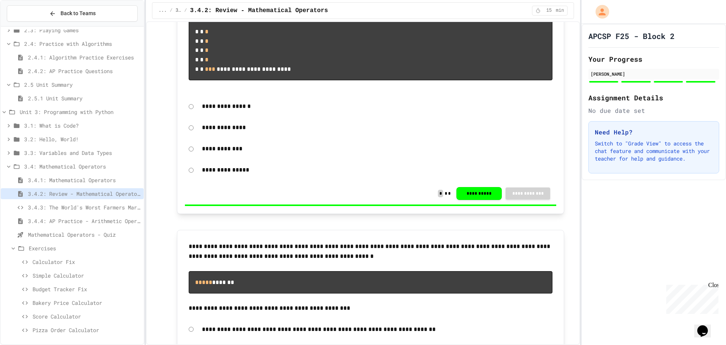
click at [29, 114] on span "Unit 3: Programming with Python" at bounding box center [80, 112] width 121 height 8
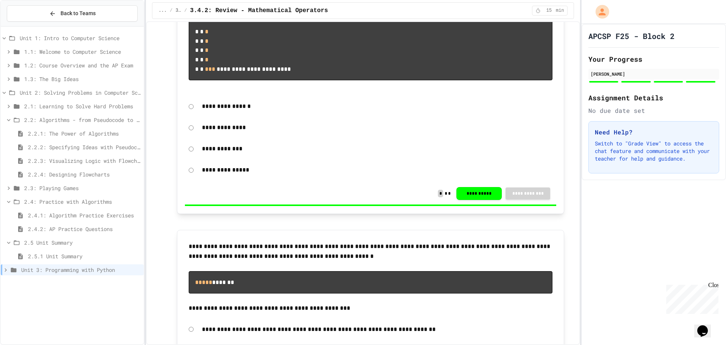
scroll to position [0, 0]
click at [23, 89] on span "Unit 2: Solving Problems in Computer Science" at bounding box center [80, 93] width 121 height 8
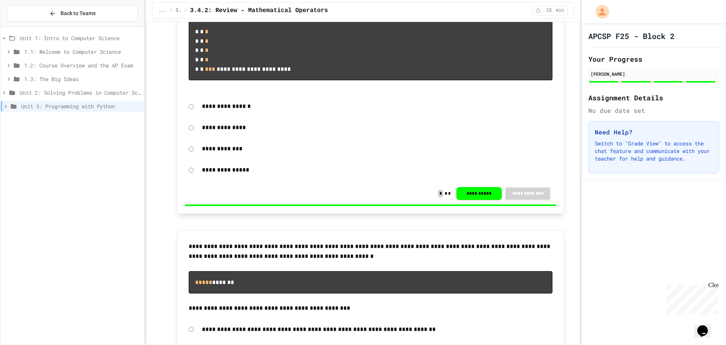
click at [3, 103] on icon at bounding box center [5, 106] width 7 height 7
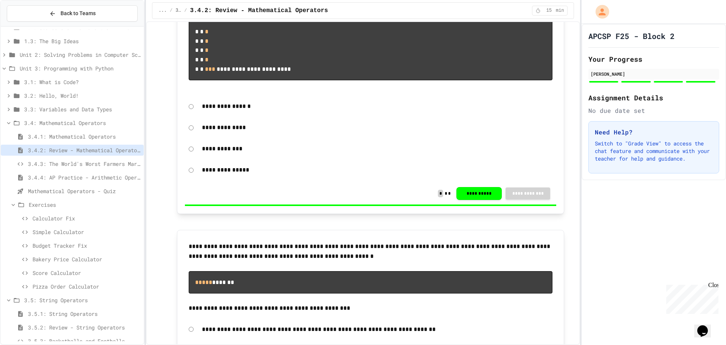
scroll to position [76, 0]
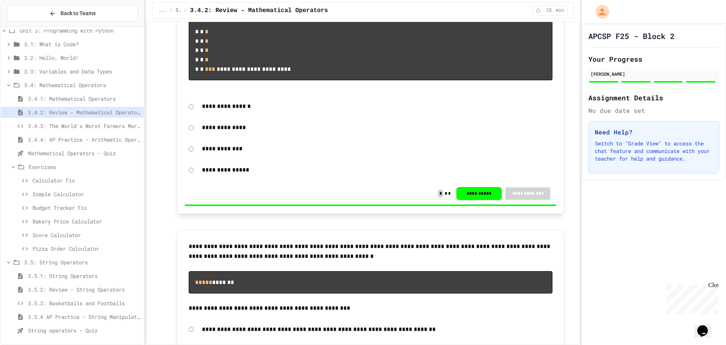
click at [11, 83] on icon at bounding box center [8, 85] width 7 height 7
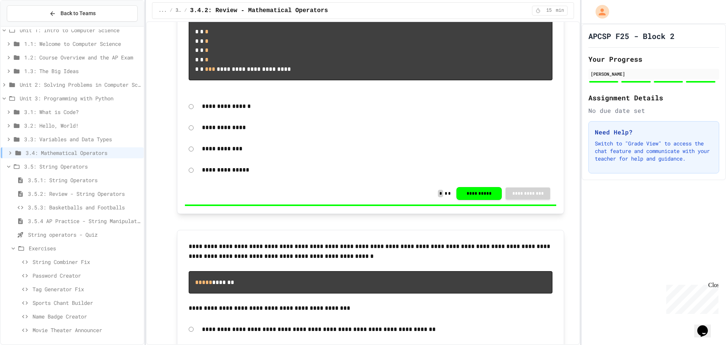
scroll to position [8, 0]
click at [33, 246] on span "Exercises" at bounding box center [85, 248] width 112 height 8
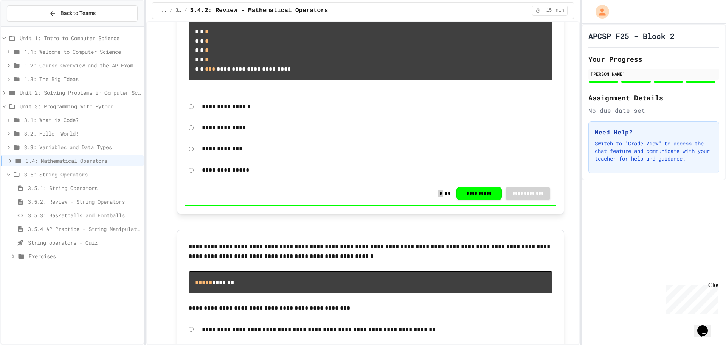
scroll to position [0, 0]
click at [53, 172] on span "3.5: String Operators" at bounding box center [82, 174] width 117 height 8
click at [70, 150] on span "3.3: Variables and Data Types" at bounding box center [82, 147] width 117 height 8
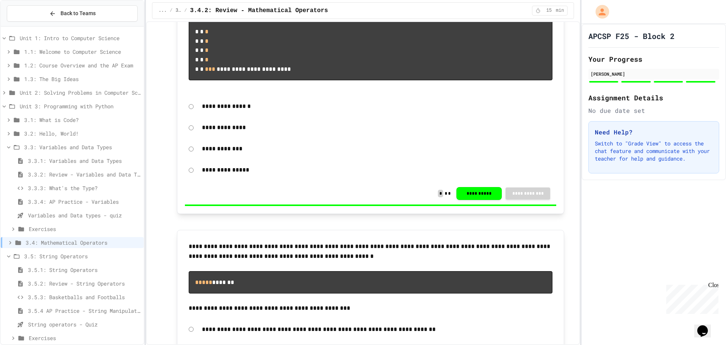
click at [70, 150] on span "3.3: Variables and Data Types" at bounding box center [82, 147] width 117 height 8
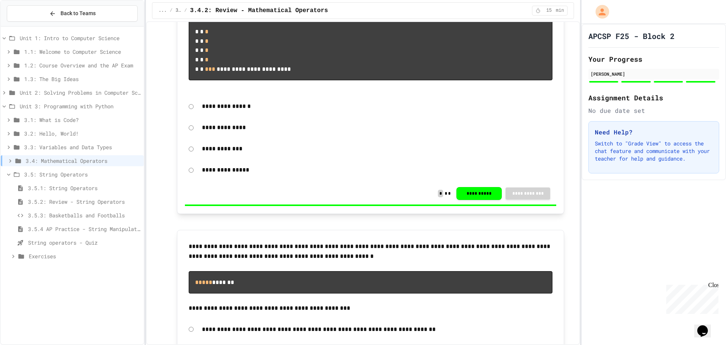
click at [66, 157] on span "3.4: Mathematical Operators" at bounding box center [83, 161] width 115 height 8
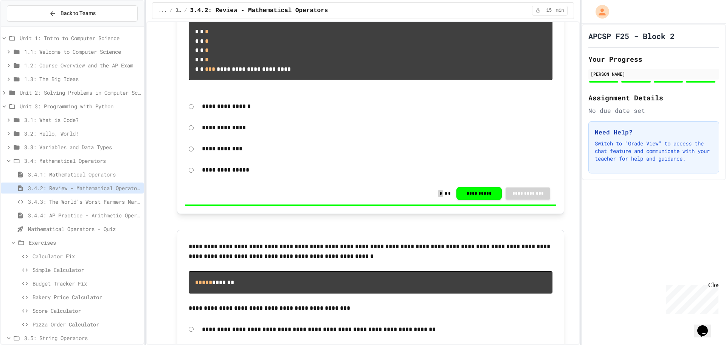
click at [61, 195] on div "3.4.2: Review - Mathematical Operators" at bounding box center [72, 189] width 143 height 14
click at [61, 197] on div "3.4.3: The World's Worst Farmers Market" at bounding box center [72, 201] width 143 height 11
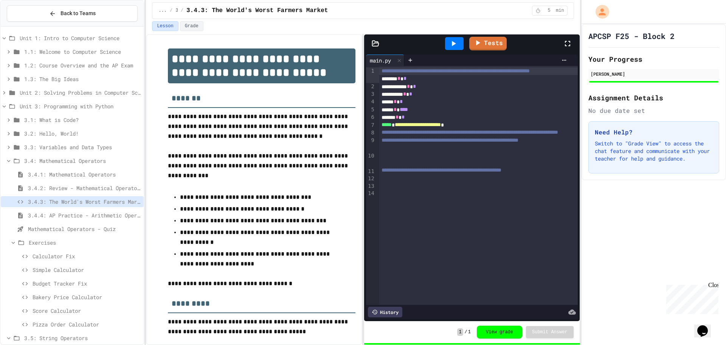
click at [91, 192] on div "3.4.2: Review - Mathematical Operators" at bounding box center [72, 187] width 143 height 11
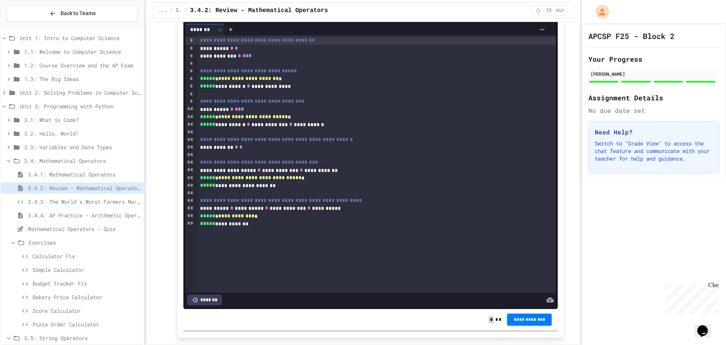
scroll to position [1059, 0]
click at [374, 17] on icon at bounding box center [372, 12] width 9 height 9
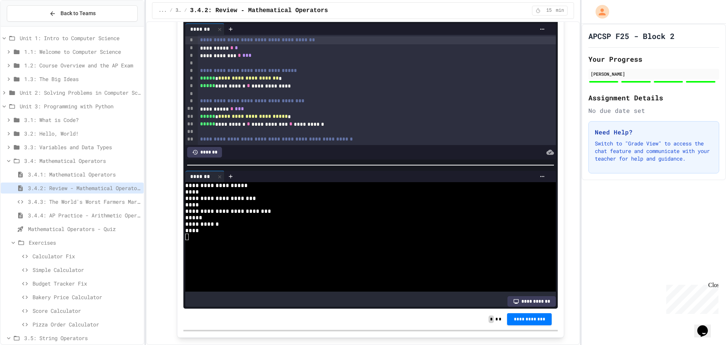
click at [53, 254] on span "Calculator Fix" at bounding box center [87, 256] width 108 height 8
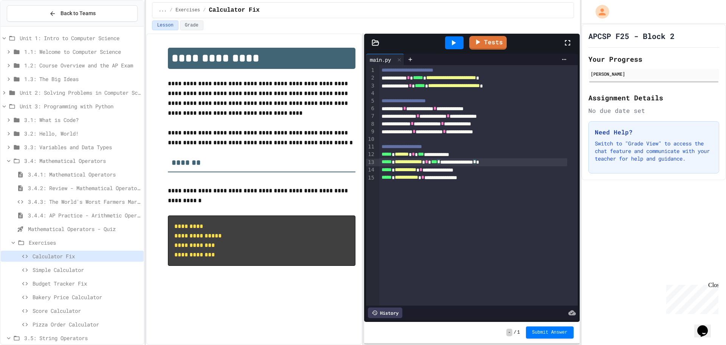
click at [457, 162] on div "**********" at bounding box center [473, 162] width 188 height 8
click at [512, 166] on div "**********" at bounding box center [473, 162] width 188 height 8
click at [424, 154] on span "***" at bounding box center [421, 153] width 6 height 5
click at [432, 155] on div "**********" at bounding box center [473, 155] width 188 height 8
click at [430, 155] on div "**********" at bounding box center [473, 155] width 188 height 8
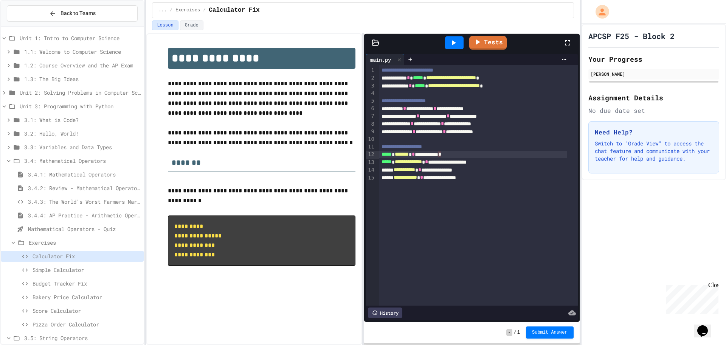
click at [465, 156] on div "**********" at bounding box center [473, 155] width 188 height 8
click at [508, 163] on div "**********" at bounding box center [473, 162] width 188 height 8
click at [451, 161] on span "**********" at bounding box center [449, 161] width 33 height 5
click at [500, 158] on div "**********" at bounding box center [473, 162] width 188 height 8
click at [464, 155] on div "**********" at bounding box center [473, 155] width 188 height 8
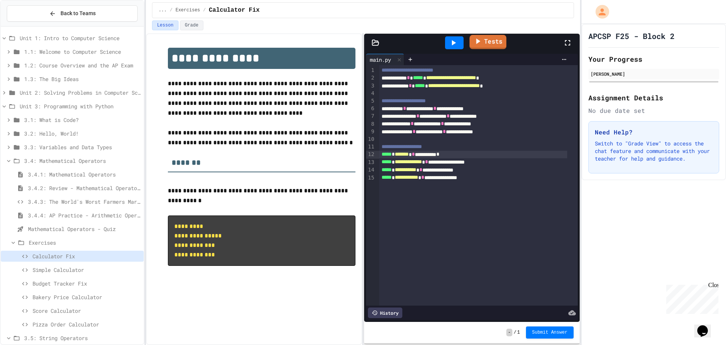
click at [477, 47] on link "Tests" at bounding box center [487, 42] width 37 height 14
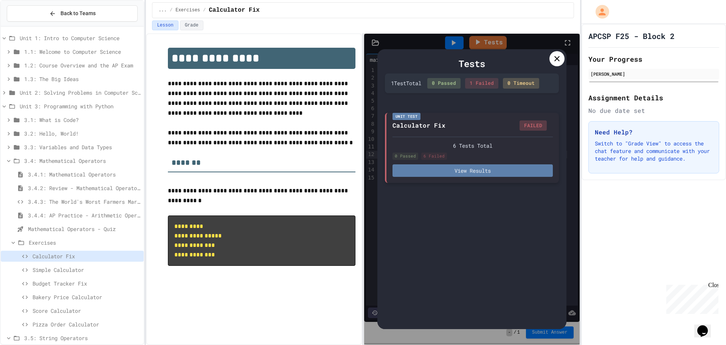
click at [466, 170] on button "View Results" at bounding box center [473, 170] width 160 height 12
click at [556, 54] on icon at bounding box center [557, 58] width 9 height 9
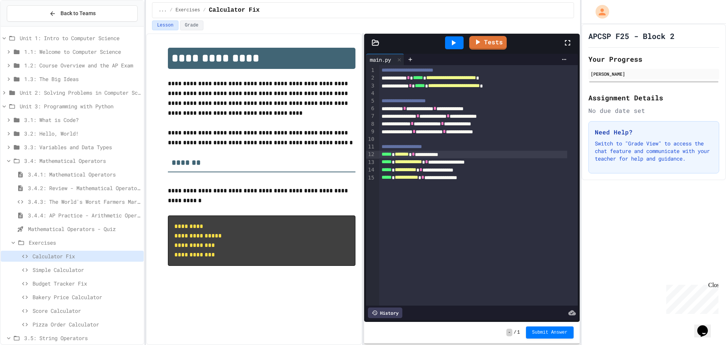
click at [419, 154] on div "**********" at bounding box center [473, 155] width 188 height 8
click at [454, 40] on icon at bounding box center [453, 42] width 9 height 9
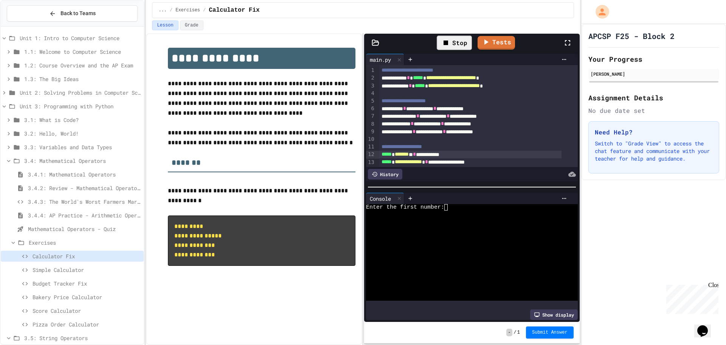
scroll to position [25, 0]
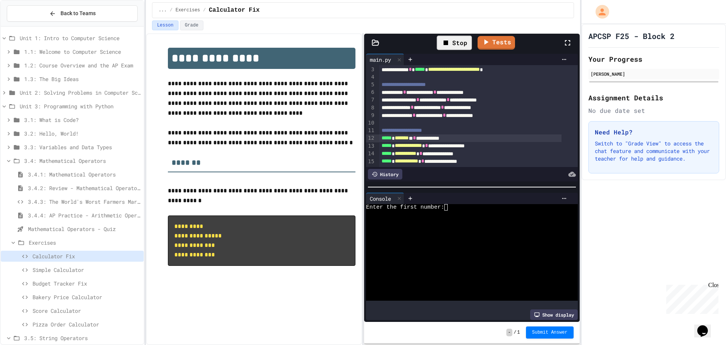
click at [440, 142] on div "**********" at bounding box center [470, 146] width 182 height 8
click at [431, 150] on div "**********" at bounding box center [470, 154] width 182 height 8
click at [433, 157] on div "**********" at bounding box center [470, 161] width 182 height 8
click at [447, 41] on icon at bounding box center [446, 42] width 5 height 5
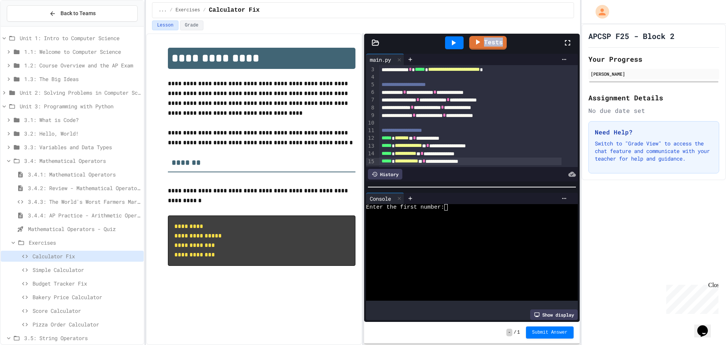
click at [447, 41] on div at bounding box center [454, 42] width 19 height 13
click at [459, 210] on div at bounding box center [464, 213] width 197 height 6
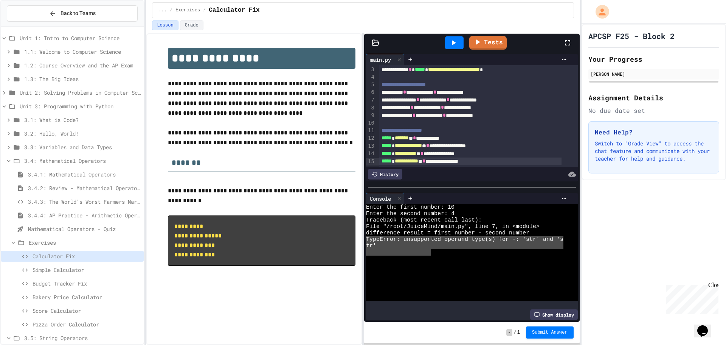
drag, startPoint x: 367, startPoint y: 237, endPoint x: 430, endPoint y: 249, distance: 64.4
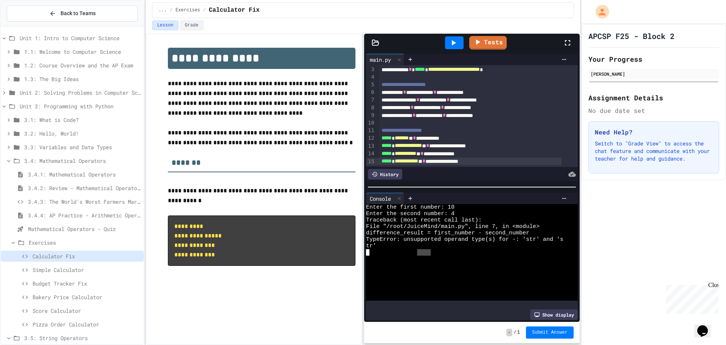
drag, startPoint x: 430, startPoint y: 249, endPoint x: 415, endPoint y: 250, distance: 15.1
click at [415, 250] on div at bounding box center [464, 252] width 197 height 6
click at [378, 242] on div "tr'" at bounding box center [464, 245] width 197 height 6
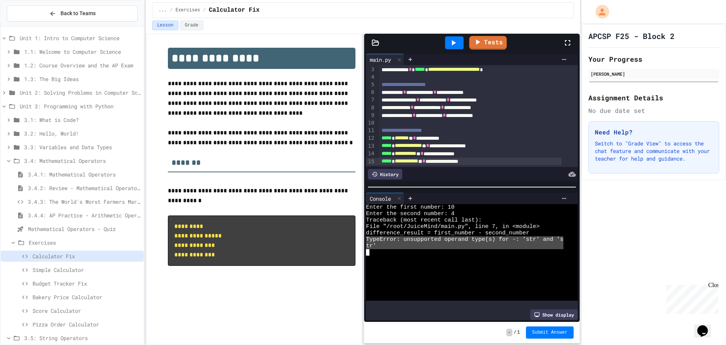
drag, startPoint x: 378, startPoint y: 242, endPoint x: 369, endPoint y: 239, distance: 8.7
click at [367, 238] on div "Enter the first number: 10 Enter the second number: 4 Traceback (most recent ca…" at bounding box center [464, 252] width 197 height 96
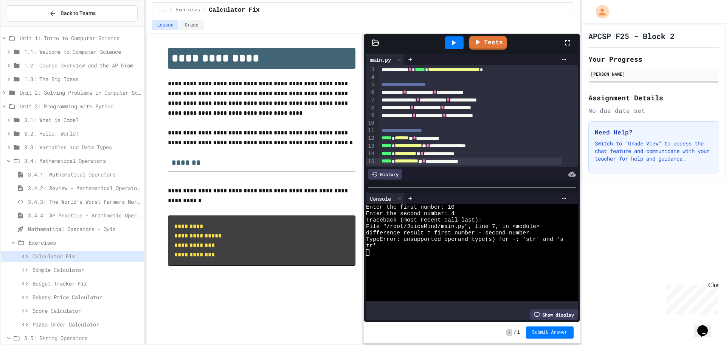
click at [107, 274] on div "Simple Calculator" at bounding box center [72, 269] width 143 height 11
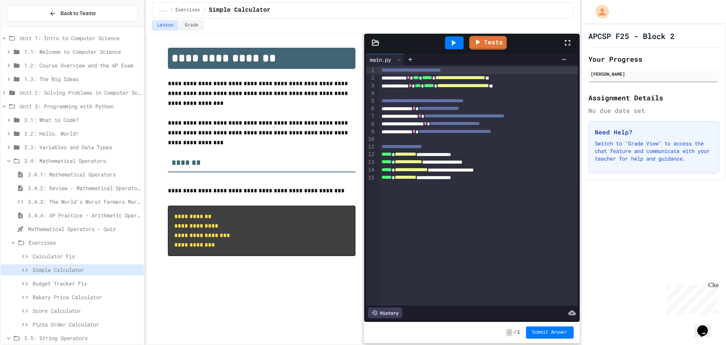
click at [64, 179] on div "3.4.1: Mathematical Operators" at bounding box center [72, 174] width 143 height 11
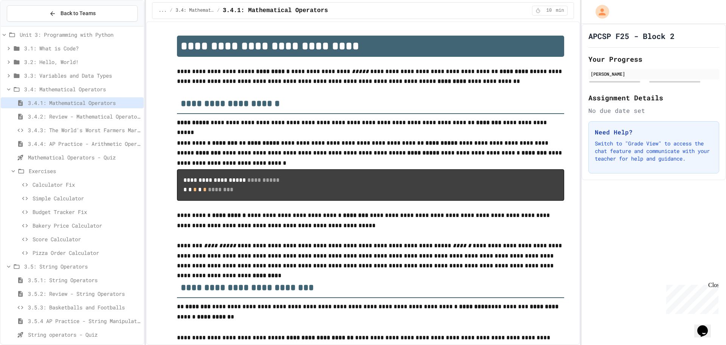
scroll to position [90, 0]
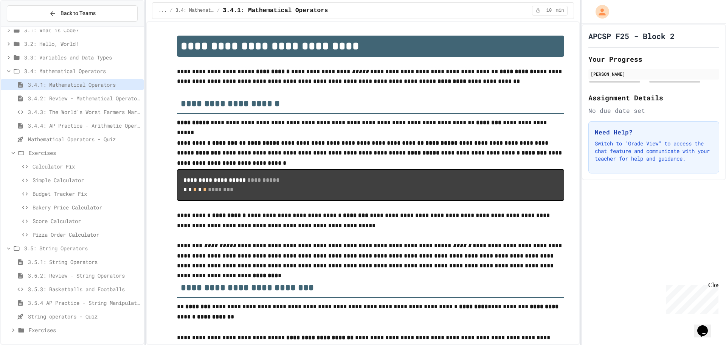
click at [58, 151] on span "Exercises" at bounding box center [85, 153] width 112 height 8
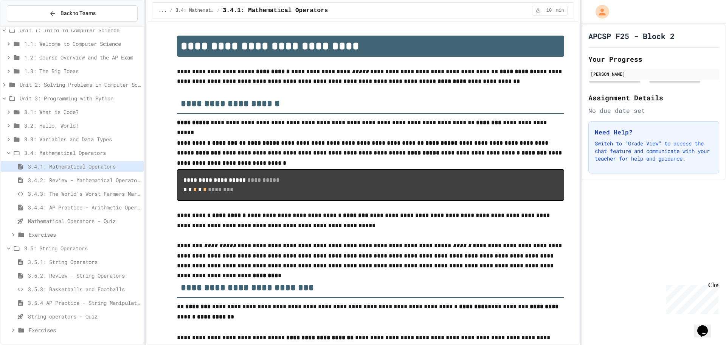
scroll to position [2, 0]
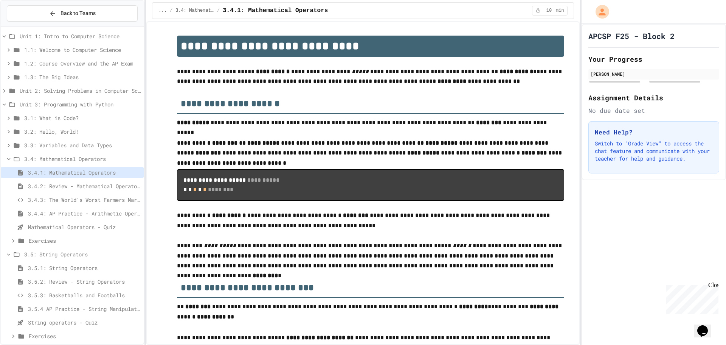
click at [75, 253] on span "3.5: String Operators" at bounding box center [82, 254] width 117 height 8
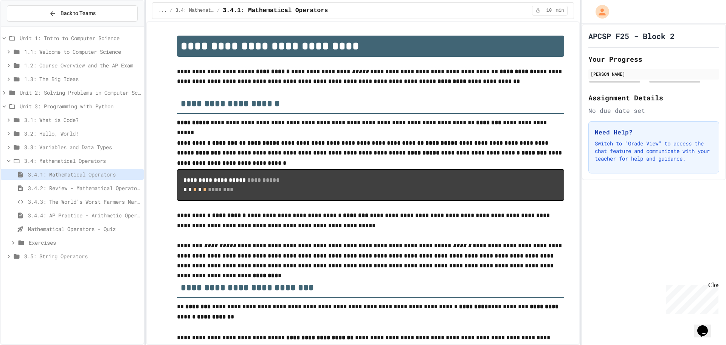
click at [75, 253] on span "3.5: String Operators" at bounding box center [82, 256] width 117 height 8
click at [59, 297] on span "3.5.3: Basketballs and Footballs" at bounding box center [84, 297] width 113 height 8
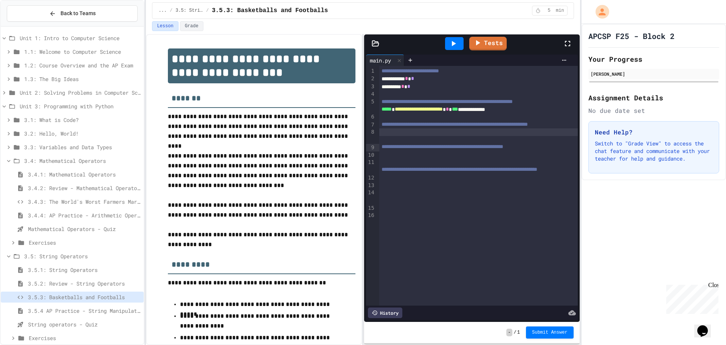
click at [496, 136] on div at bounding box center [478, 132] width 198 height 8
click at [501, 136] on div "**********" at bounding box center [473, 132] width 188 height 8
click at [477, 166] on div at bounding box center [478, 162] width 198 height 8
click at [426, 231] on div "**********" at bounding box center [478, 185] width 198 height 239
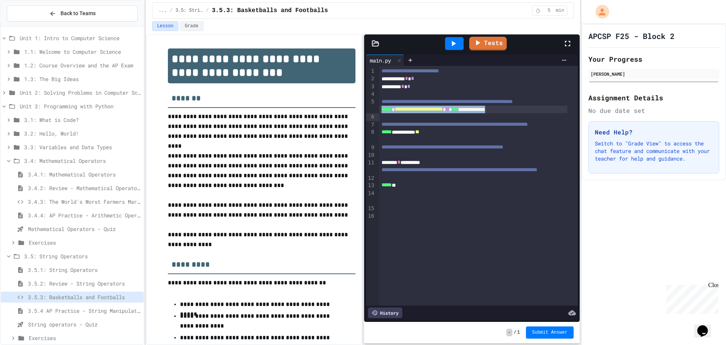
drag, startPoint x: 535, startPoint y: 120, endPoint x: 375, endPoint y: 115, distance: 160.4
click at [375, 115] on div "**********" at bounding box center [472, 185] width 212 height 239
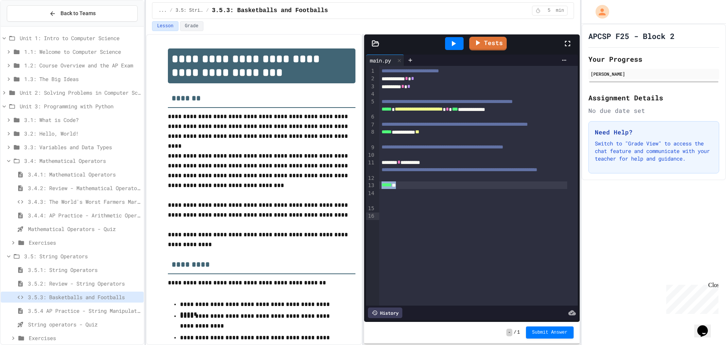
drag, startPoint x: 417, startPoint y: 215, endPoint x: 380, endPoint y: 217, distance: 37.1
click at [380, 189] on div "***** **" at bounding box center [473, 185] width 188 height 8
click at [457, 254] on div "**********" at bounding box center [478, 185] width 198 height 239
click at [451, 143] on div at bounding box center [478, 140] width 198 height 8
click at [72, 307] on span "3.5.4 AP Practice - String Manipulation" at bounding box center [84, 310] width 113 height 8
